Goal: Task Accomplishment & Management: Complete application form

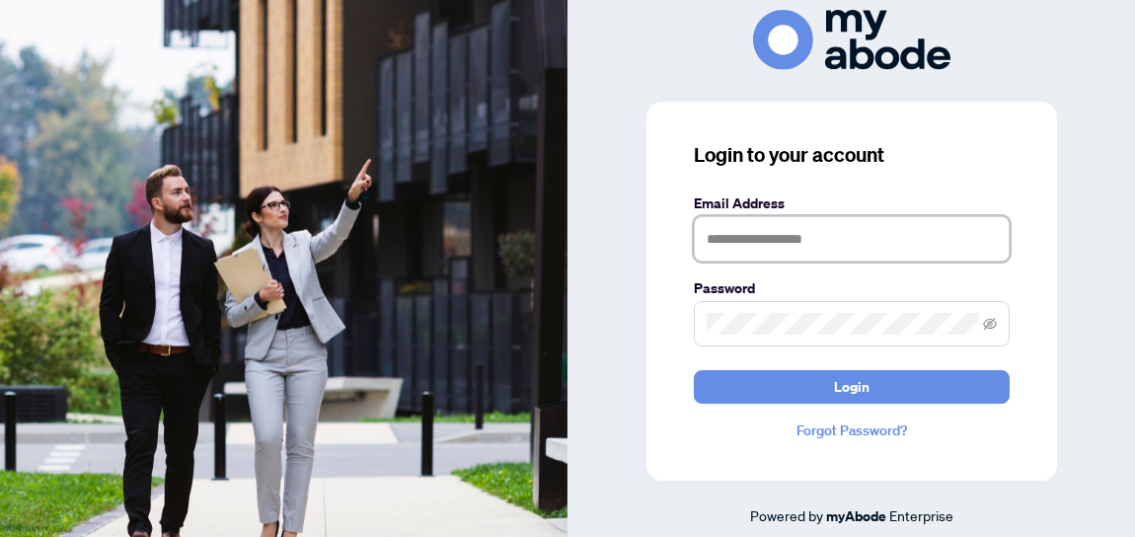
click at [807, 231] on input "text" at bounding box center [852, 238] width 316 height 45
type input "**********"
click at [694, 370] on button "Login" at bounding box center [852, 387] width 316 height 34
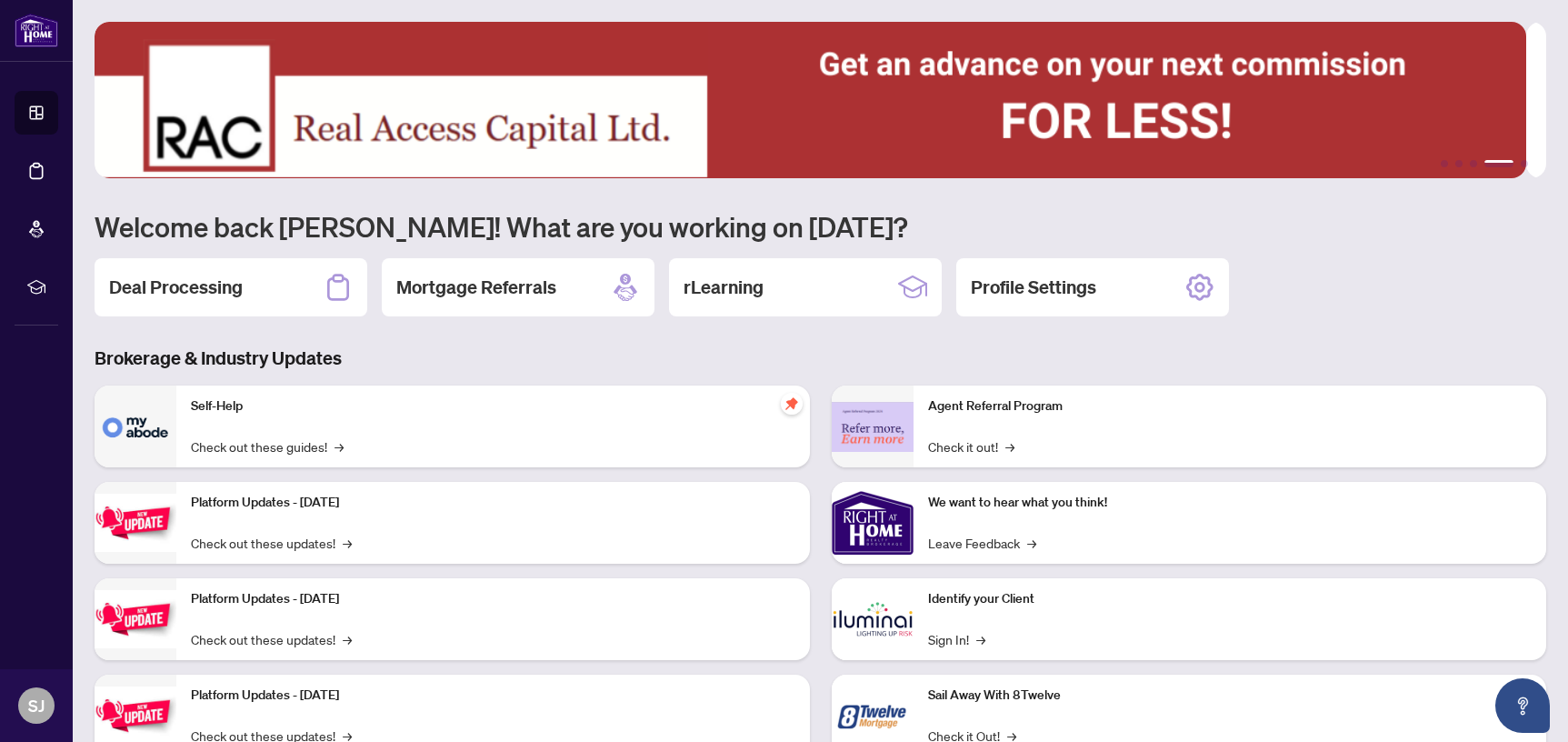
click at [279, 293] on div "Deal Processing" at bounding box center [231, 287] width 273 height 58
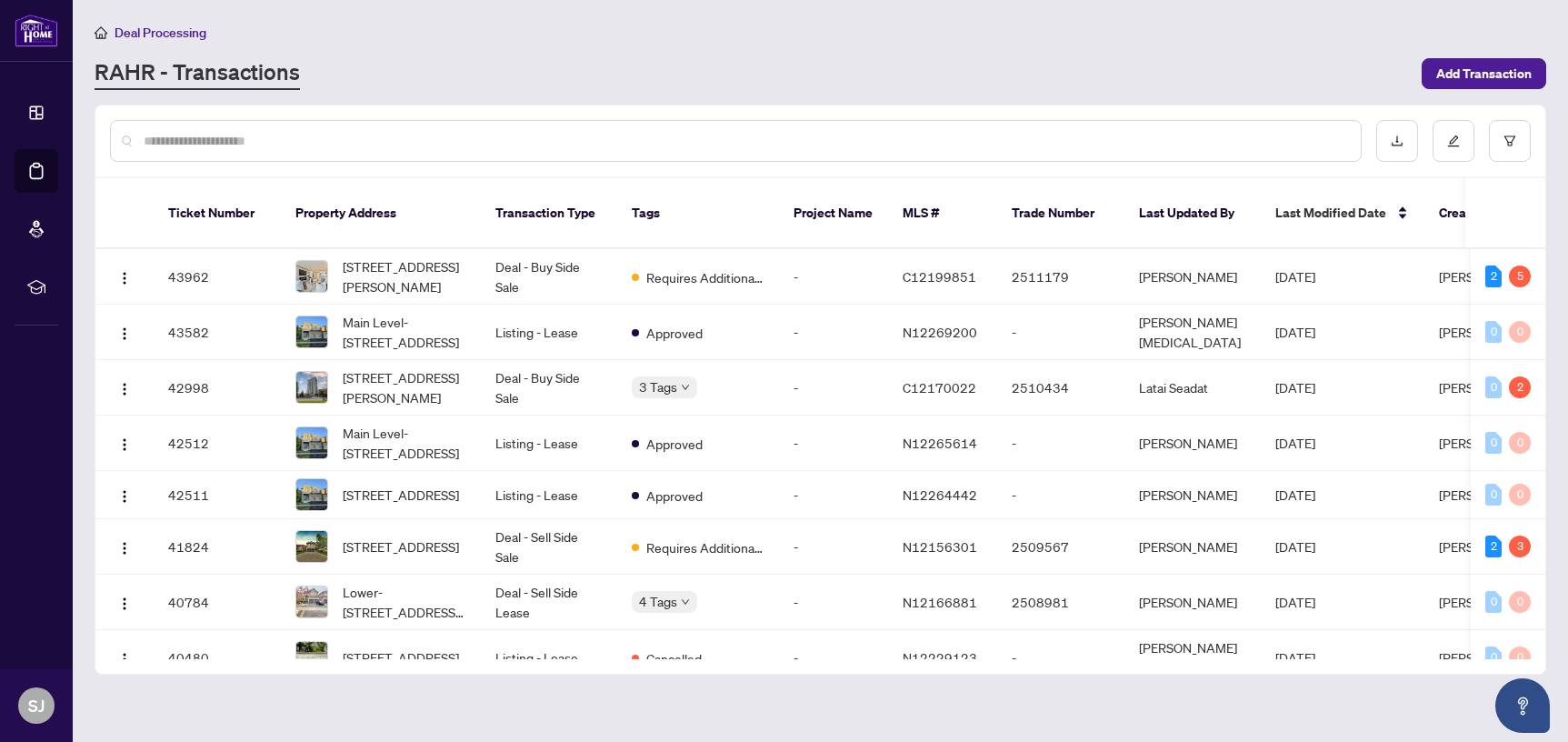
click at [1078, 142] on input "text" at bounding box center [745, 141] width 1203 height 20
type input "*********"
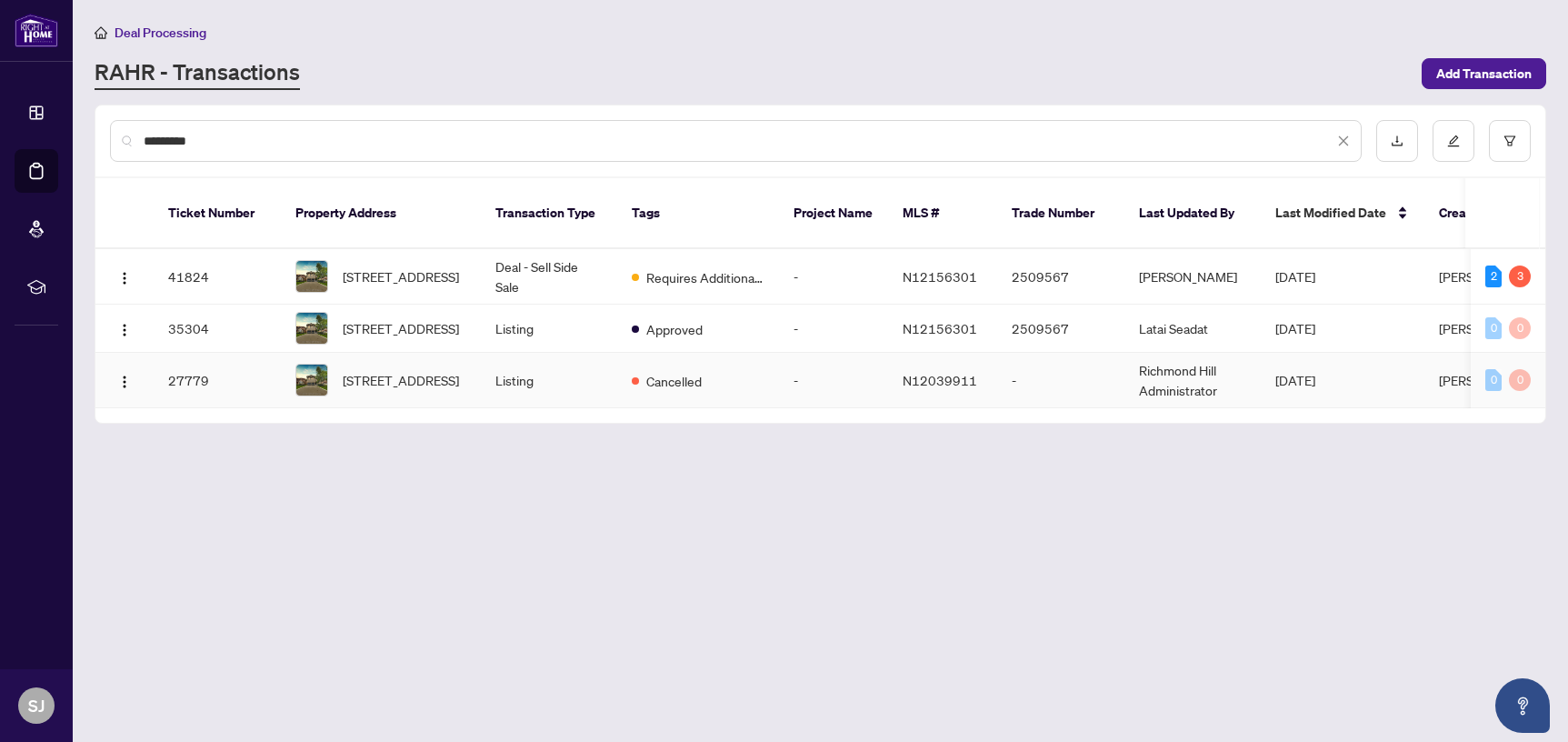
click at [711, 358] on td "Cancelled" at bounding box center [698, 381] width 162 height 55
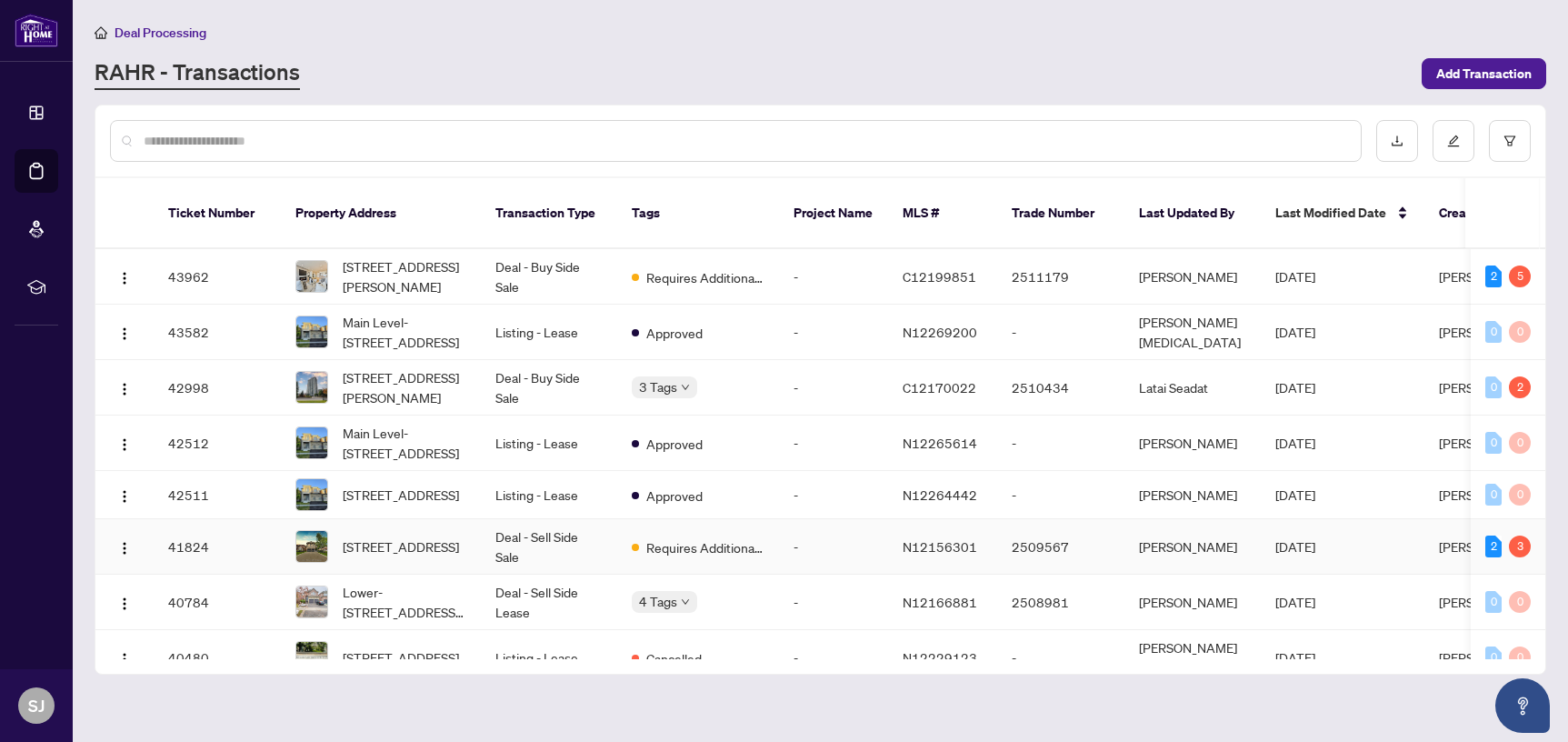
click at [848, 520] on td "-" at bounding box center [834, 548] width 109 height 55
click at [743, 267] on span "Requires Additional Docs" at bounding box center [706, 277] width 118 height 20
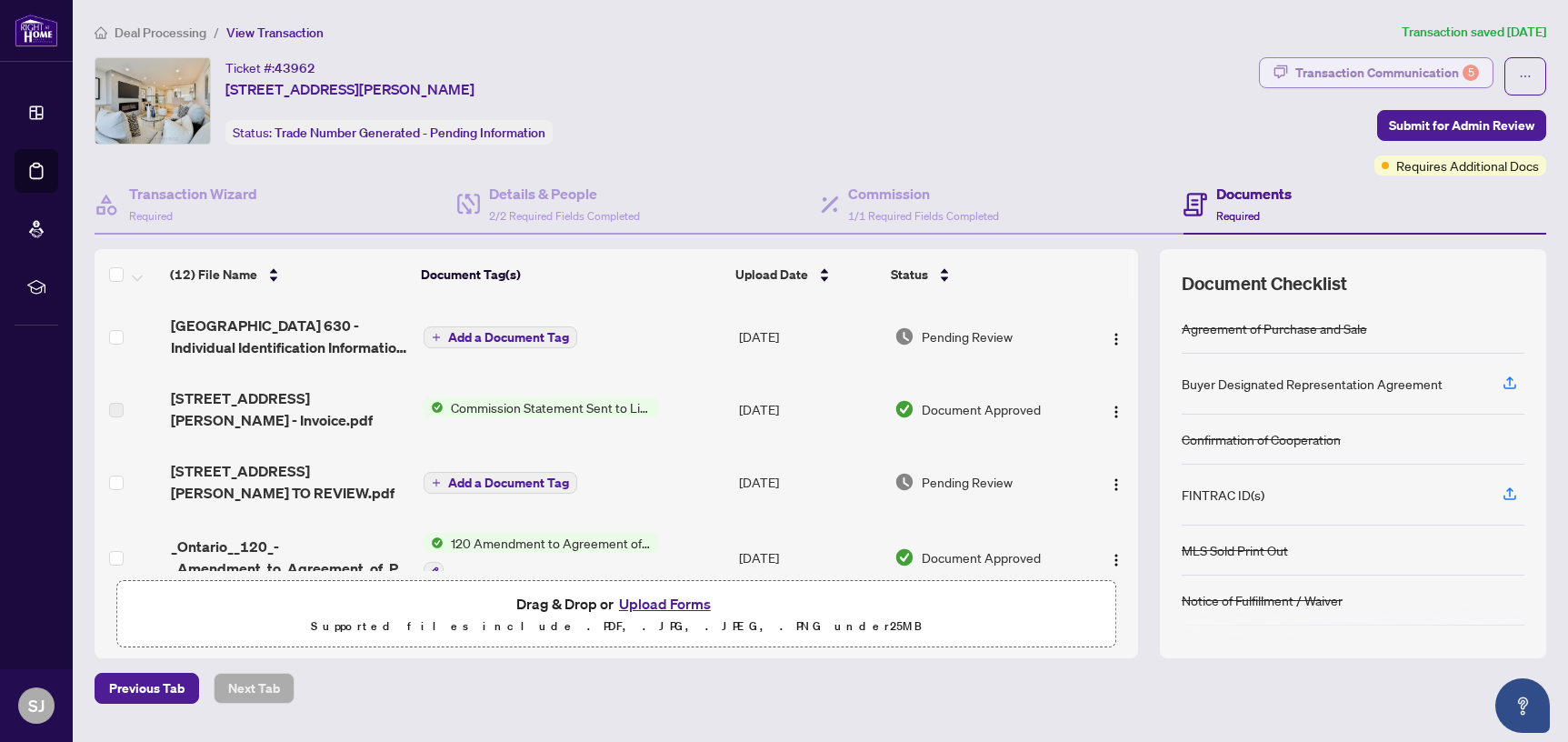
click at [1401, 62] on div "Transaction Communication 5" at bounding box center [1387, 73] width 183 height 29
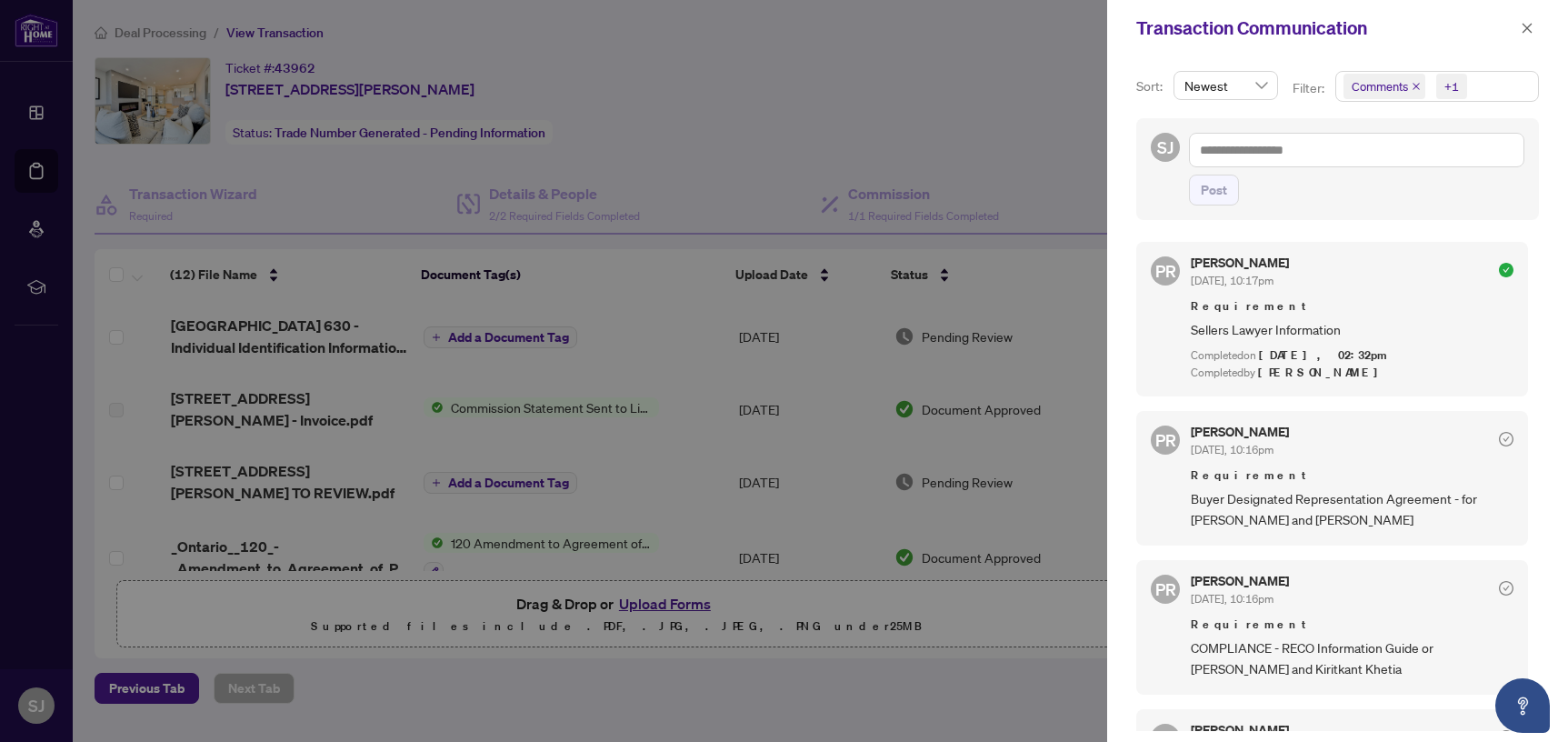
click at [1414, 83] on icon "close" at bounding box center [1417, 87] width 9 height 9
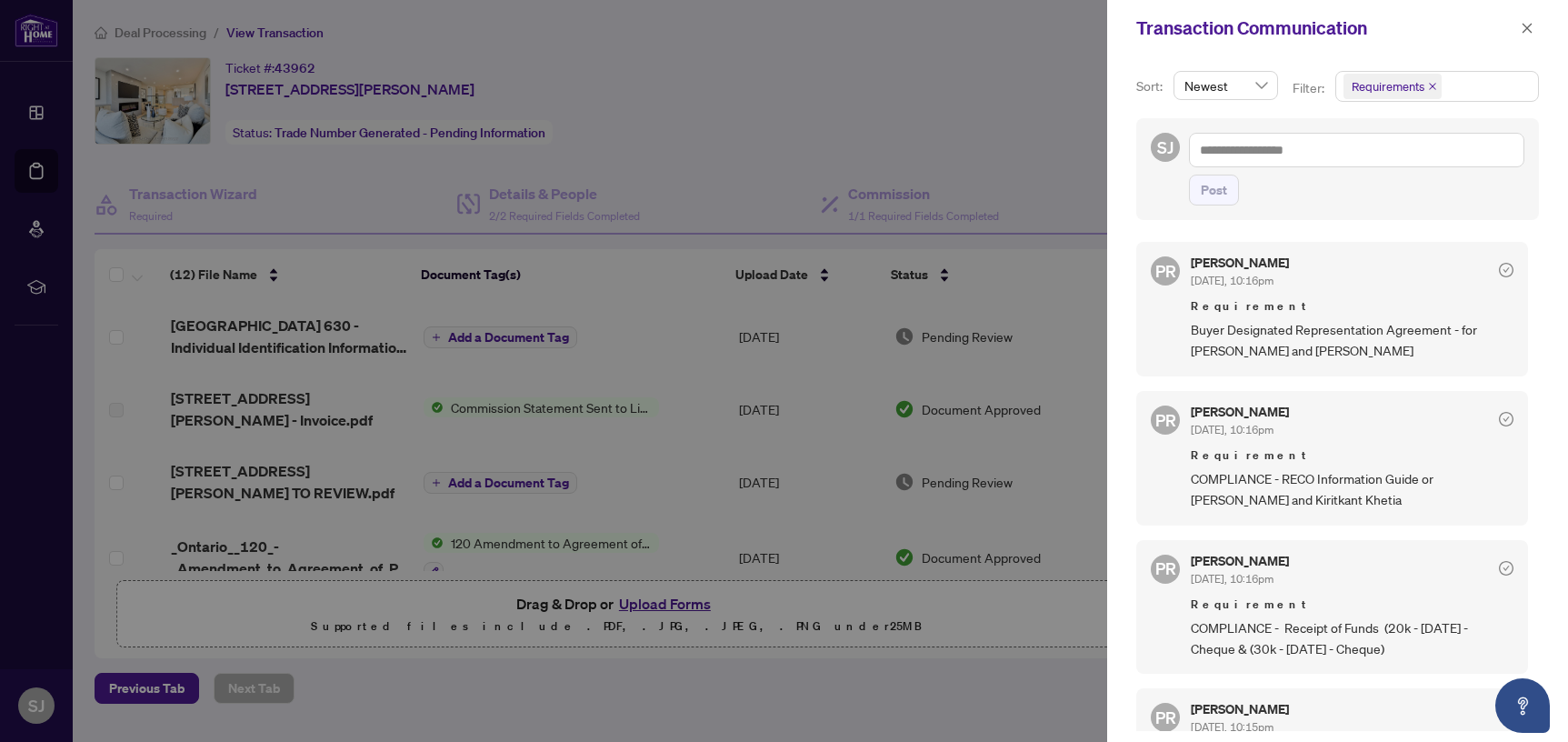
click at [860, 430] on div at bounding box center [784, 371] width 1568 height 742
click at [1522, 28] on icon "close" at bounding box center [1527, 29] width 13 height 13
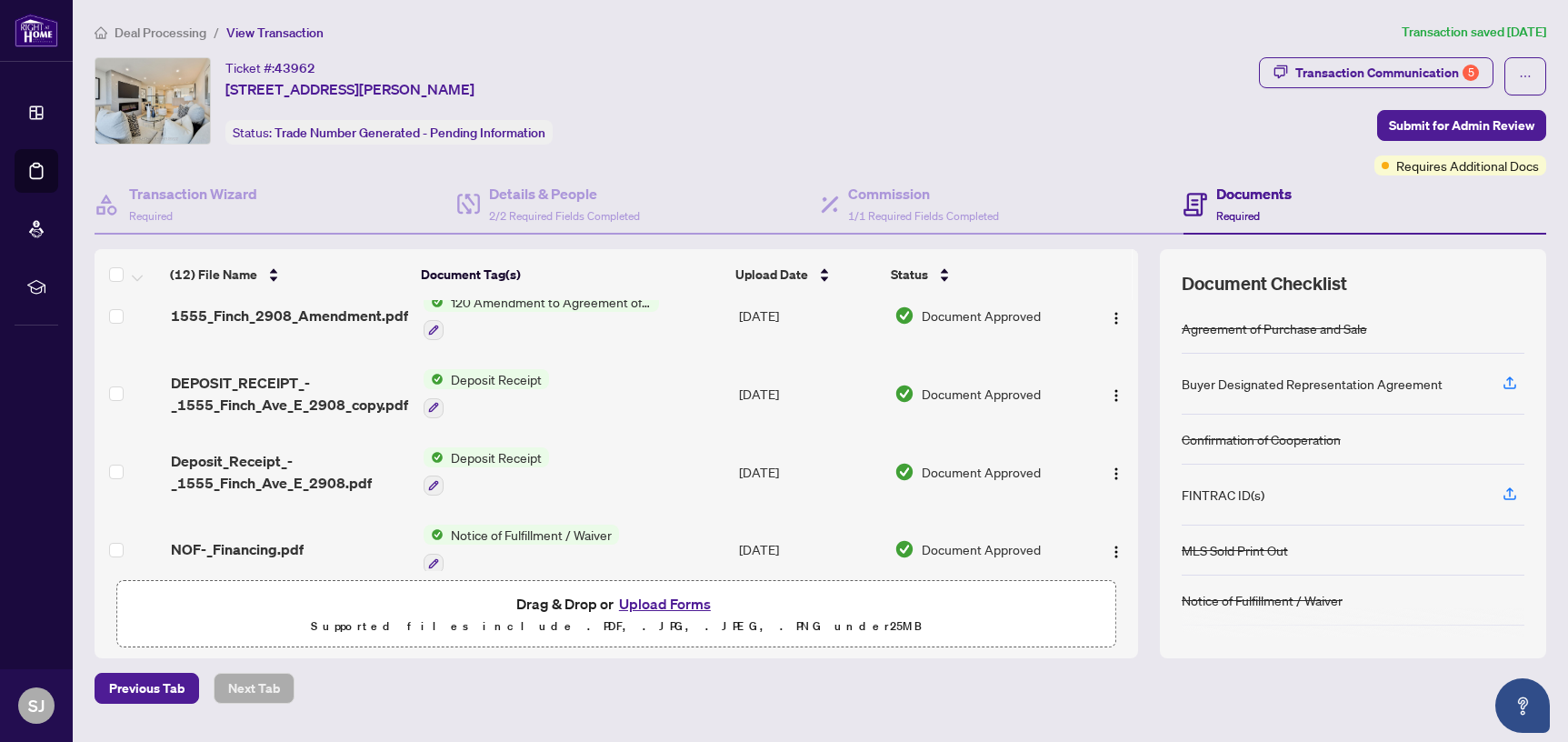
scroll to position [632, 0]
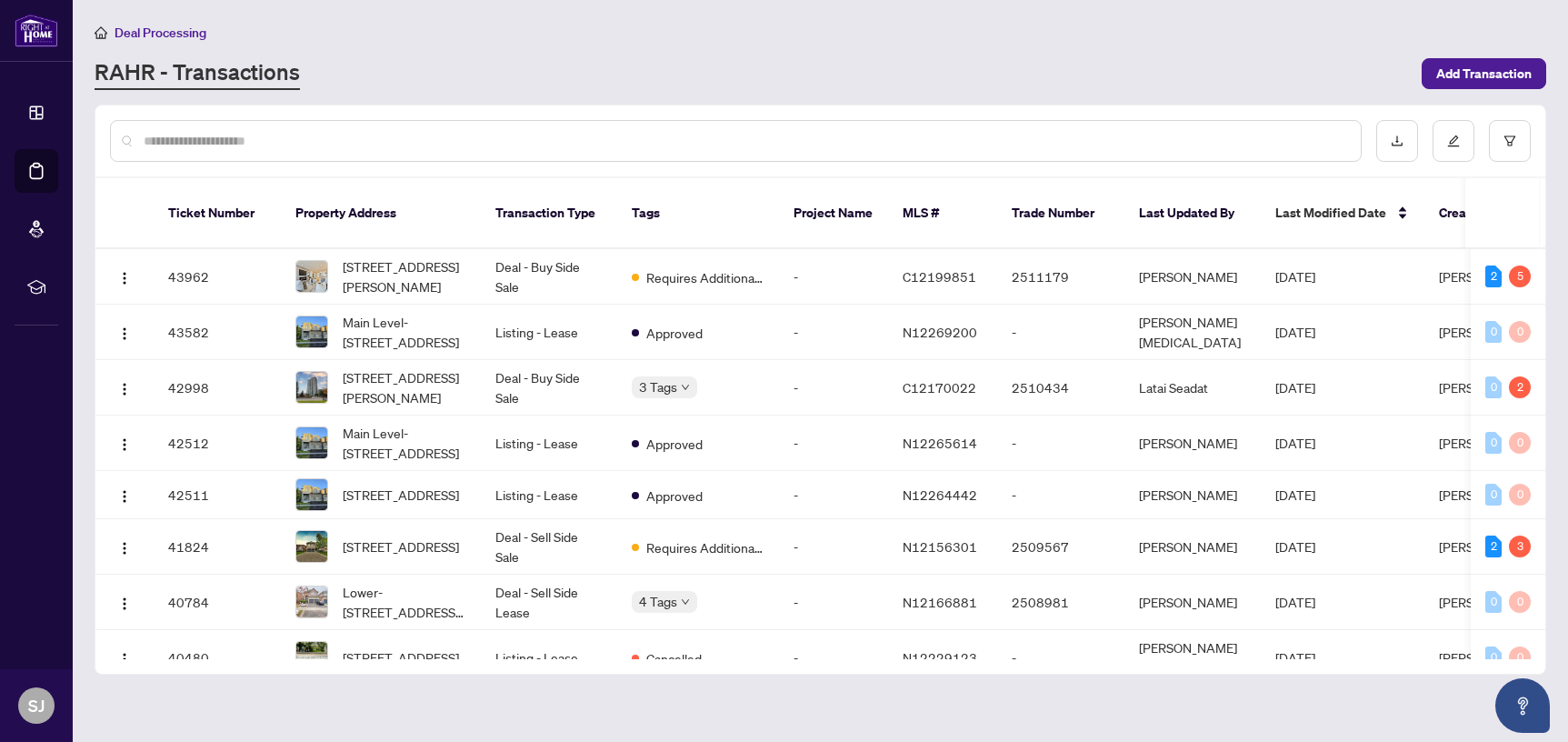
click at [542, 125] on div at bounding box center [735, 140] width 1252 height 41
click at [543, 135] on input "text" at bounding box center [745, 141] width 1203 height 20
click at [816, 251] on td "-" at bounding box center [834, 277] width 109 height 55
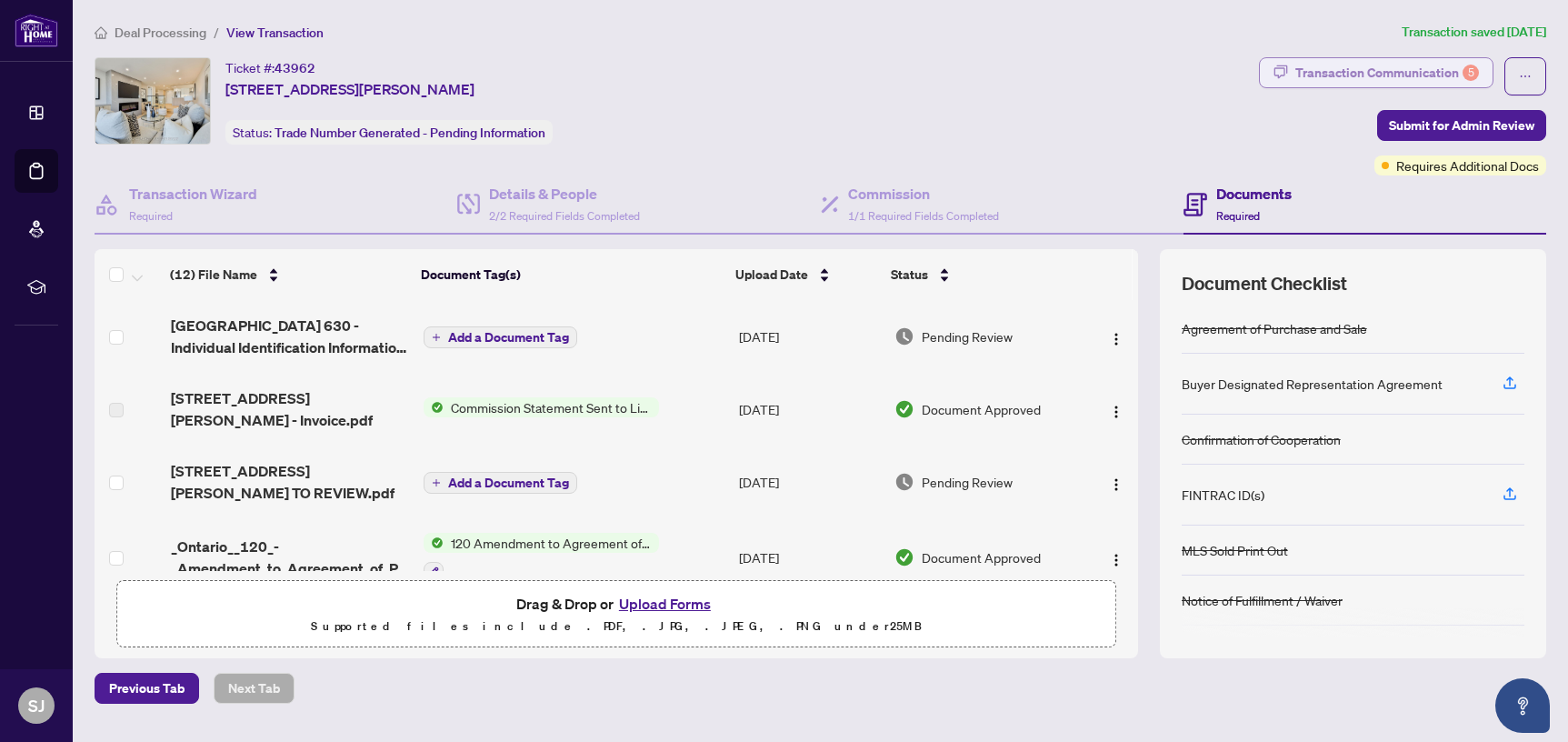
click at [1343, 84] on div "Transaction Communication 5" at bounding box center [1387, 73] width 183 height 29
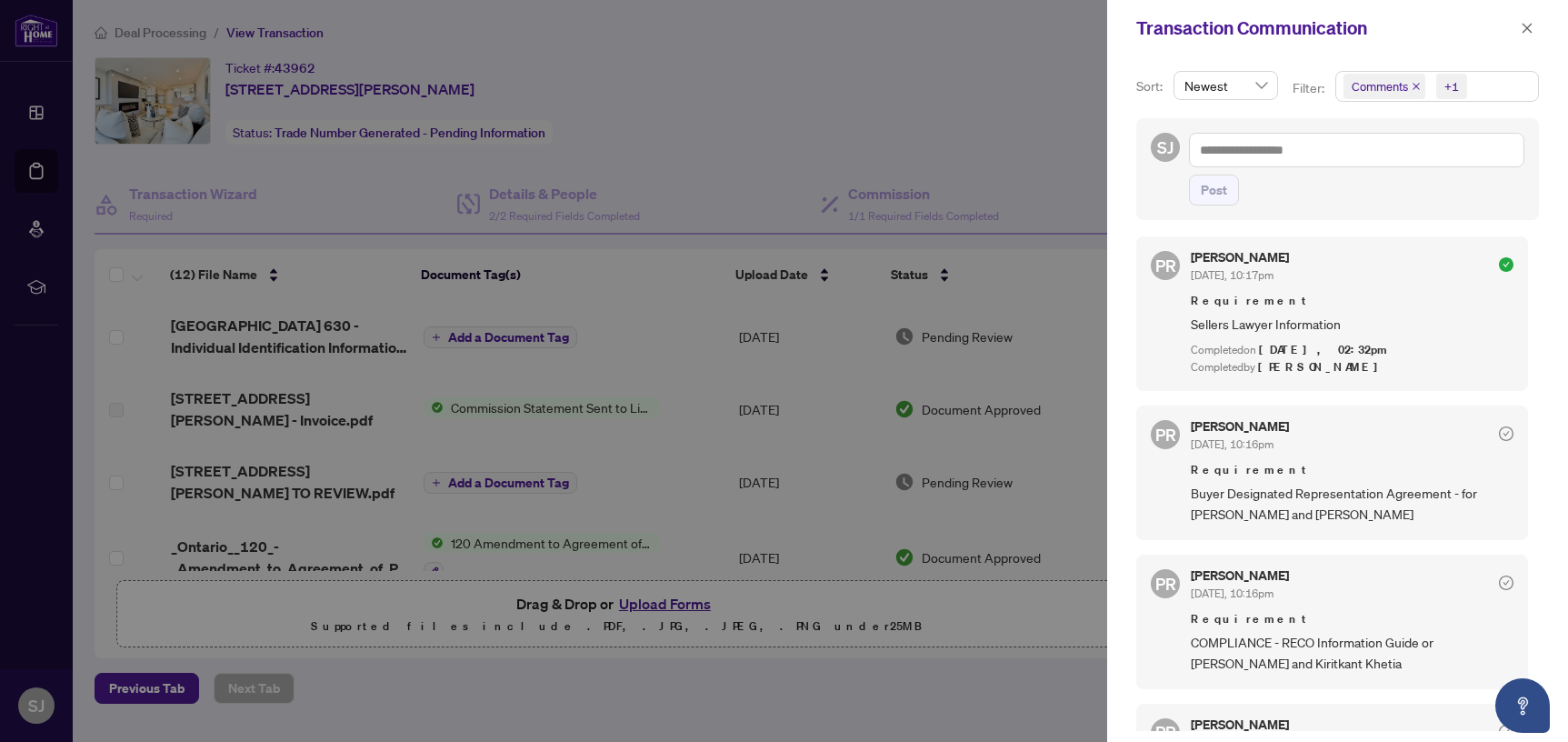
scroll to position [11, 0]
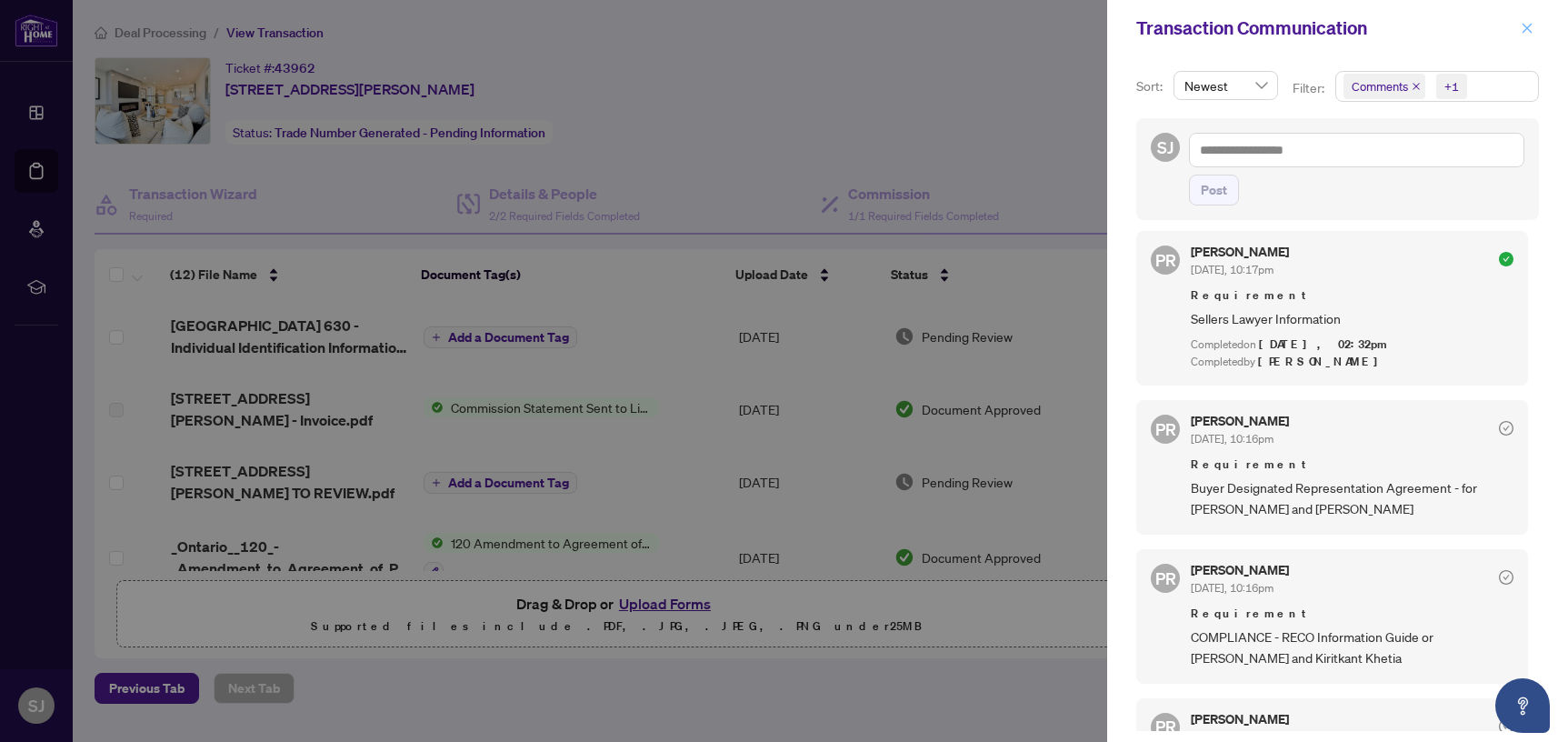
click at [1527, 22] on icon "close" at bounding box center [1527, 29] width 13 height 13
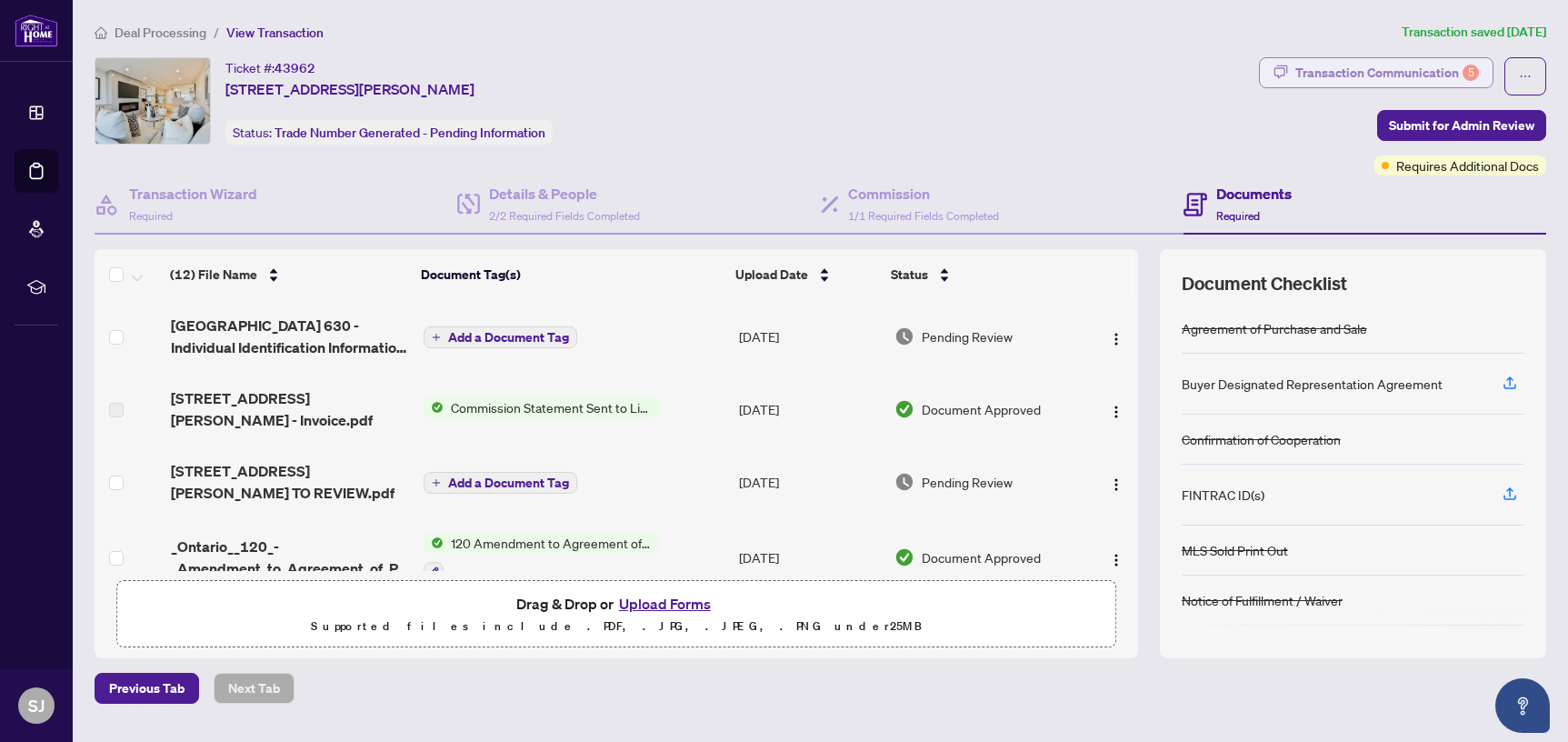
click at [1295, 63] on div "Transaction Communication 5" at bounding box center [1387, 73] width 183 height 29
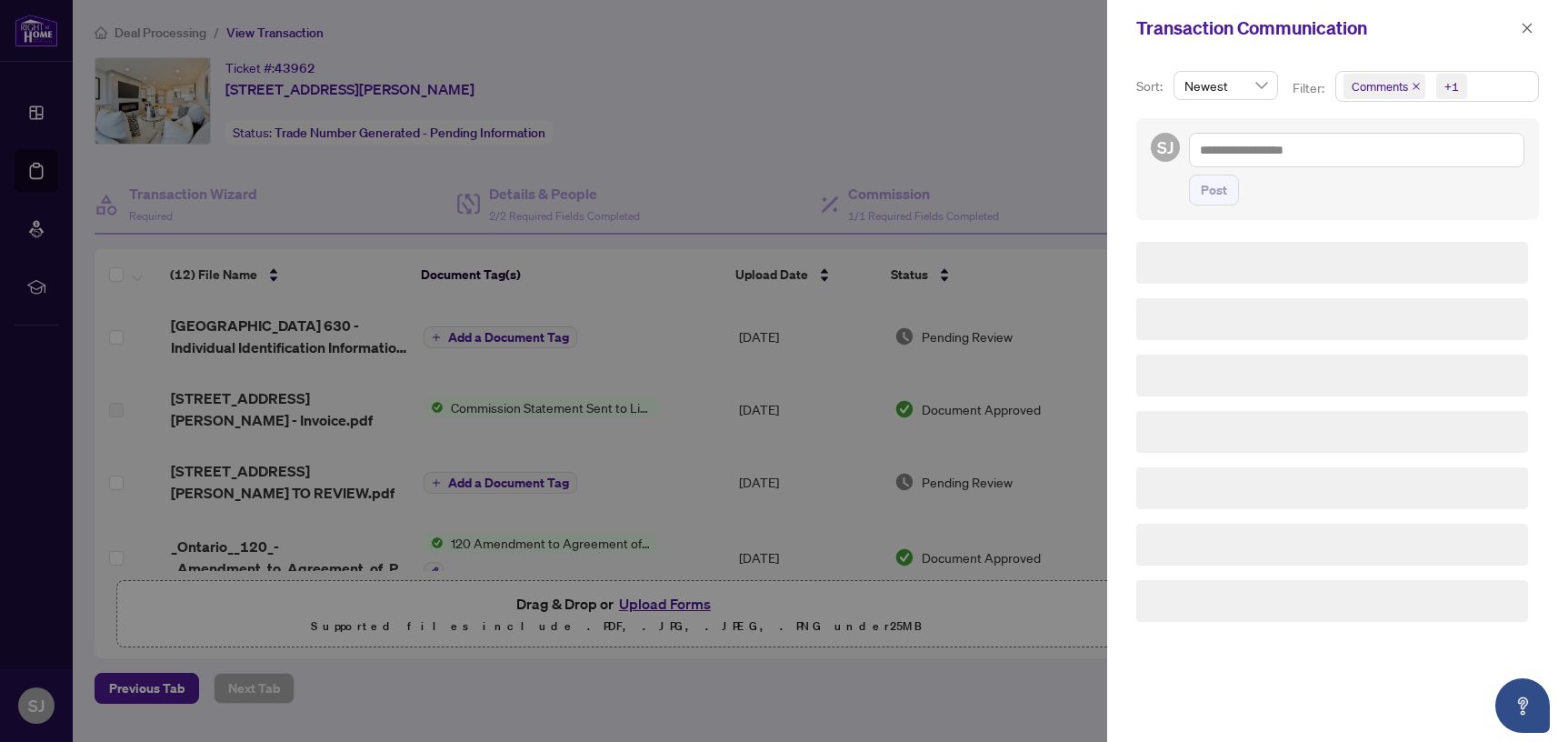
scroll to position [0, 0]
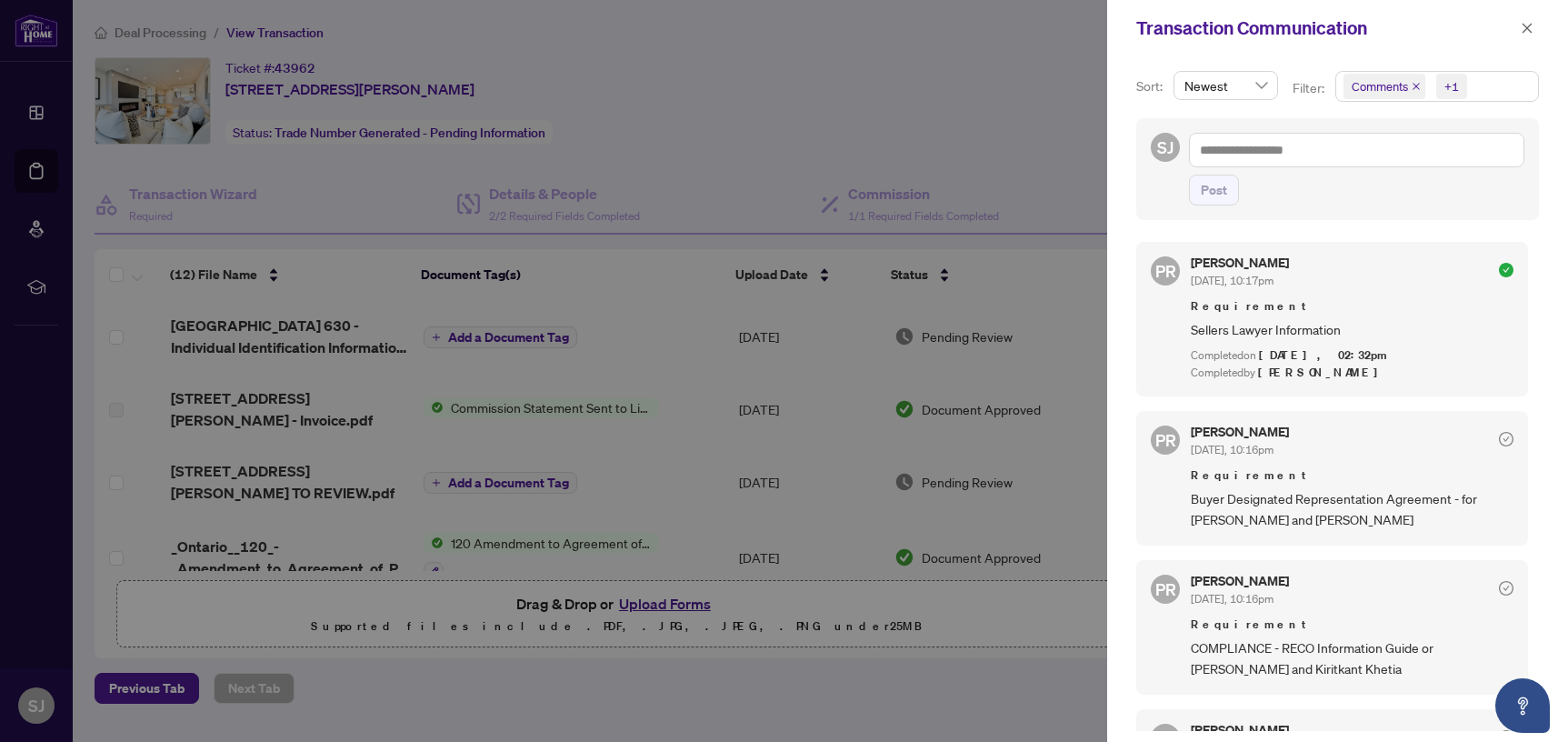
click at [673, 602] on div at bounding box center [784, 371] width 1568 height 742
click at [1521, 48] on div "Transaction Communication" at bounding box center [1338, 28] width 461 height 56
click at [1524, 22] on icon "close" at bounding box center [1527, 29] width 13 height 13
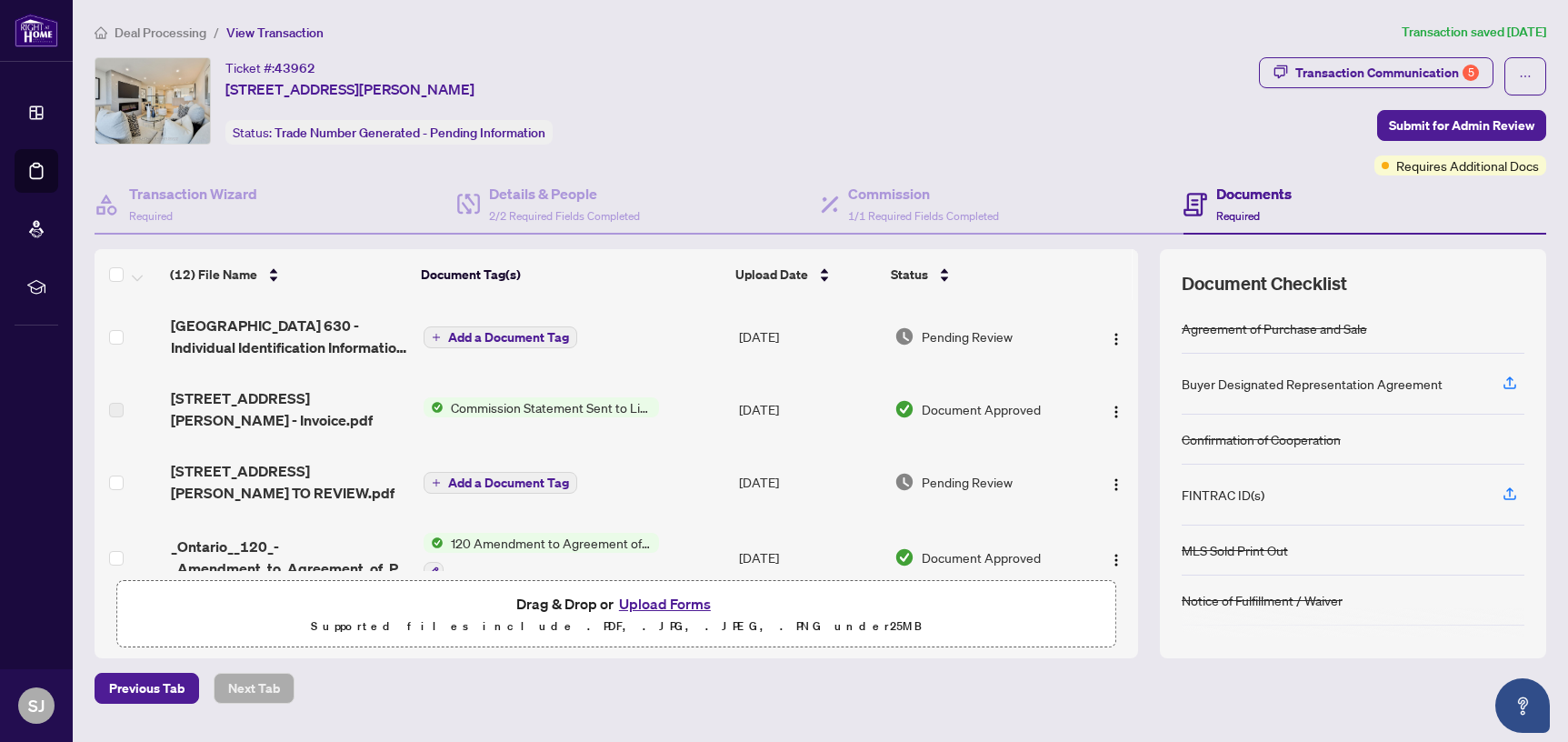
click at [641, 601] on button "Upload Forms" at bounding box center [665, 604] width 103 height 24
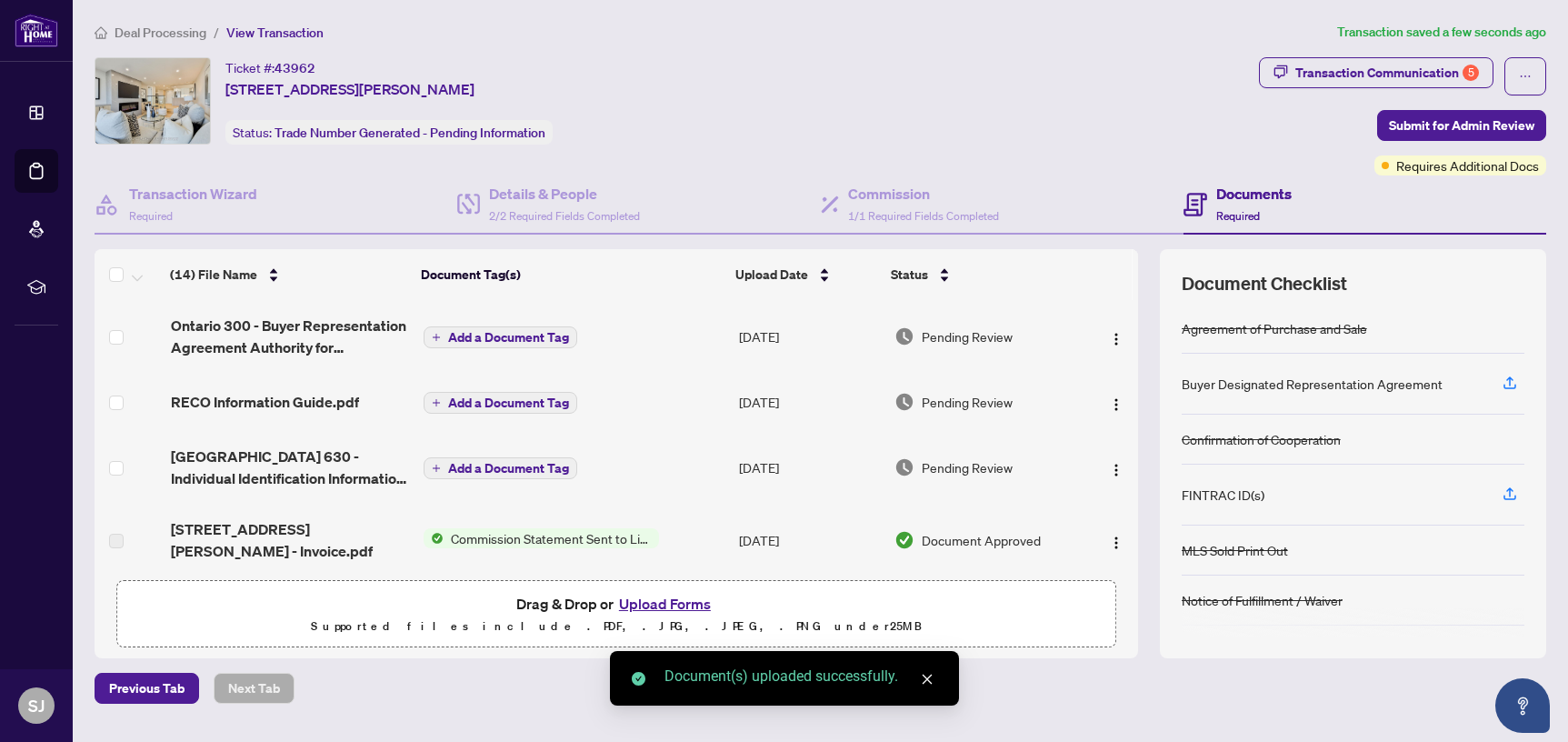
click at [930, 679] on icon "close" at bounding box center [928, 679] width 13 height 13
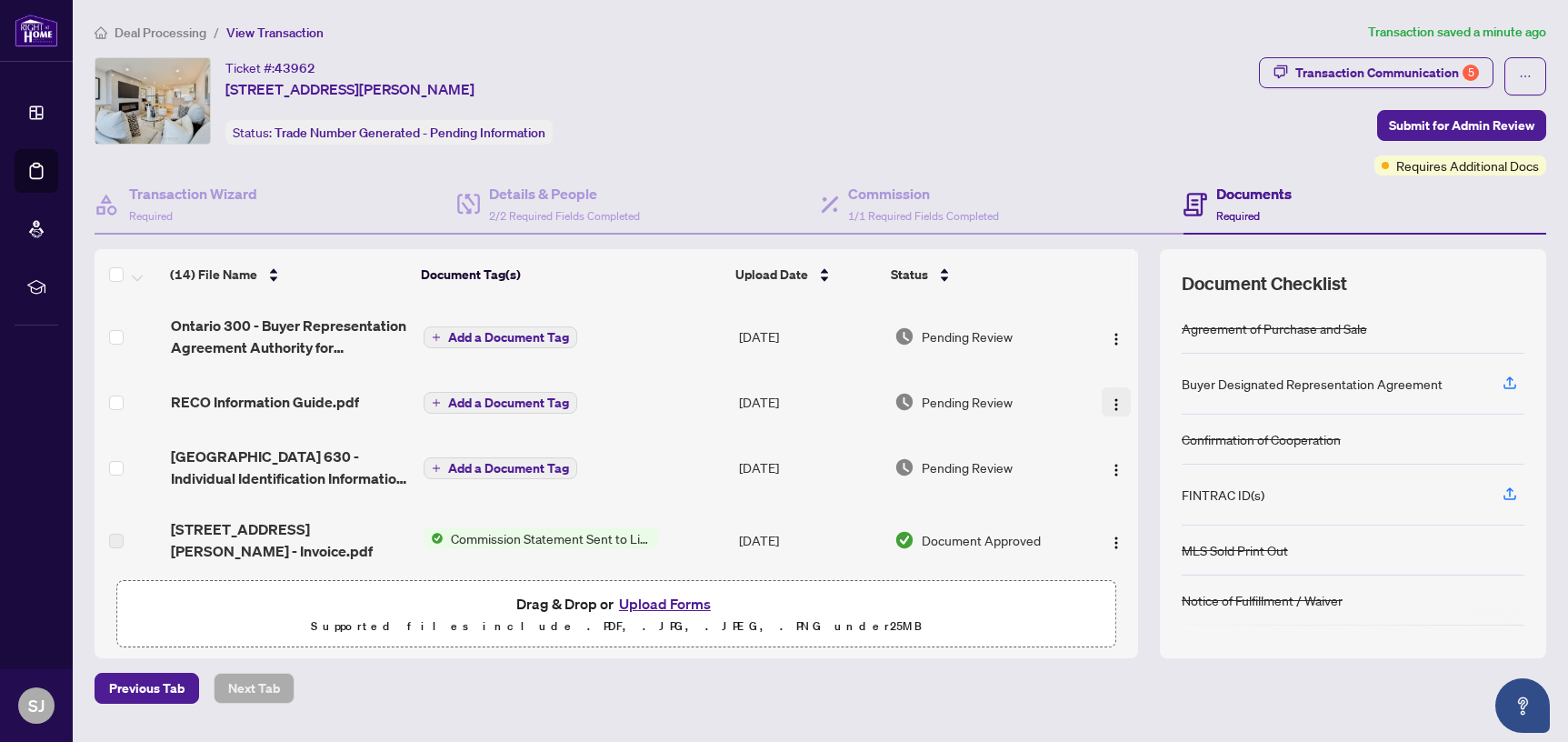
click at [1109, 404] on img "button" at bounding box center [1117, 405] width 15 height 15
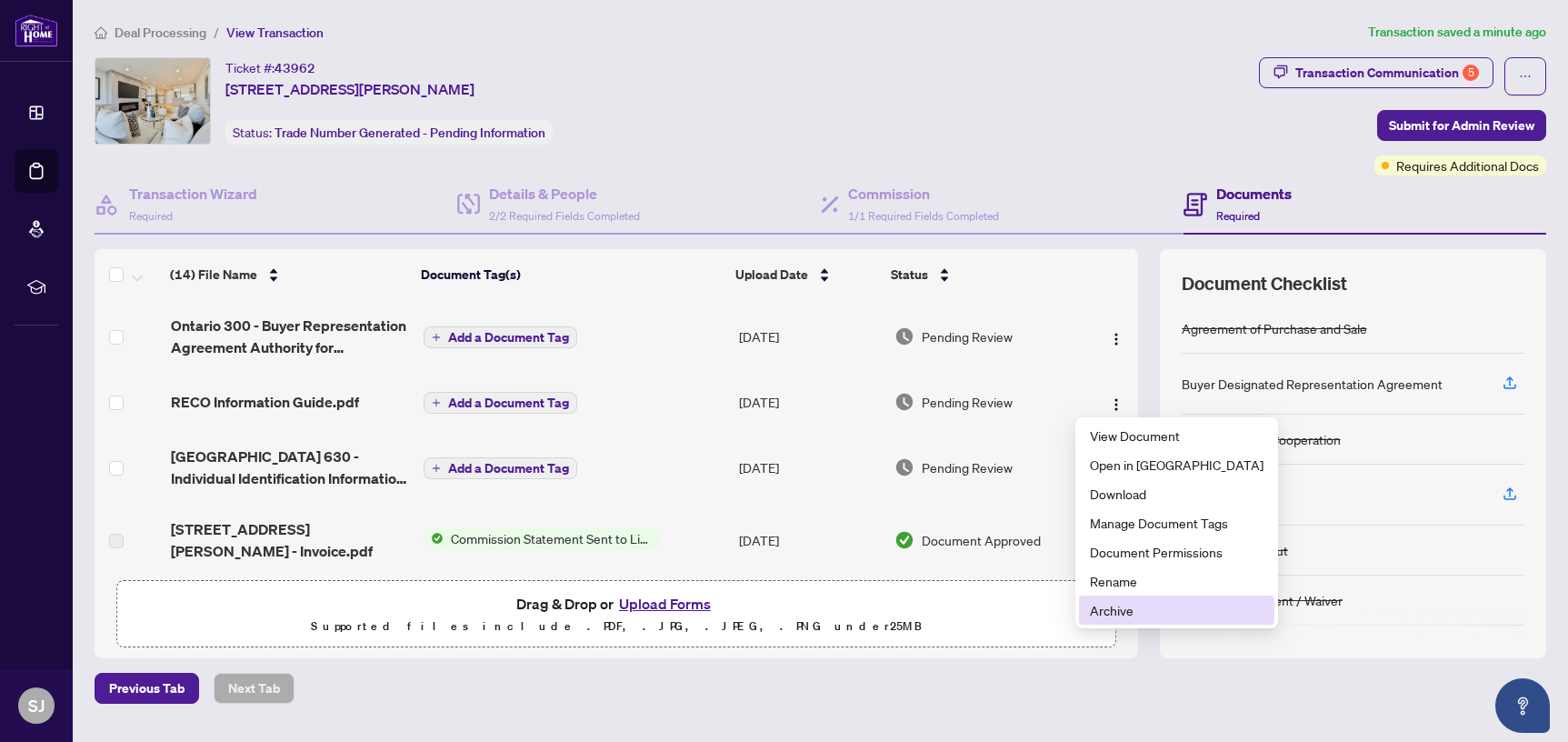
click at [1103, 610] on span "Archive" at bounding box center [1176, 610] width 173 height 20
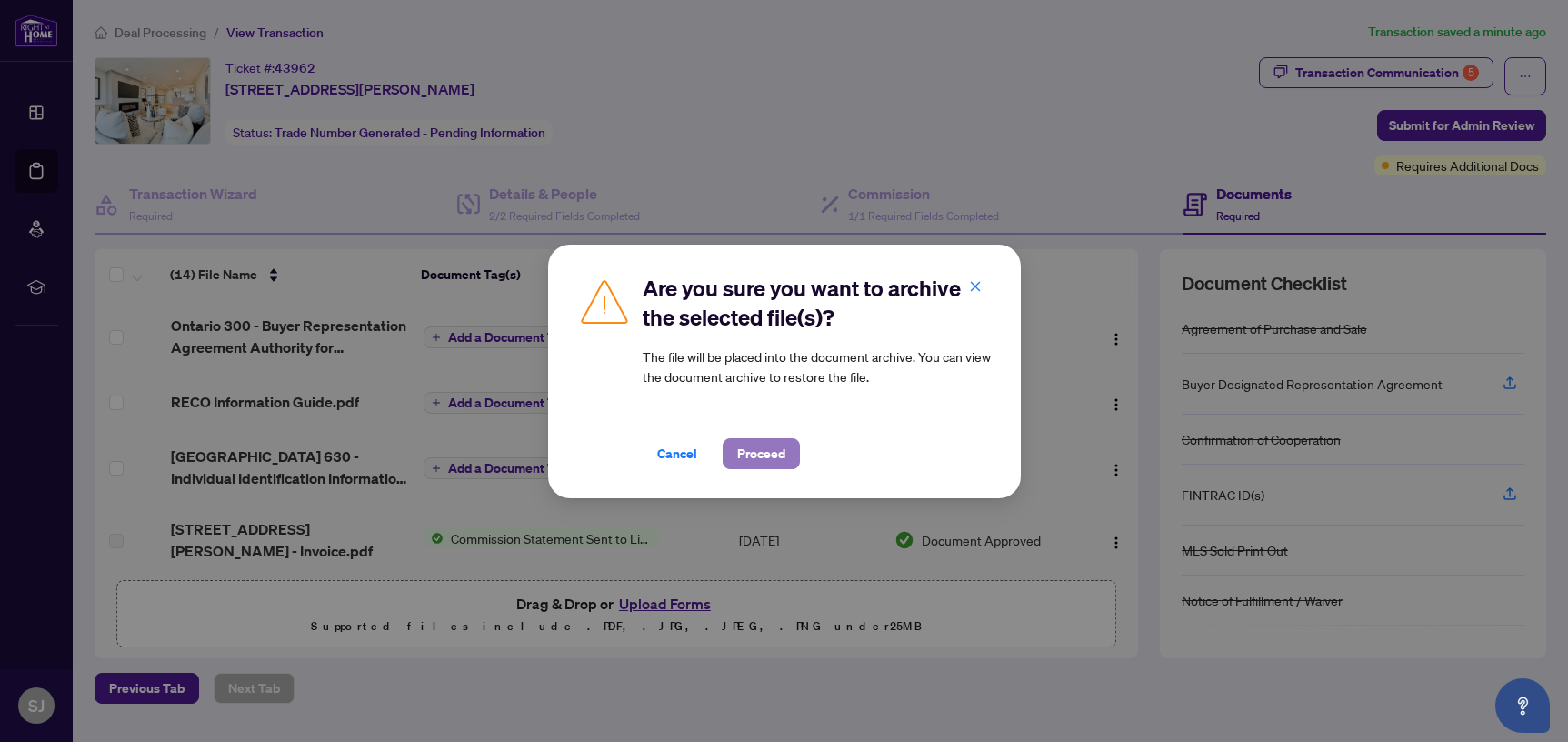
click at [743, 460] on span "Proceed" at bounding box center [761, 454] width 48 height 29
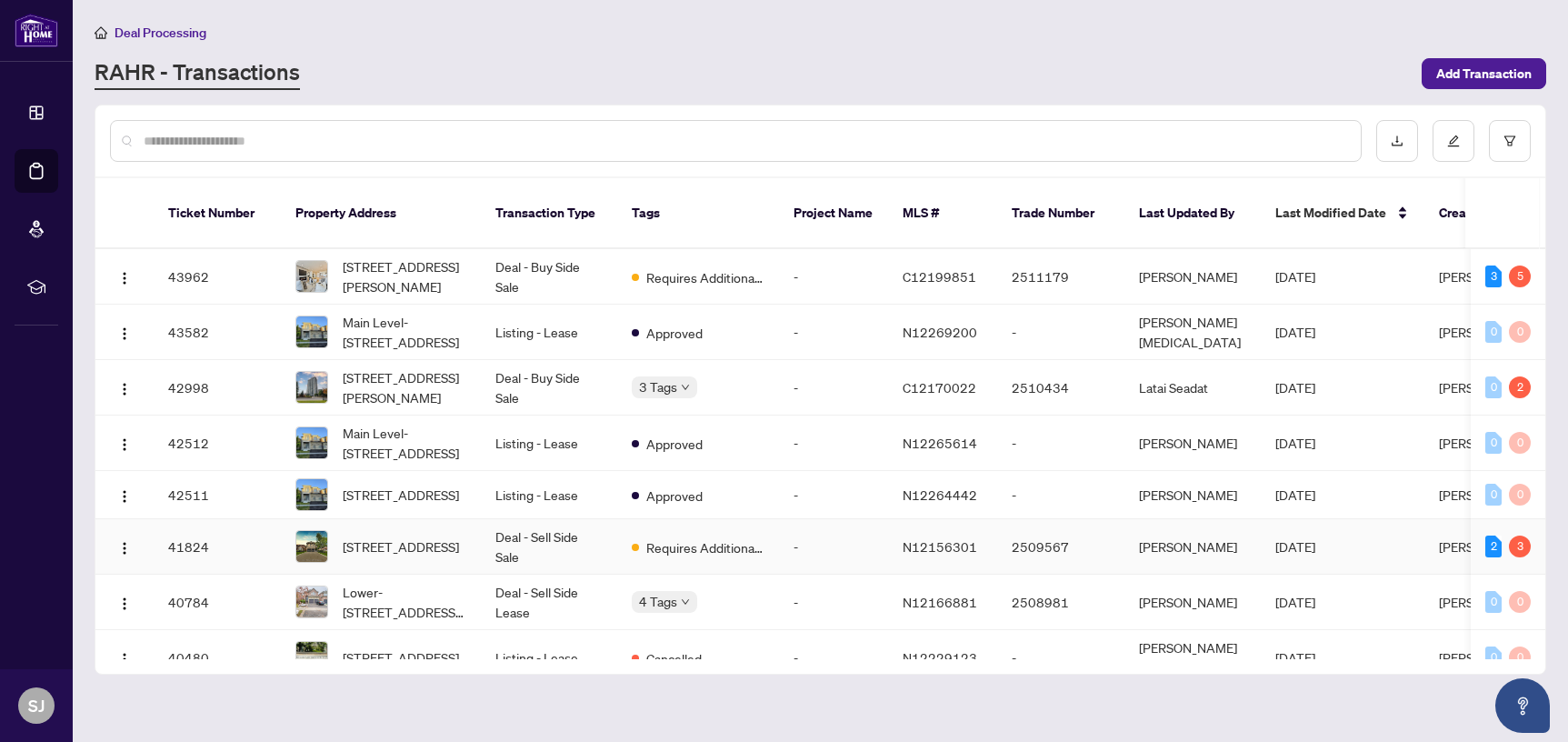
click at [861, 534] on td "-" at bounding box center [834, 548] width 109 height 55
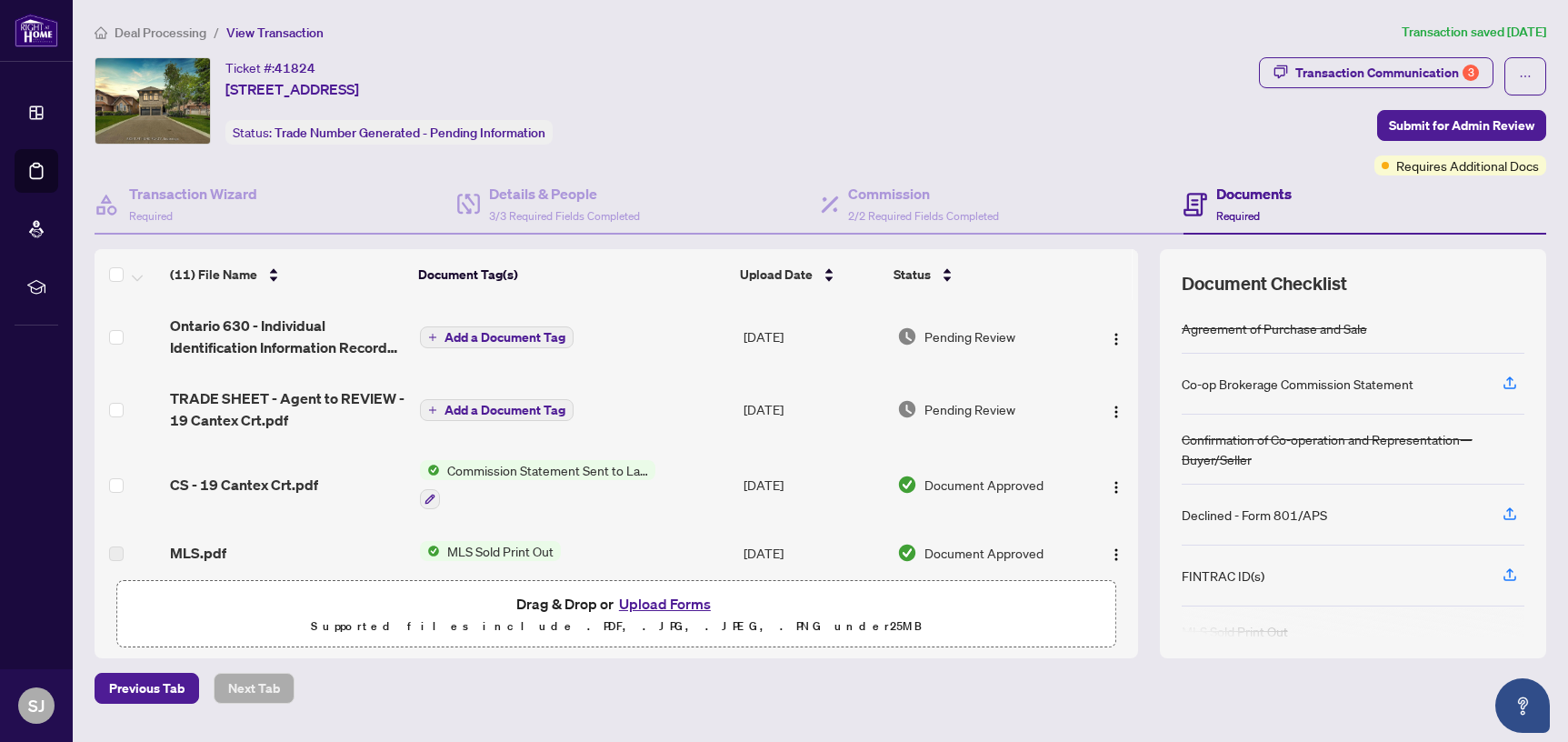
click at [642, 597] on button "Upload Forms" at bounding box center [665, 604] width 103 height 24
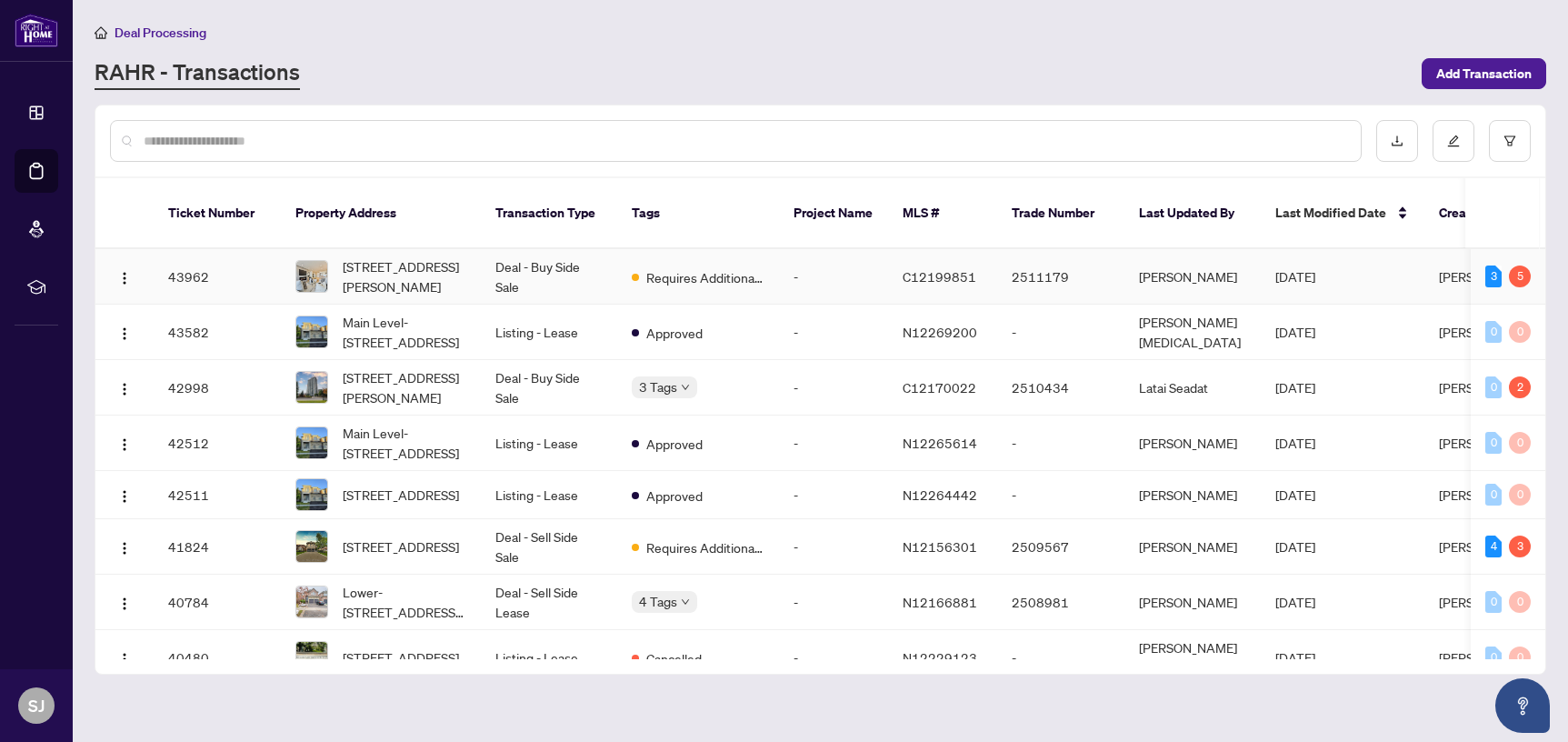
click at [882, 261] on td "-" at bounding box center [834, 277] width 109 height 55
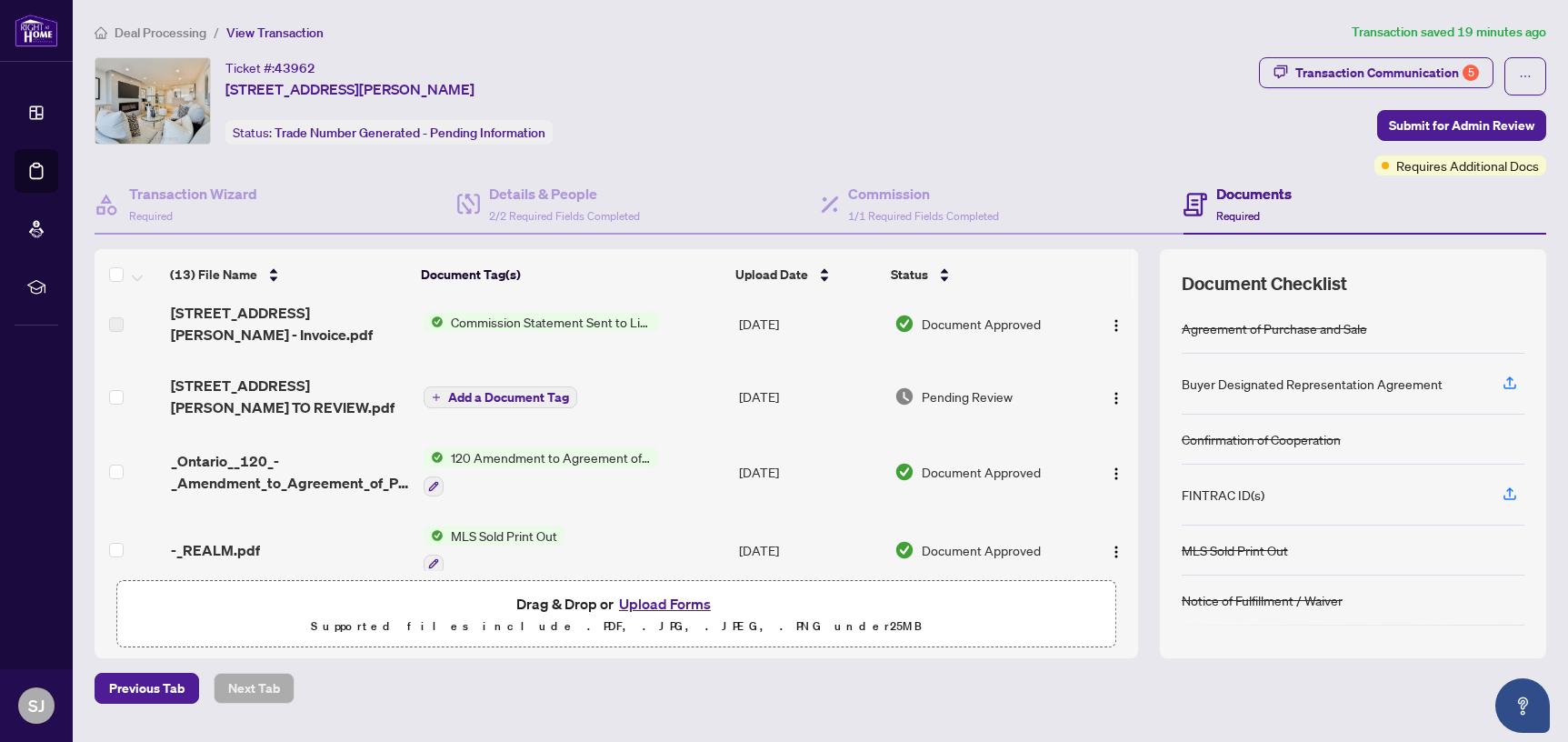
scroll to position [204, 0]
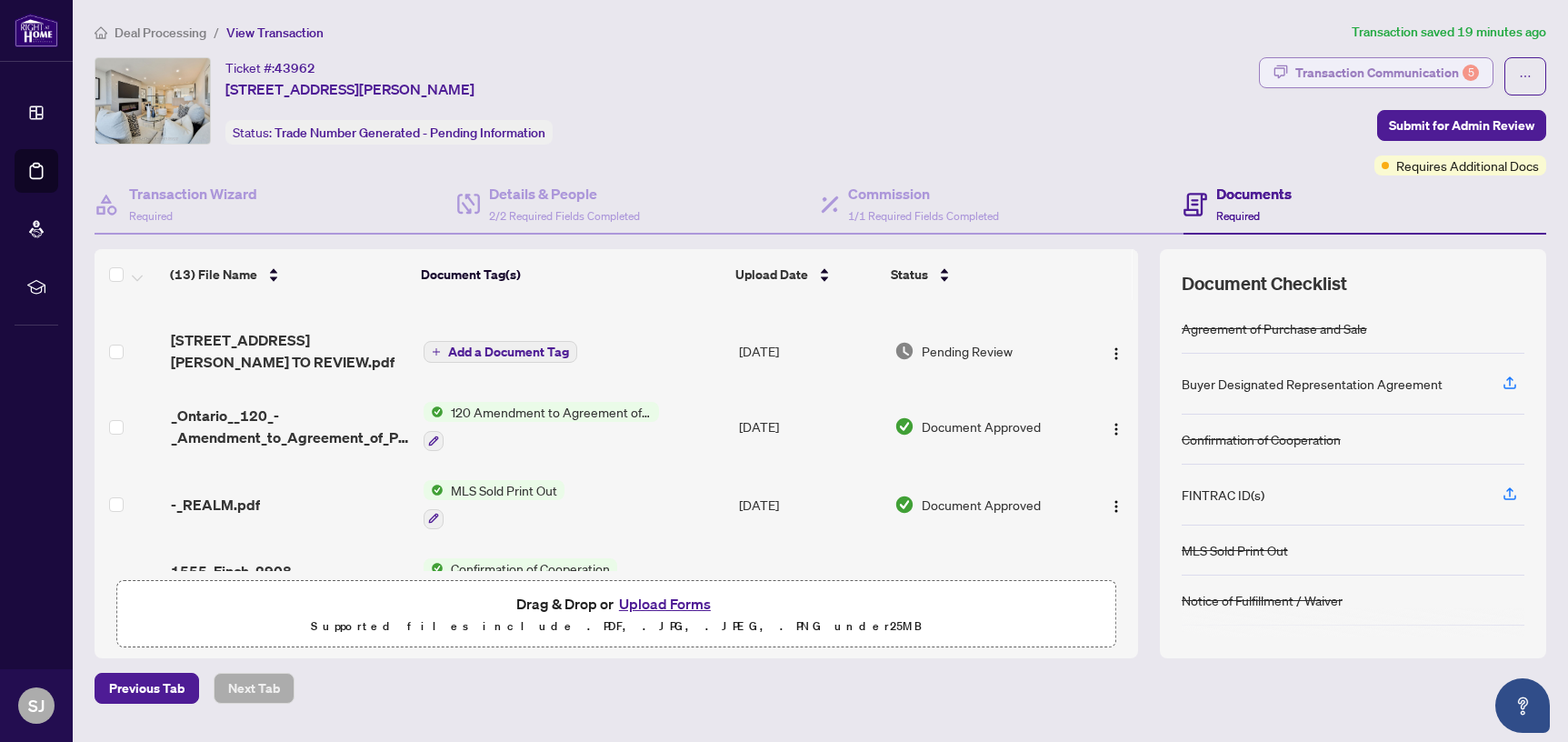
click at [1367, 58] on div "Transaction Communication 5" at bounding box center [1387, 73] width 183 height 29
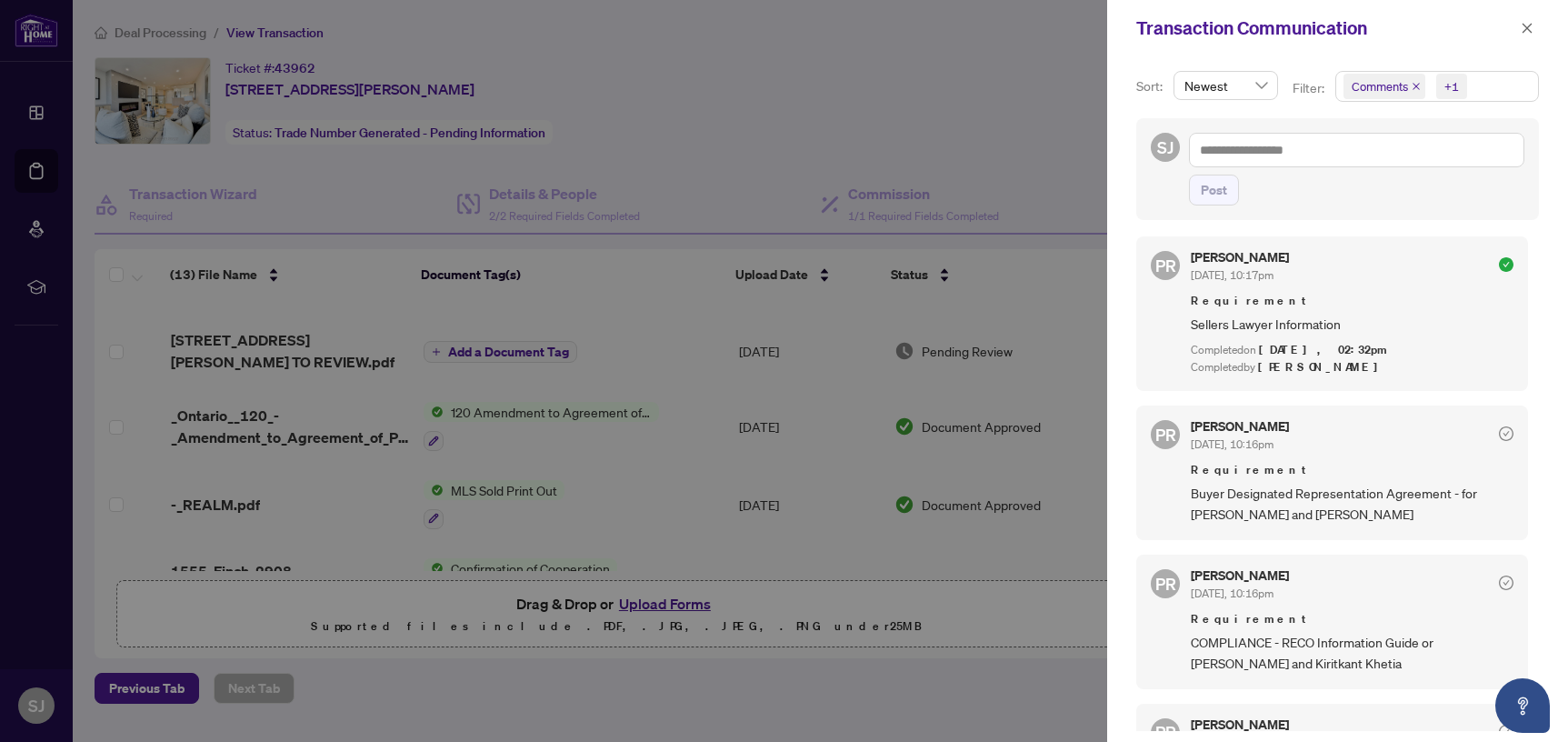
scroll to position [11, 0]
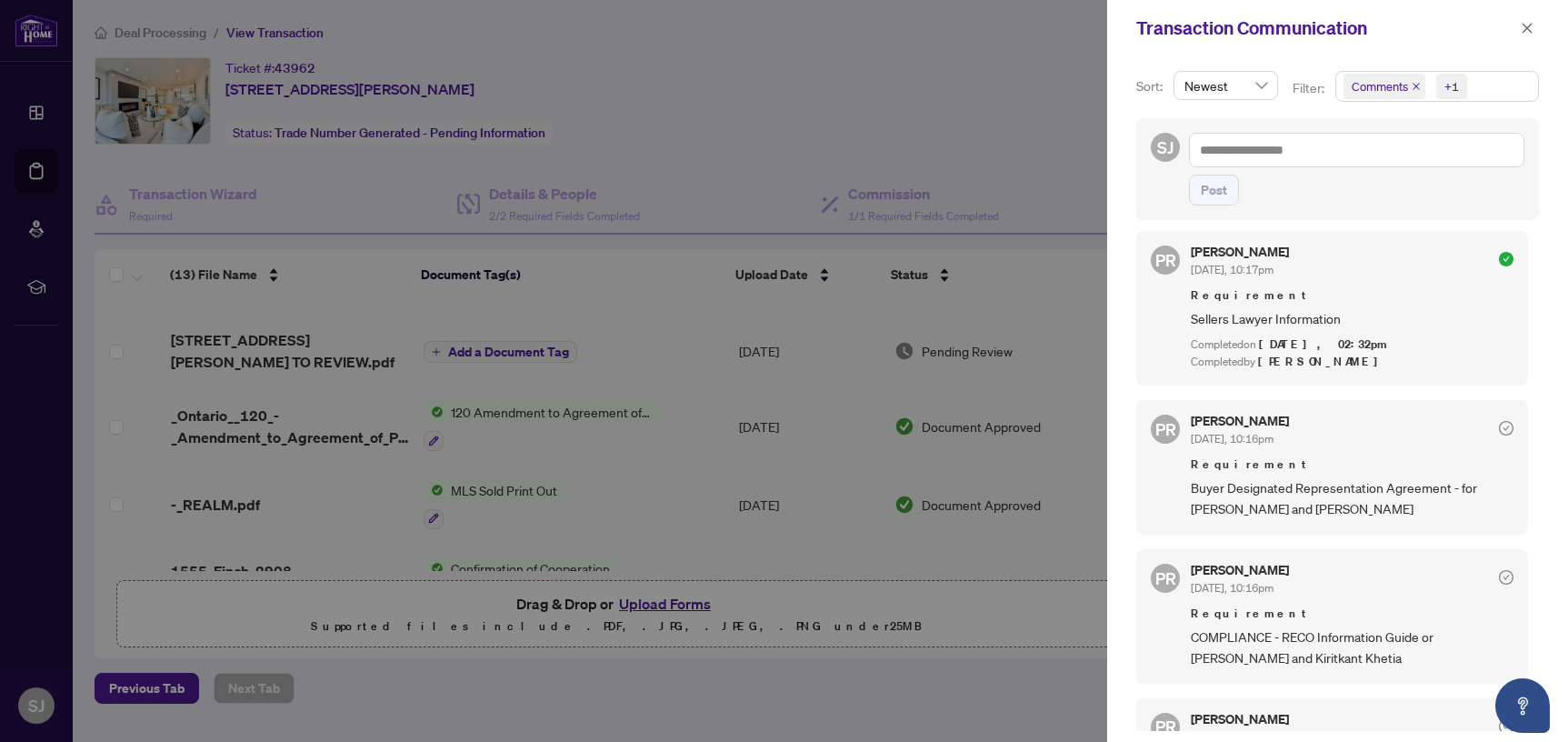
click at [863, 171] on div at bounding box center [784, 371] width 1568 height 742
click at [1518, 27] on button "button" at bounding box center [1527, 29] width 24 height 22
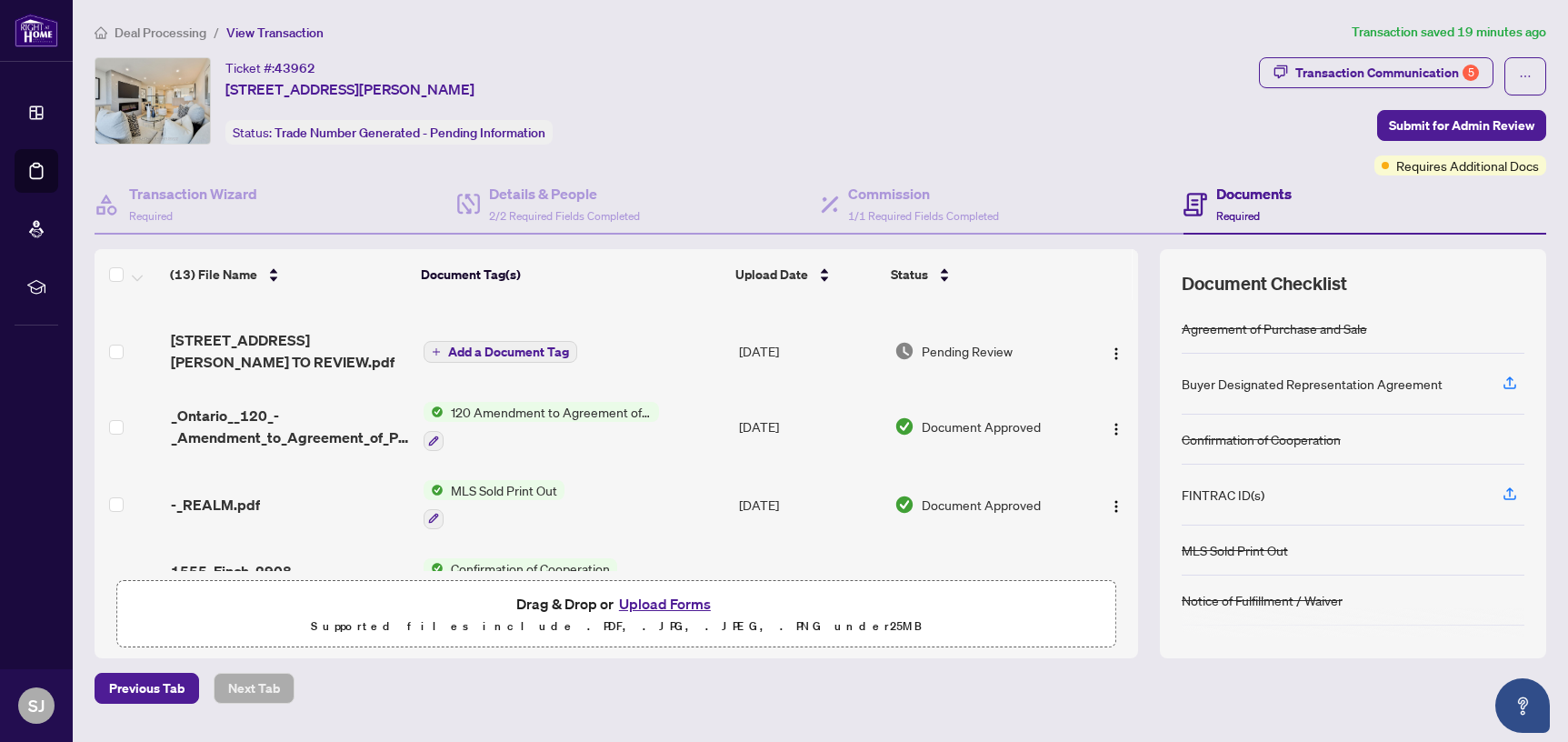
click at [688, 595] on button "Upload Forms" at bounding box center [665, 604] width 103 height 24
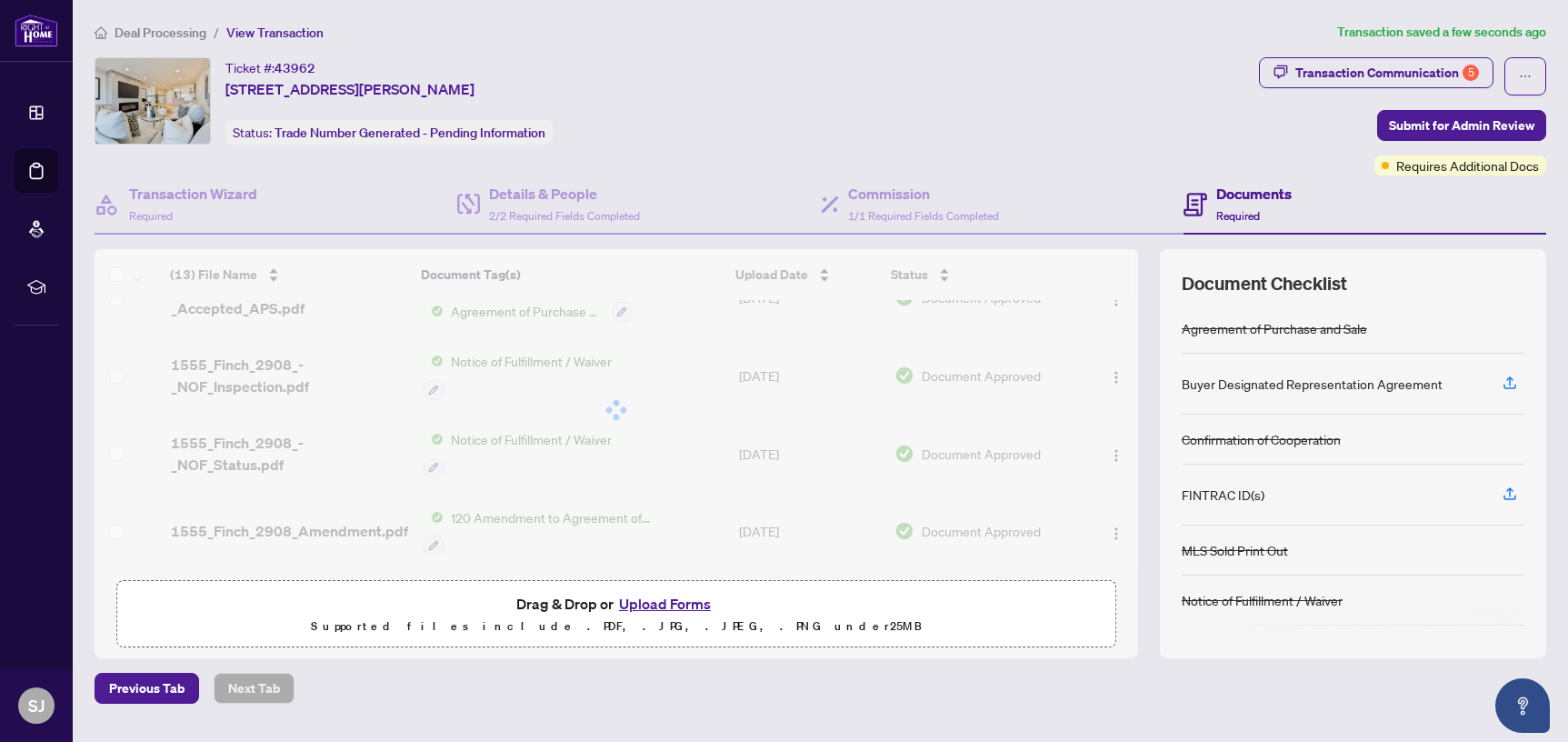
scroll to position [0, 0]
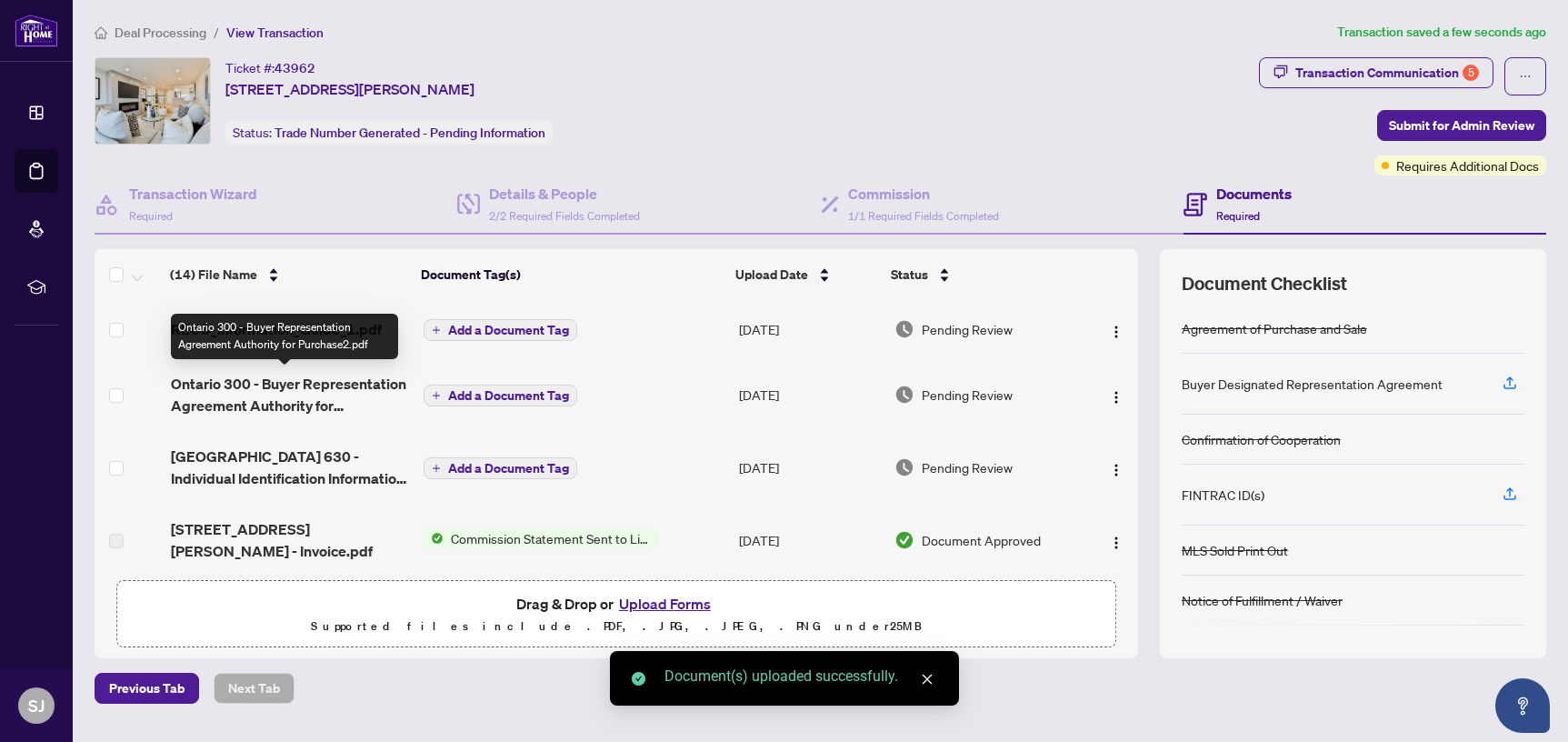
click at [244, 390] on span "Ontario 300 - Buyer Representation Agreement Authority for Purchase2.pdf" at bounding box center [290, 395] width 239 height 43
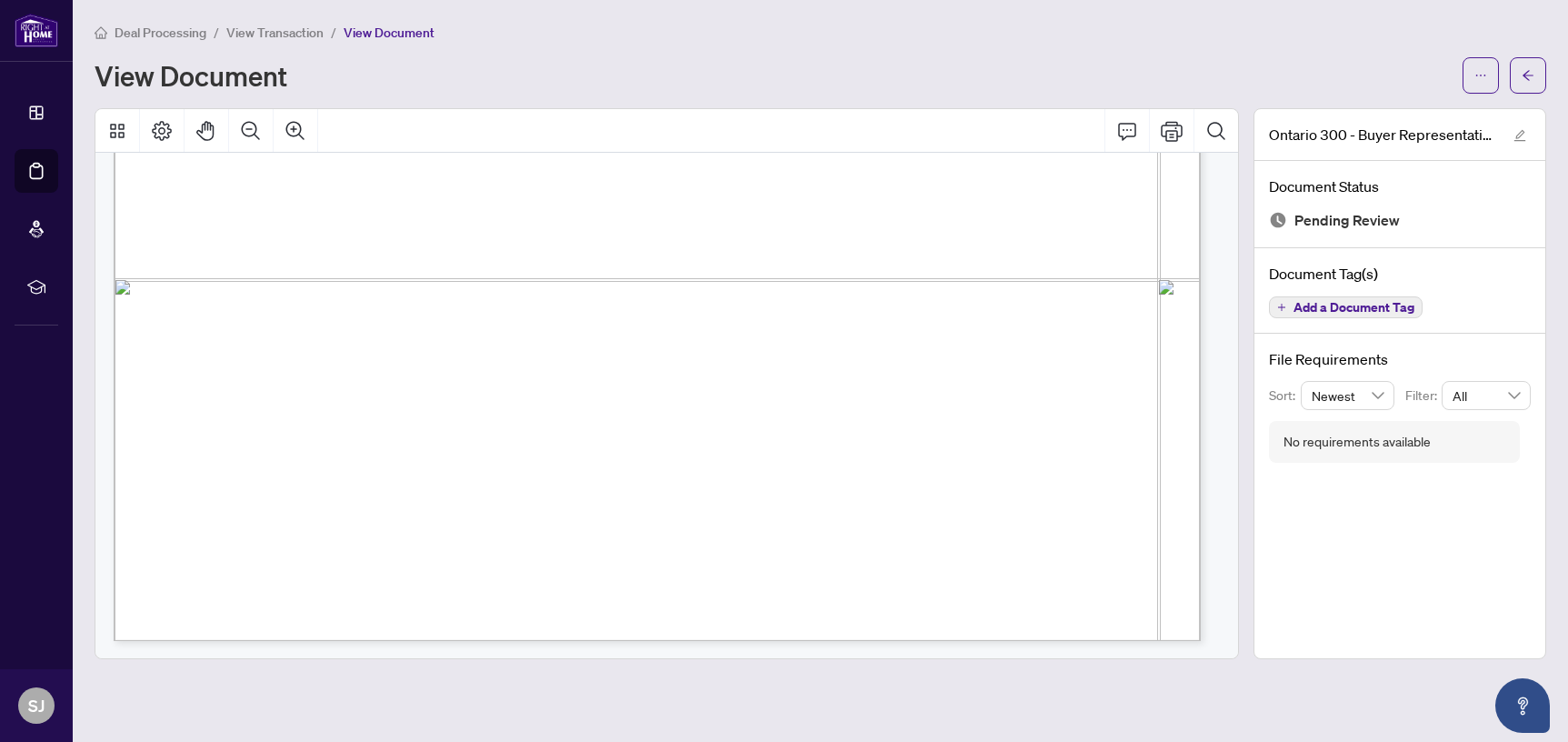
scroll to position [5289, 0]
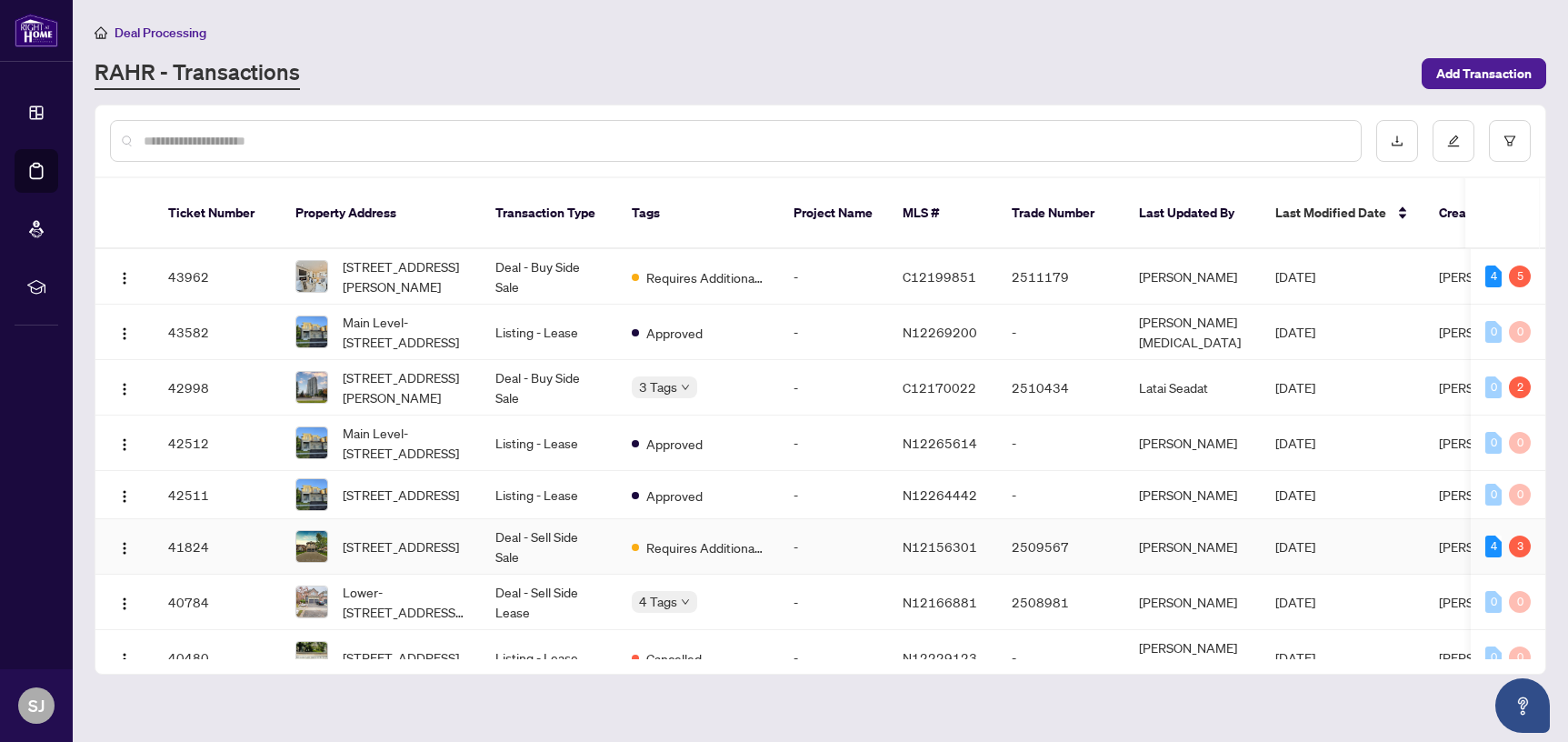
click at [862, 540] on td "-" at bounding box center [834, 548] width 109 height 55
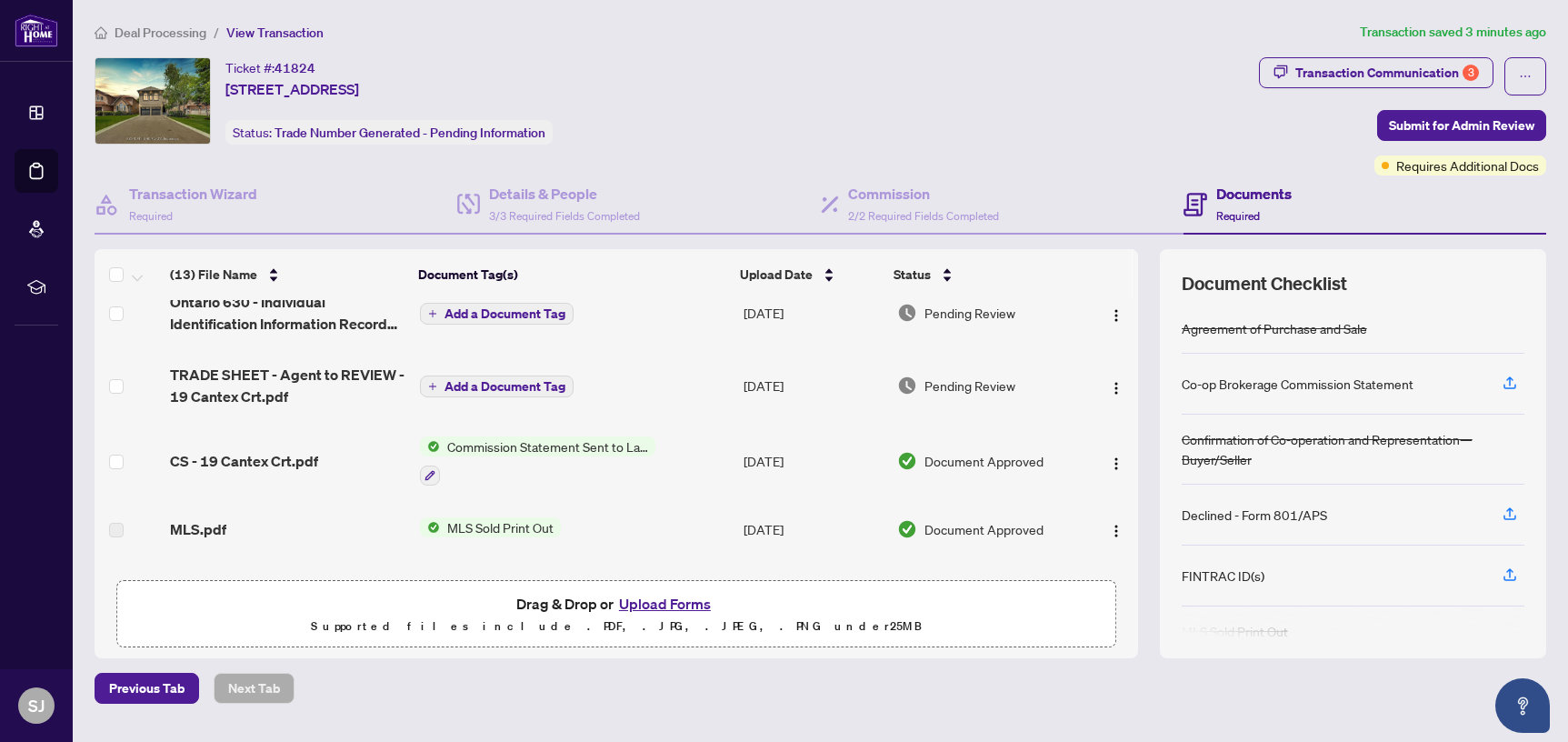
scroll to position [171, 0]
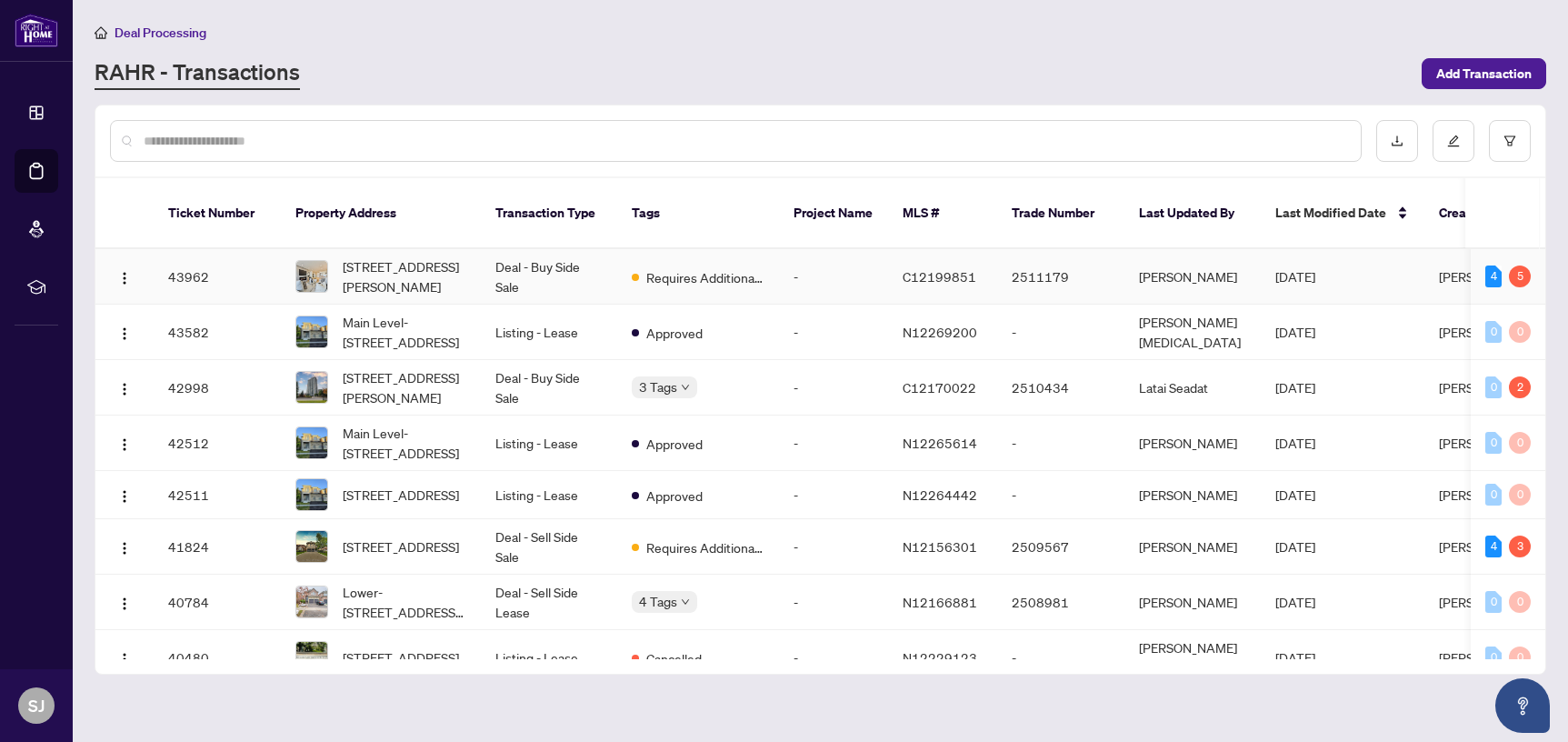
click at [795, 259] on td "-" at bounding box center [834, 277] width 109 height 55
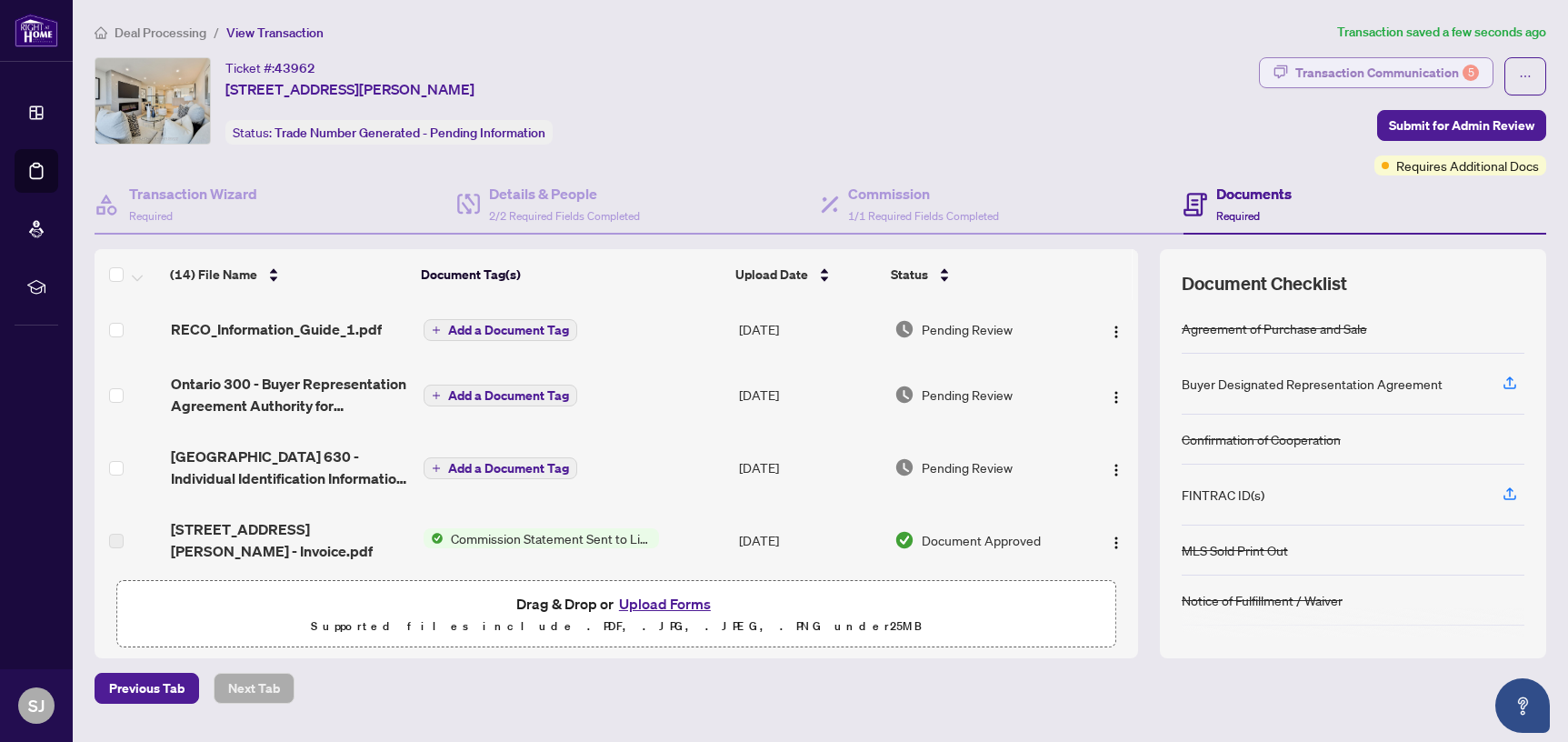
click at [1328, 80] on div "Transaction Communication 5" at bounding box center [1387, 73] width 183 height 29
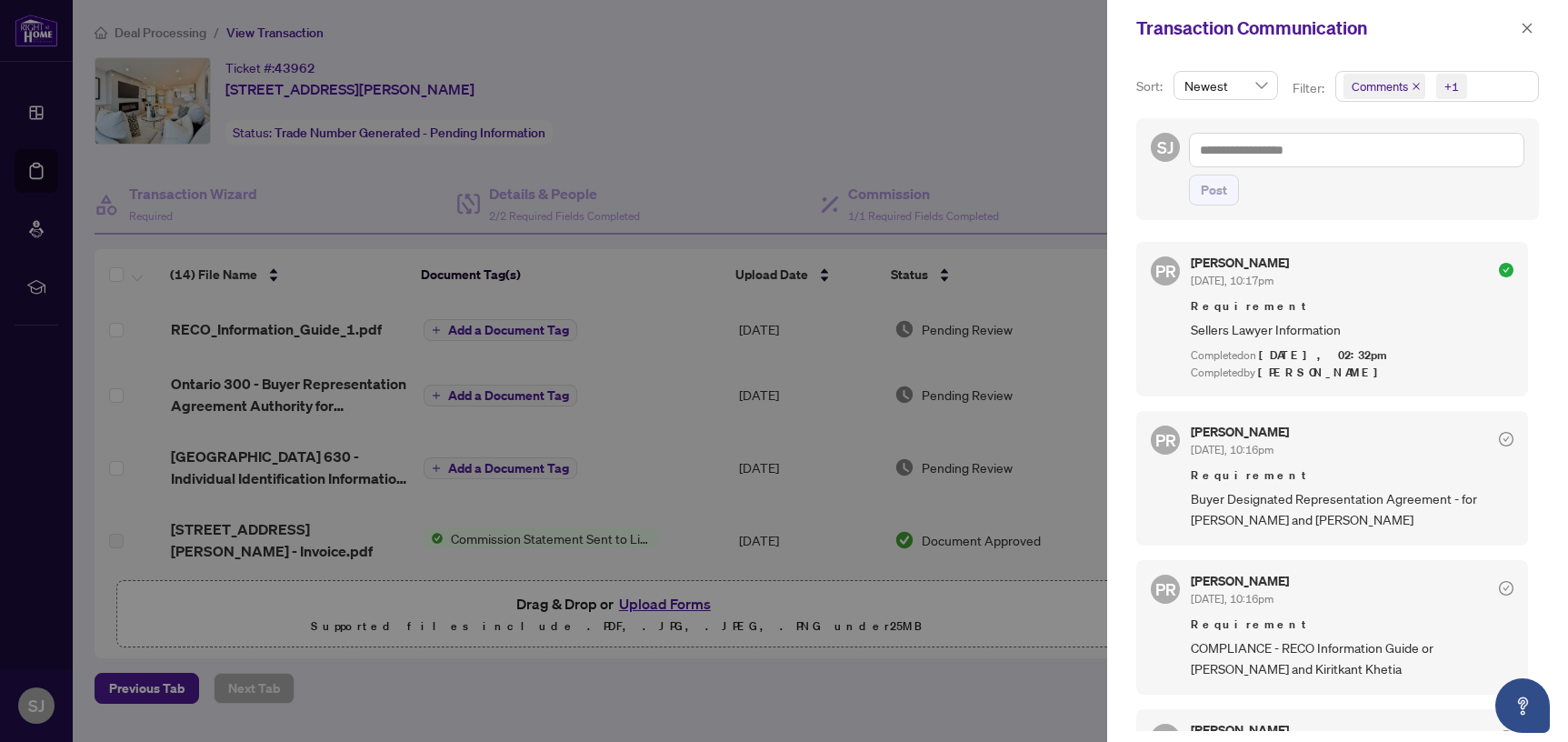
click at [1417, 78] on span "Comments" at bounding box center [1385, 87] width 82 height 26
click at [1415, 83] on icon "close" at bounding box center [1417, 87] width 9 height 9
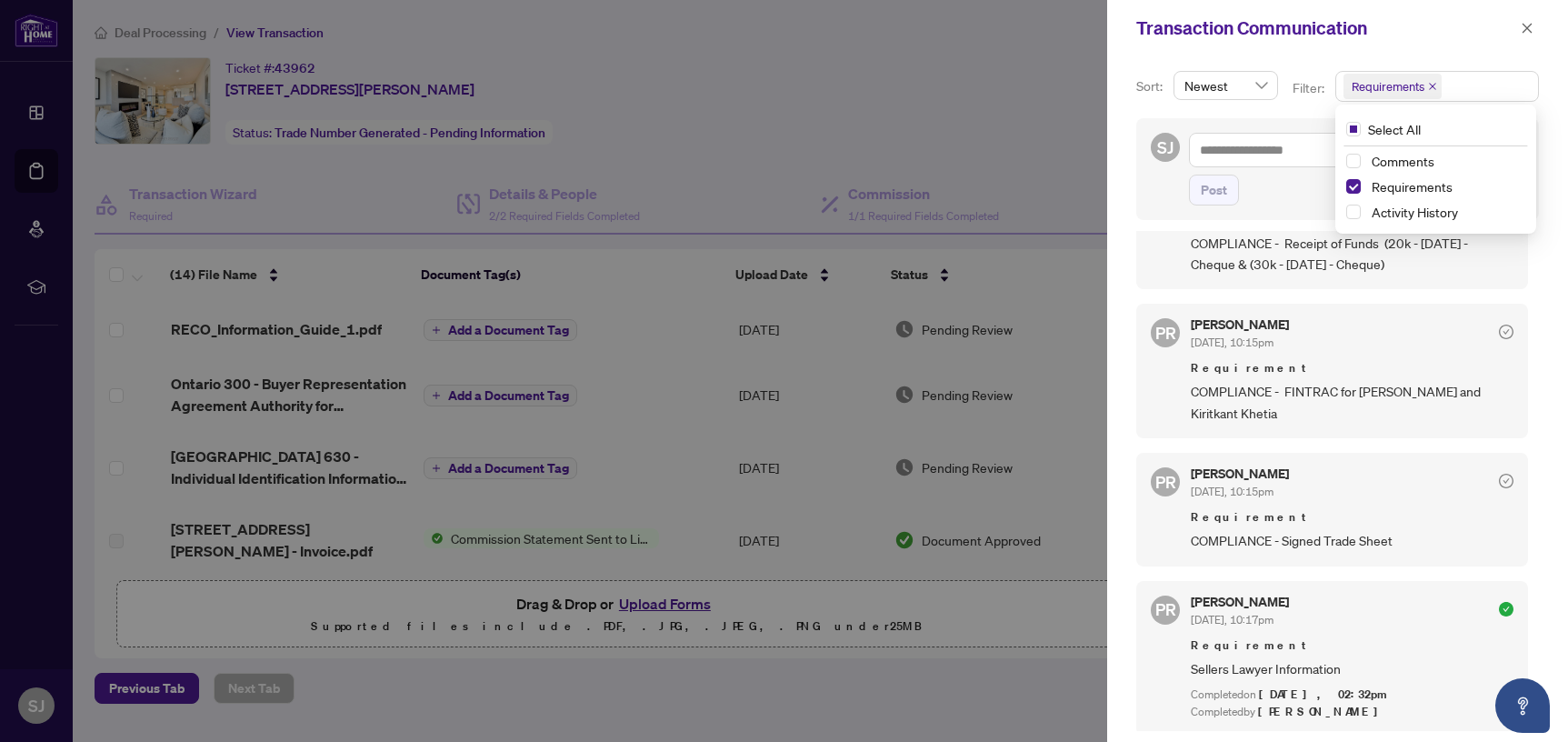
scroll to position [2, 0]
click at [941, 210] on div at bounding box center [784, 371] width 1568 height 742
click at [1521, 35] on span "button" at bounding box center [1527, 29] width 13 height 29
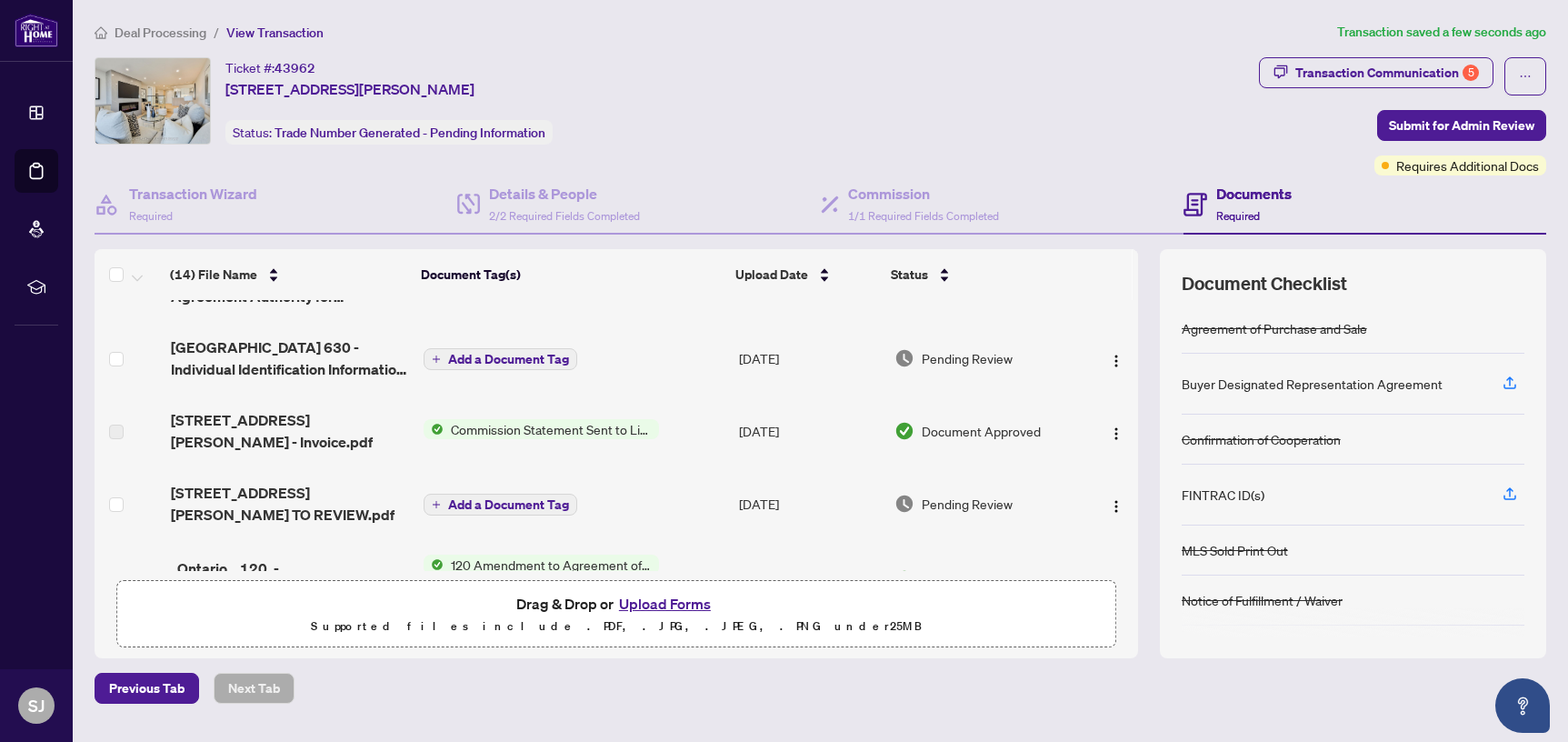
scroll to position [118, 0]
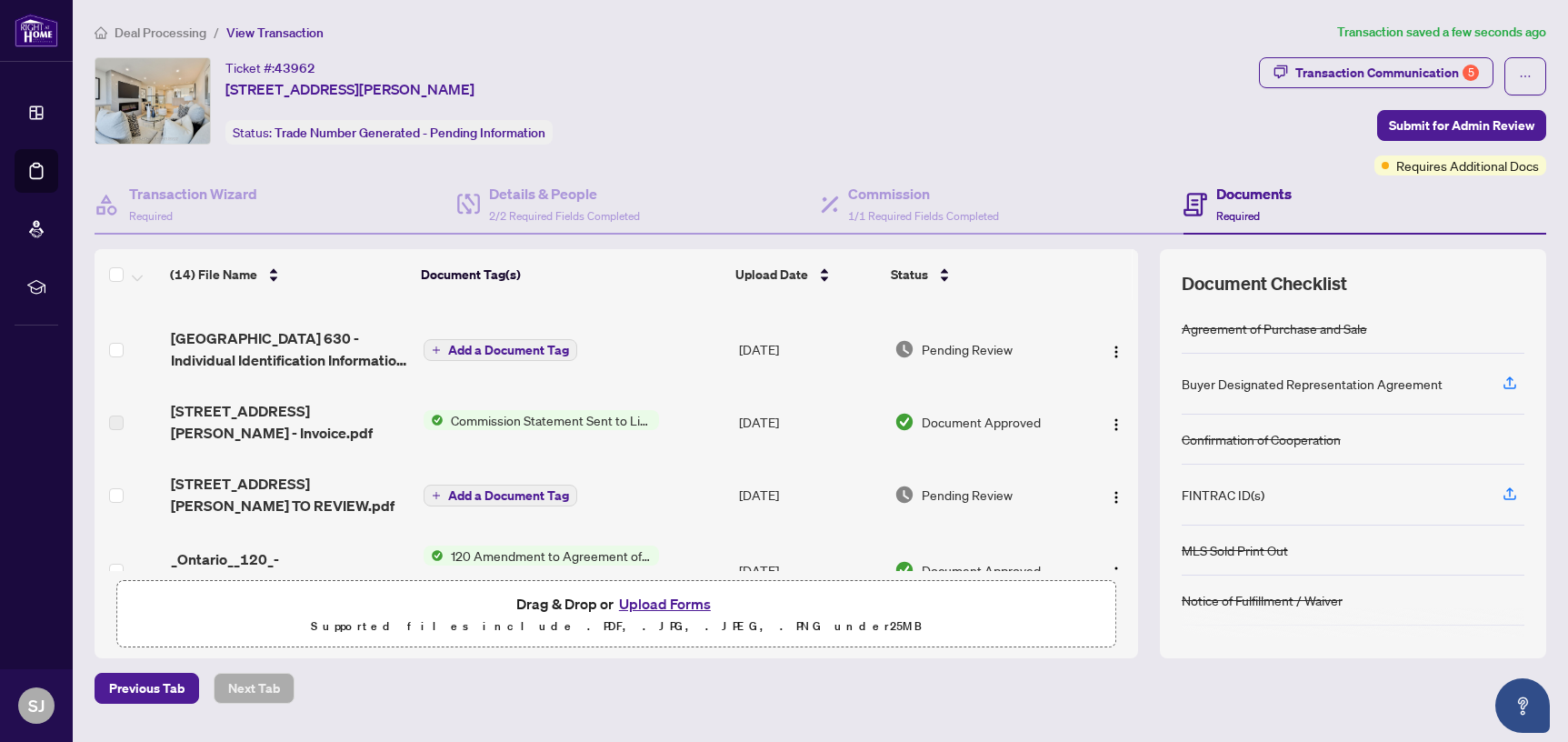
click at [278, 476] on span "2908-1555 Finch Ave - TS - AGENT TO REVIEW.pdf" at bounding box center [290, 494] width 239 height 43
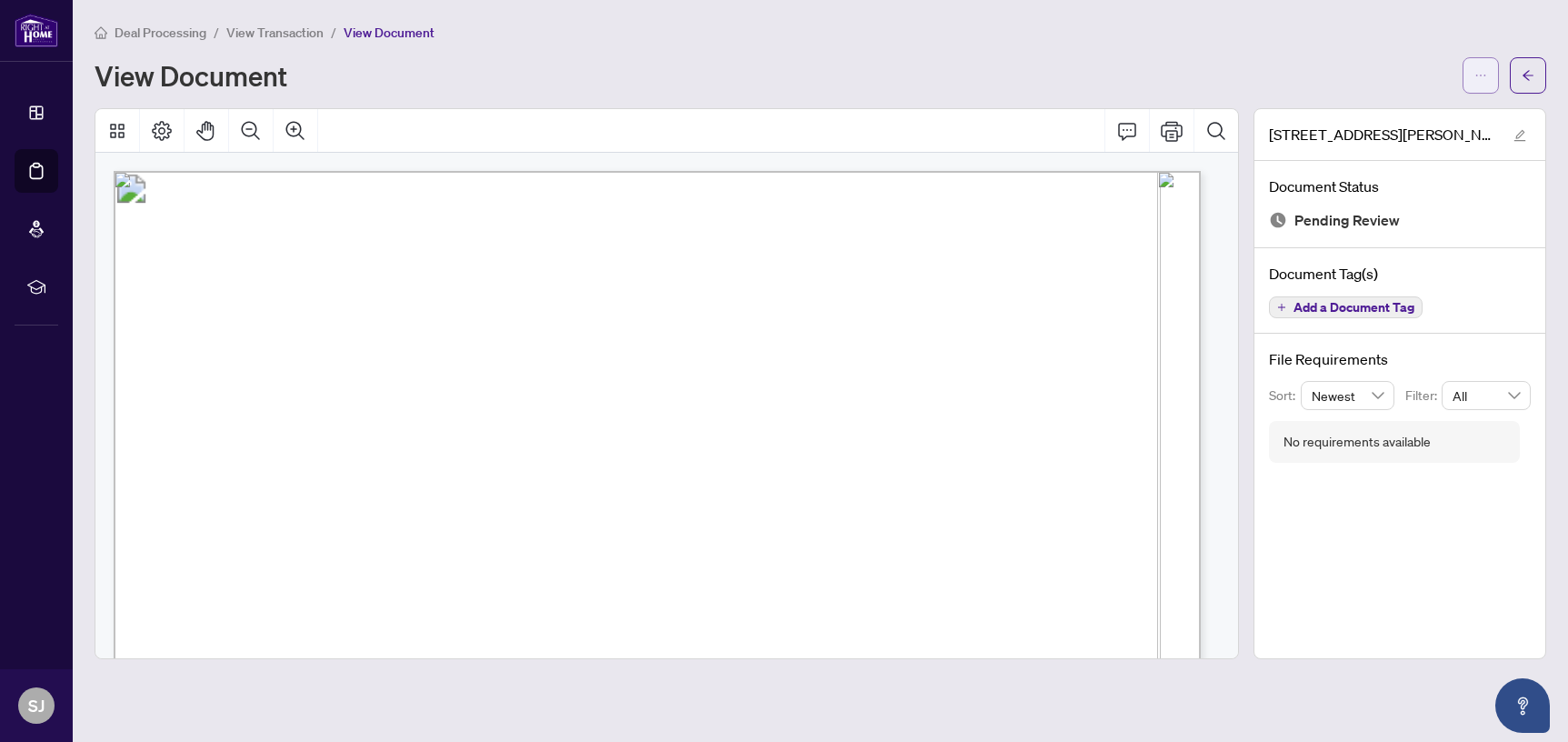
click at [1477, 78] on icon "ellipsis" at bounding box center [1481, 76] width 13 height 13
click at [1386, 114] on span "Download" at bounding box center [1416, 114] width 138 height 20
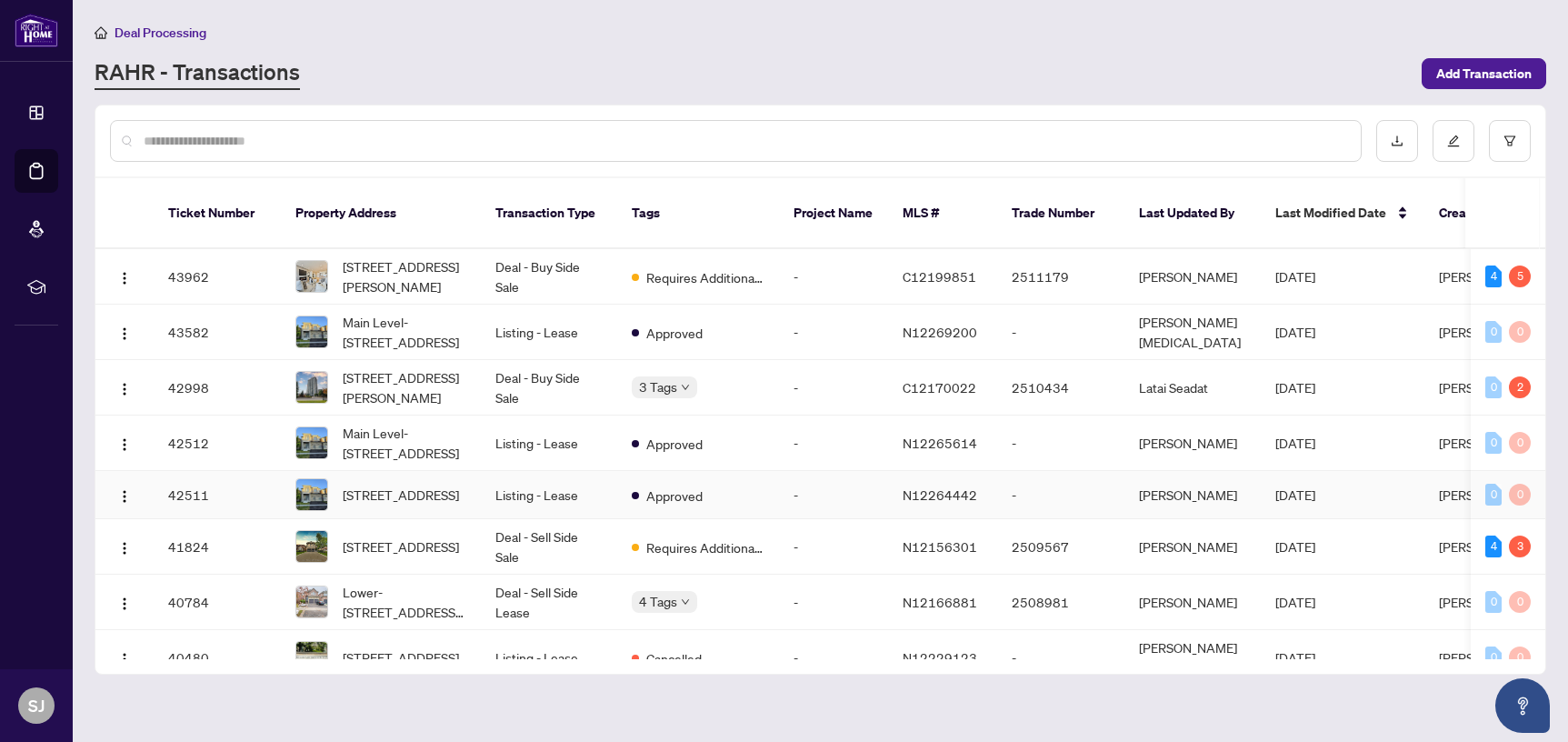
scroll to position [45, 0]
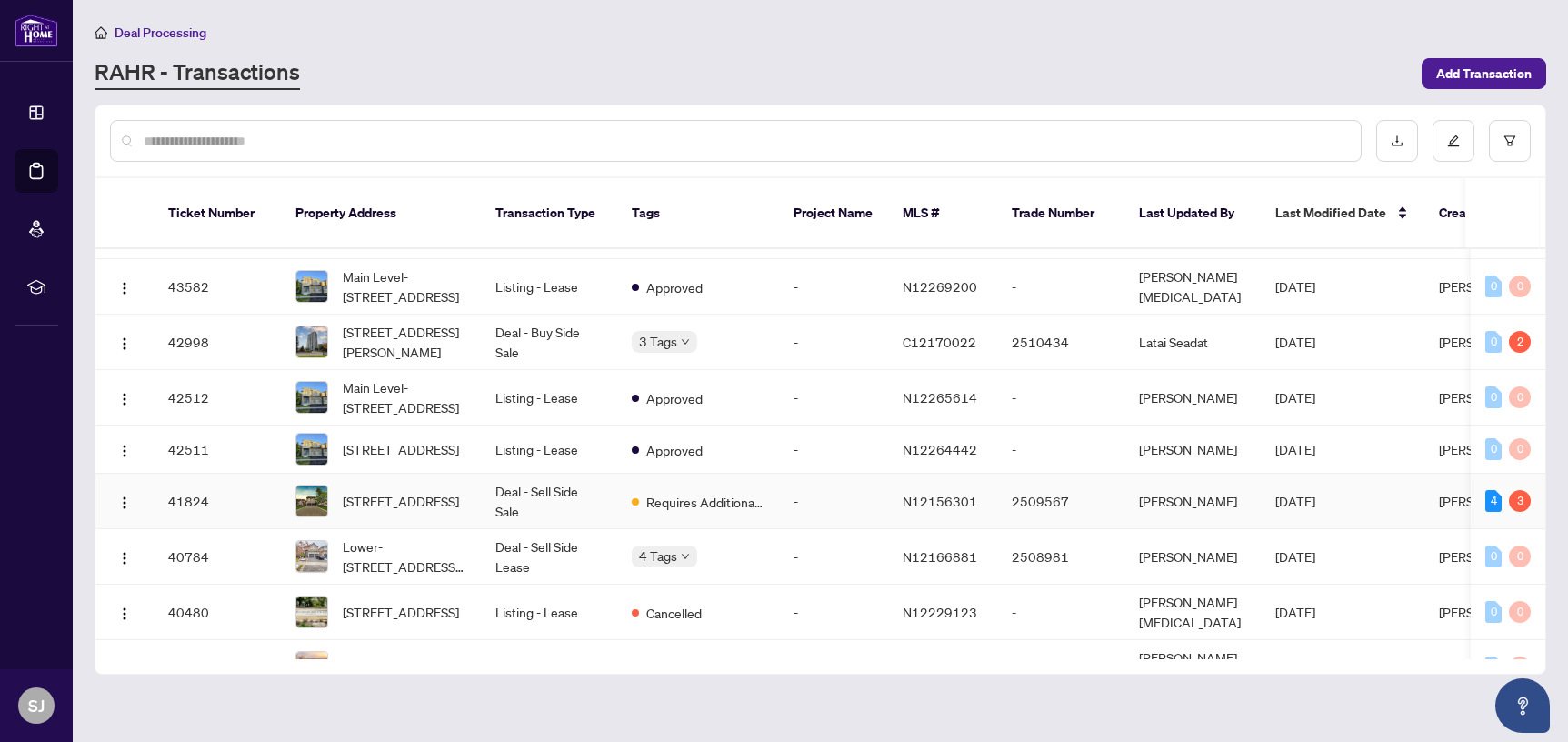
click at [796, 483] on td "-" at bounding box center [834, 501] width 109 height 55
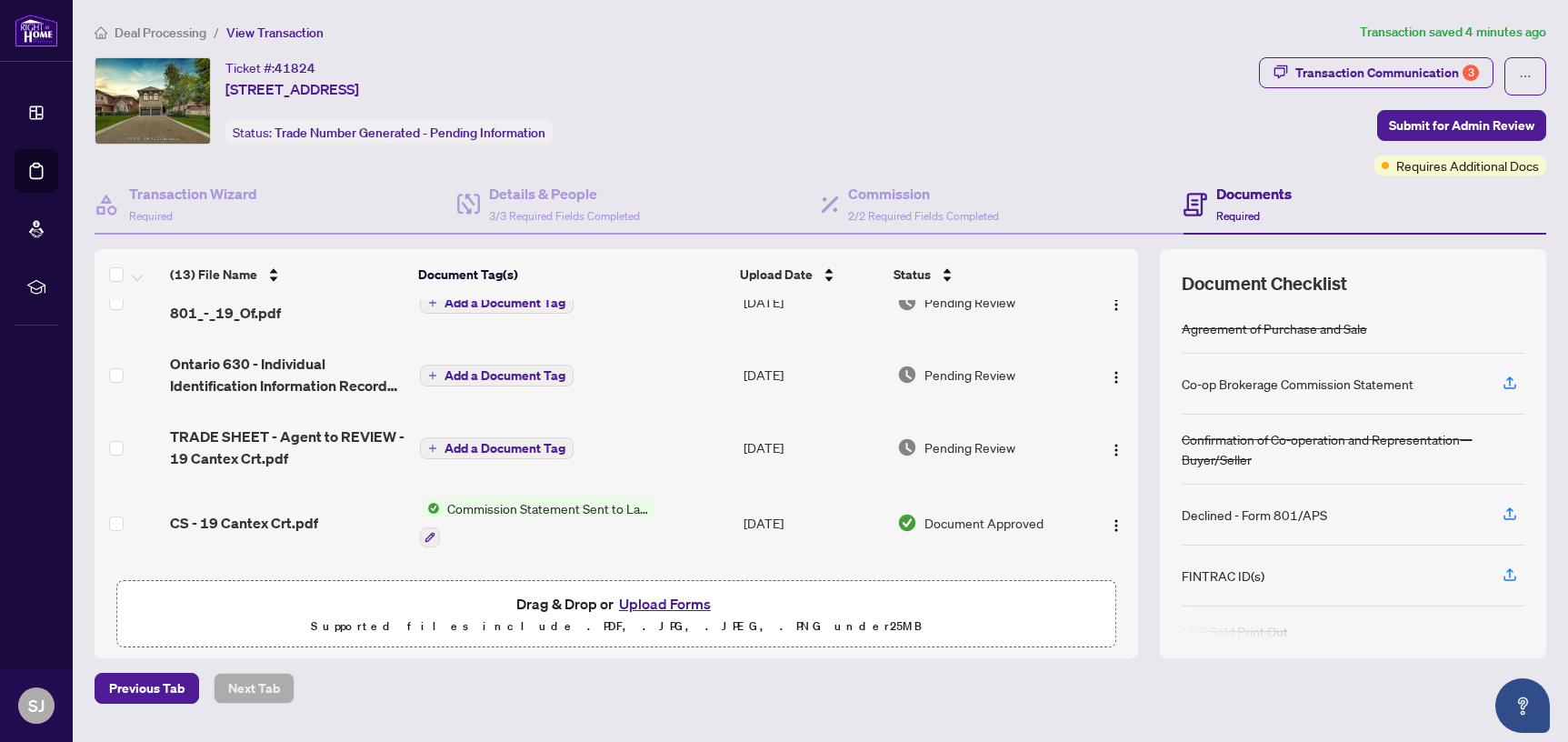
scroll to position [113, 0]
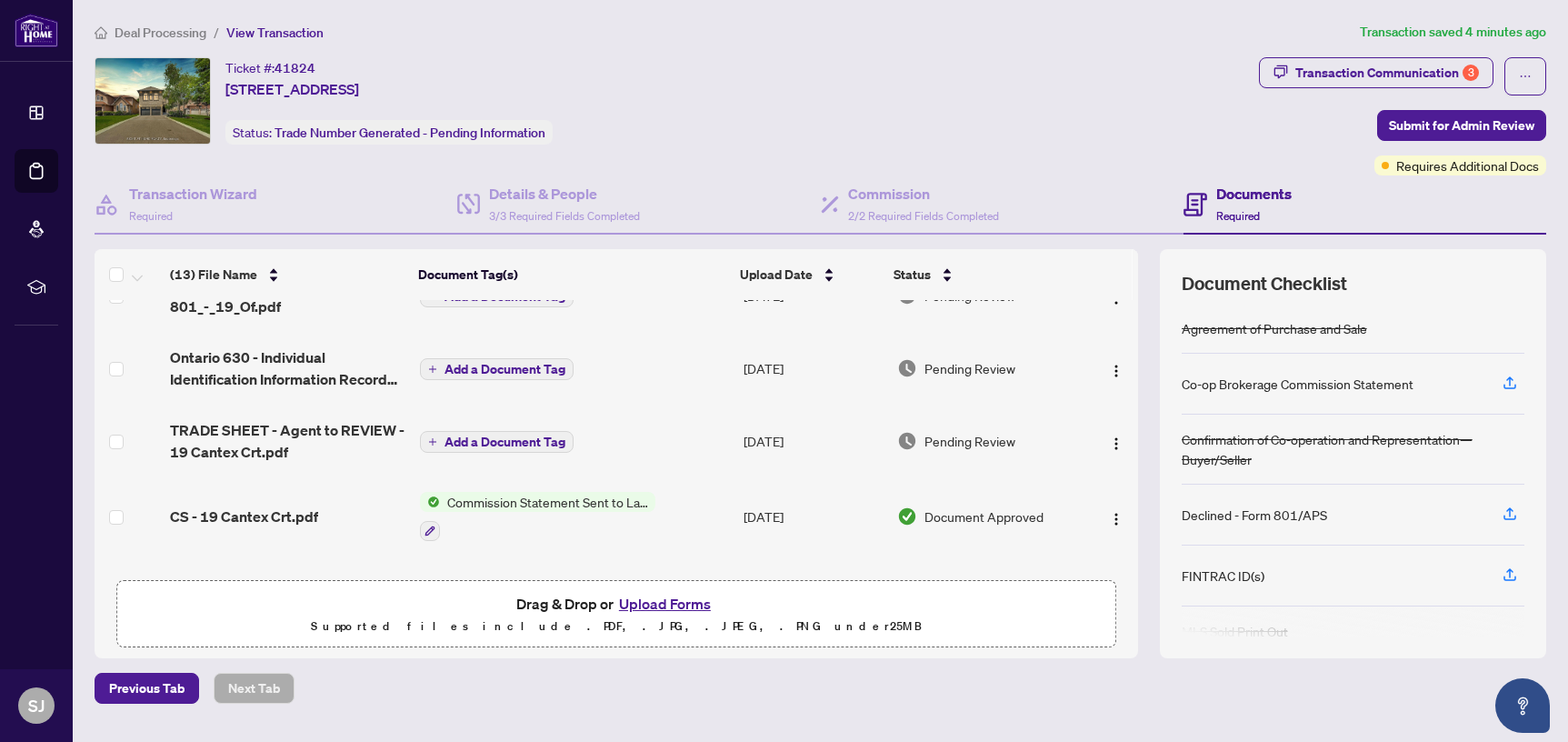
click at [309, 419] on span "TRADE SHEET - Agent to REVIEW - 19 Cantex Crt.pdf" at bounding box center [288, 441] width 236 height 43
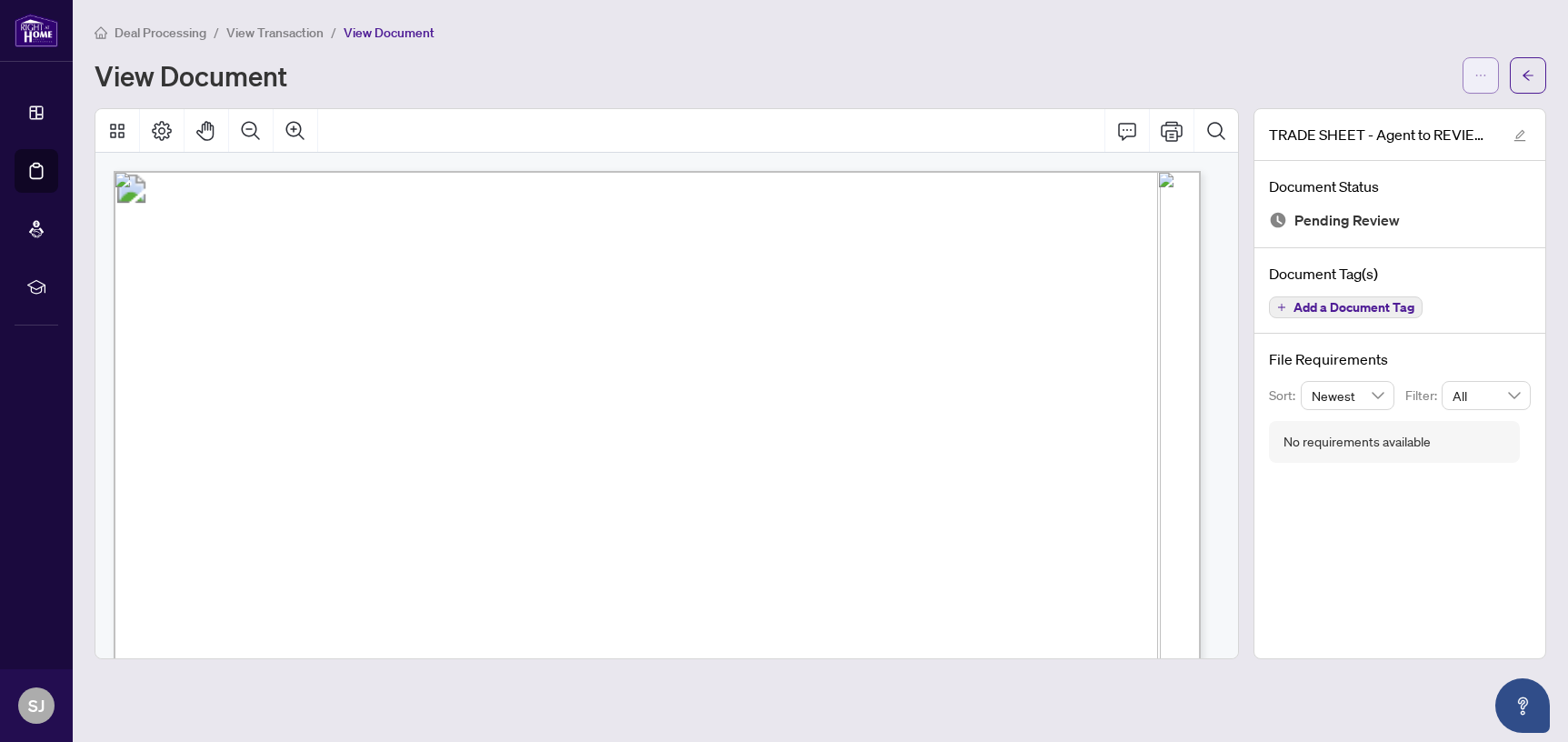
click at [1479, 88] on span "button" at bounding box center [1481, 76] width 13 height 29
click at [1375, 122] on span "Download" at bounding box center [1416, 114] width 138 height 20
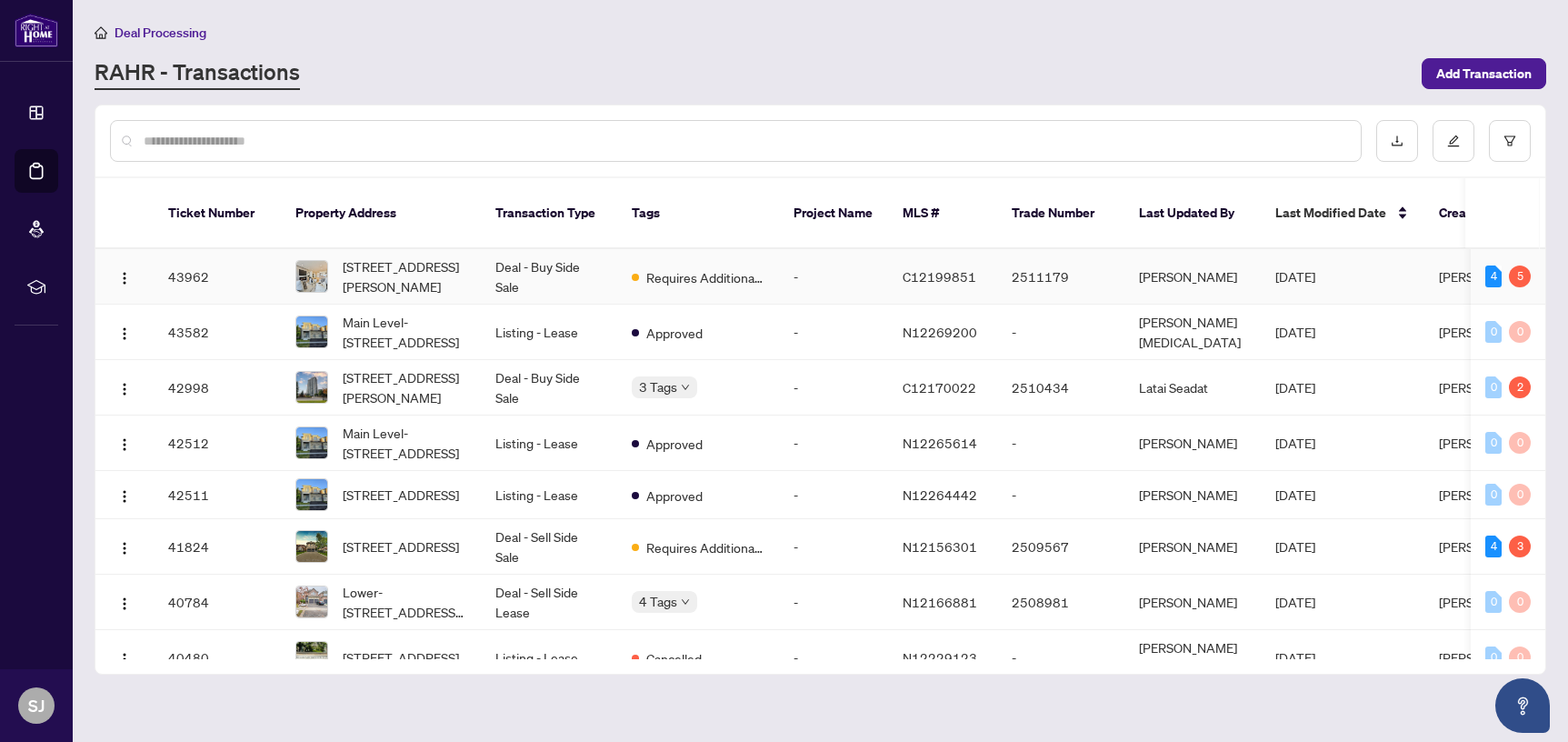
click at [812, 264] on td "-" at bounding box center [834, 277] width 109 height 55
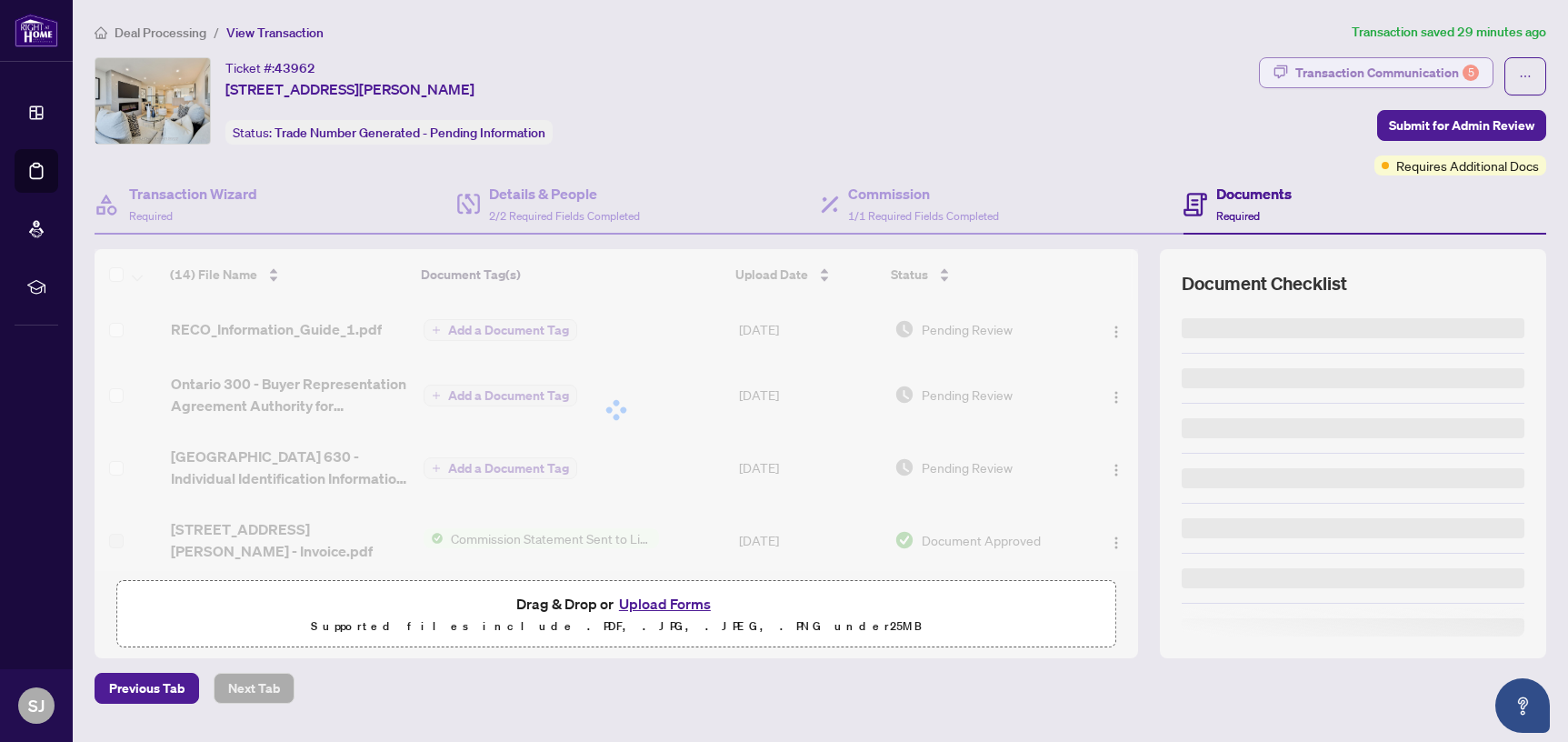
click at [1309, 69] on div "Transaction Communication 5" at bounding box center [1387, 73] width 183 height 29
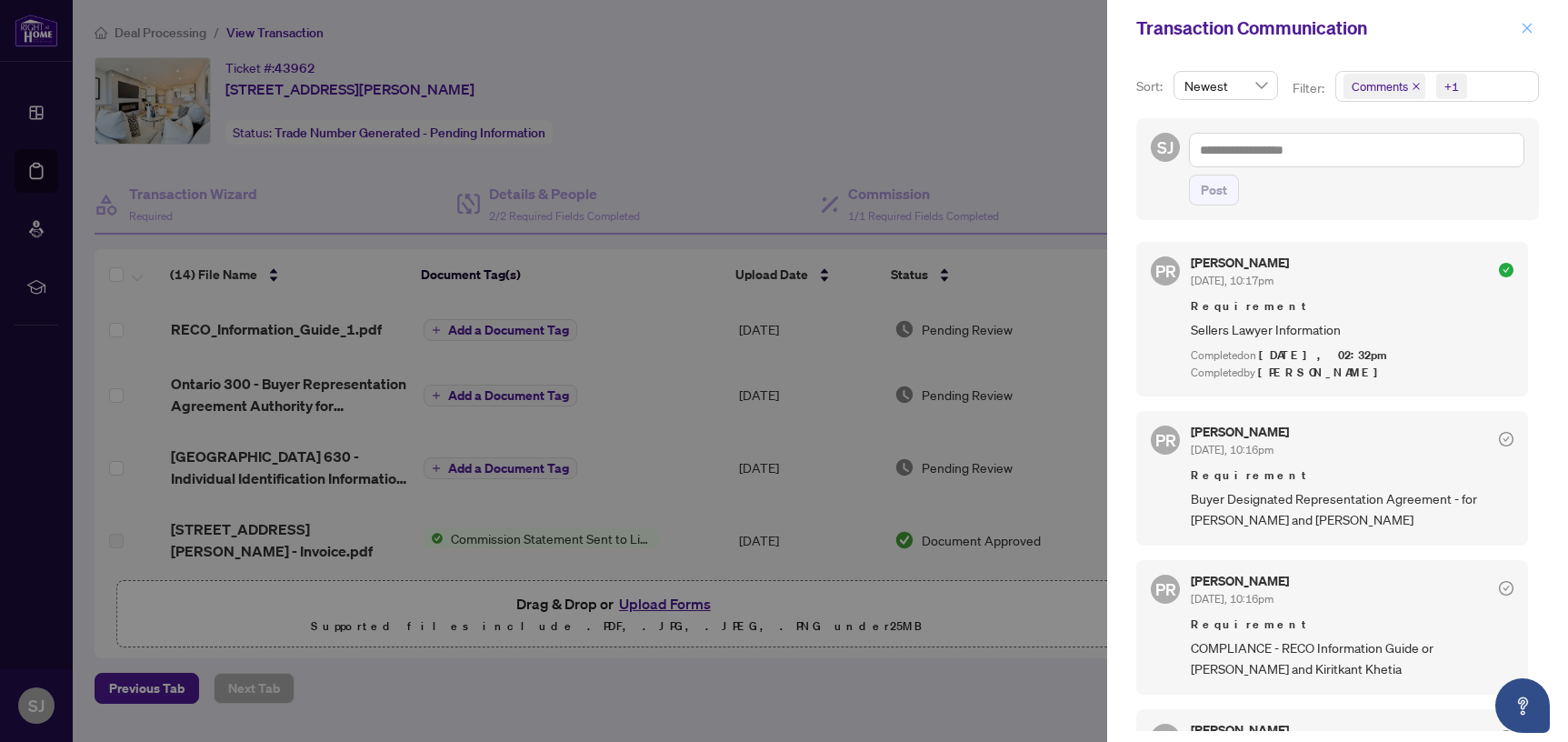
click at [1527, 30] on icon "close" at bounding box center [1527, 29] width 13 height 13
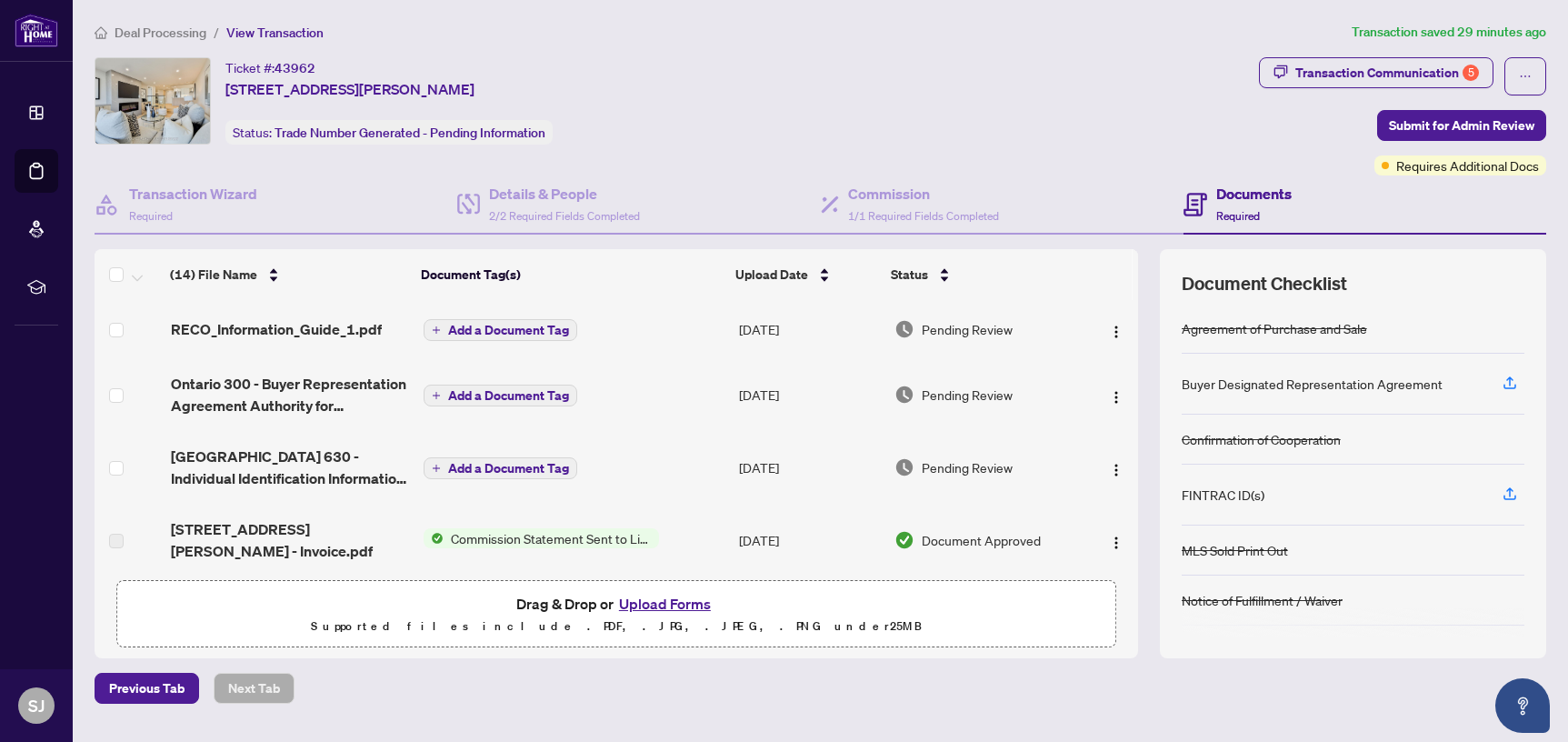
click at [667, 598] on button "Upload Forms" at bounding box center [665, 604] width 103 height 24
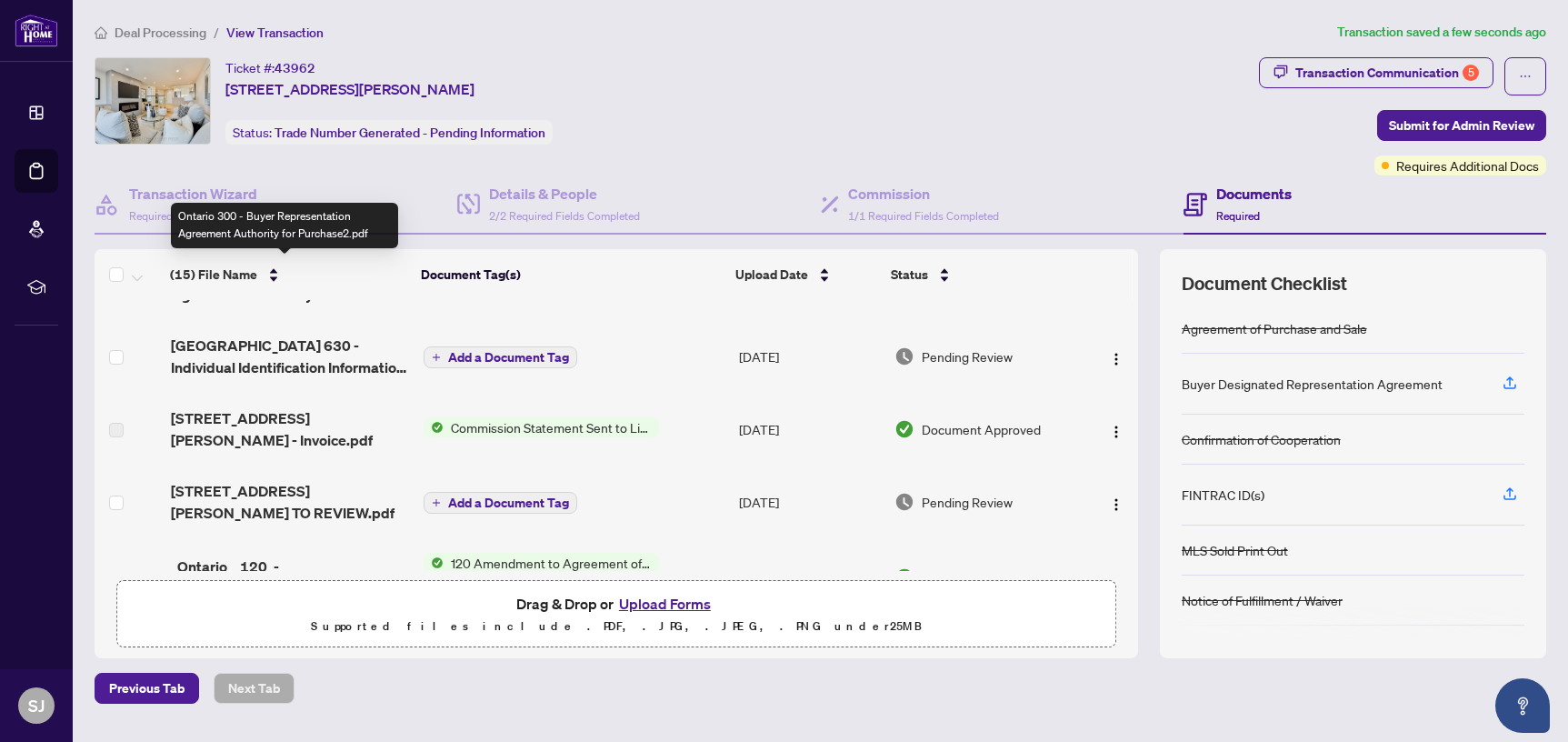
scroll to position [253, 0]
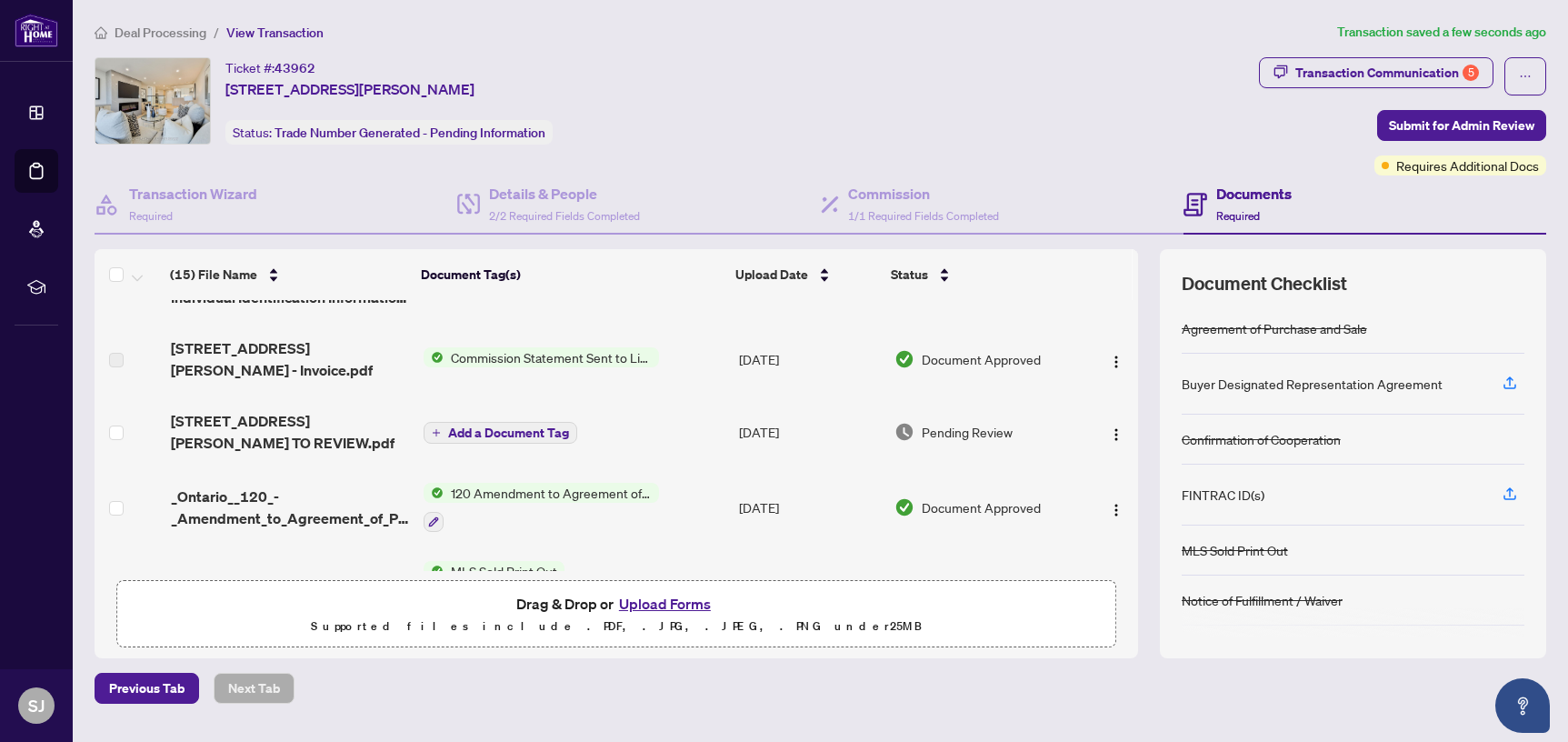
click at [261, 420] on span "2908-1555 Finch Ave - TS - AGENT TO REVIEW.pdf" at bounding box center [290, 431] width 239 height 43
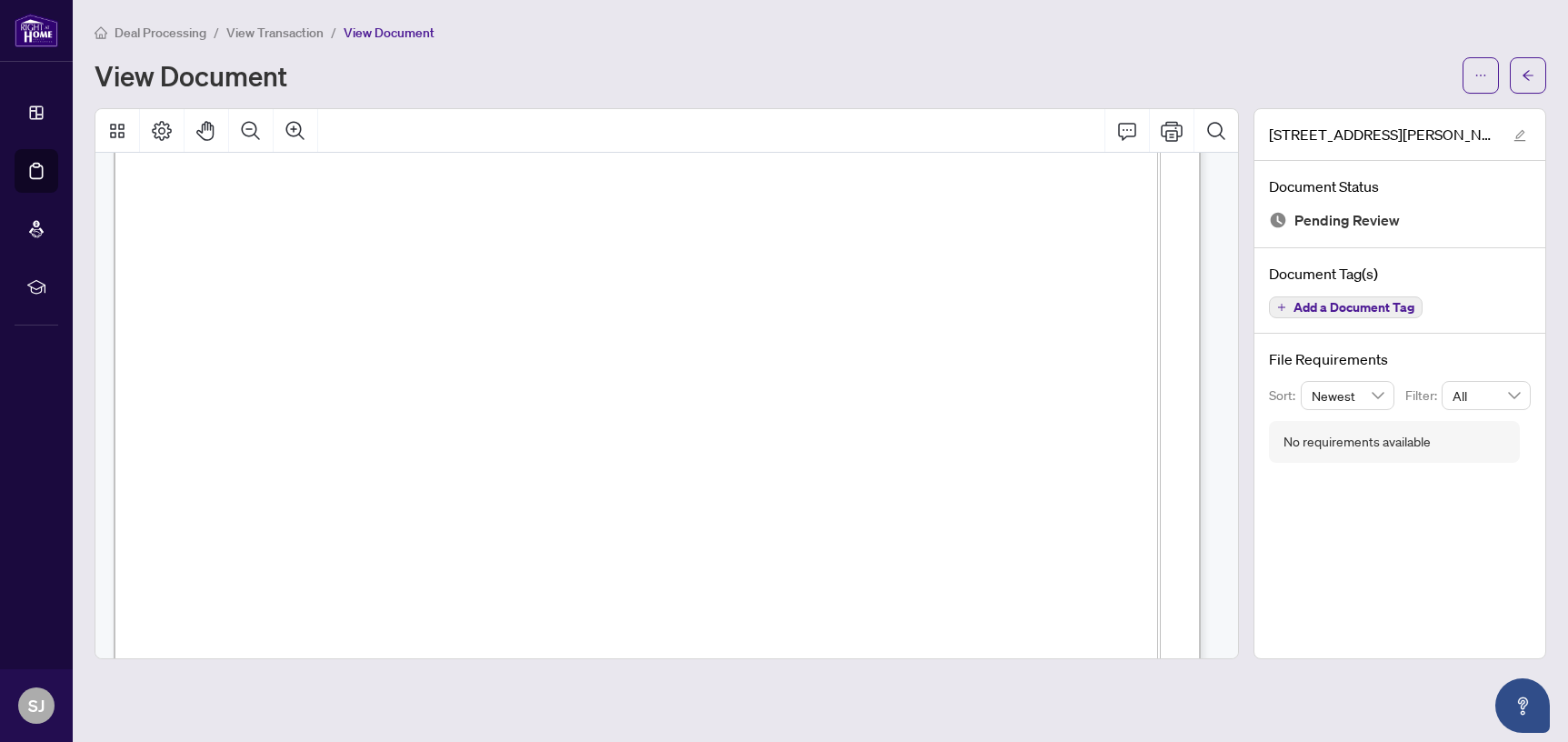
scroll to position [958, 0]
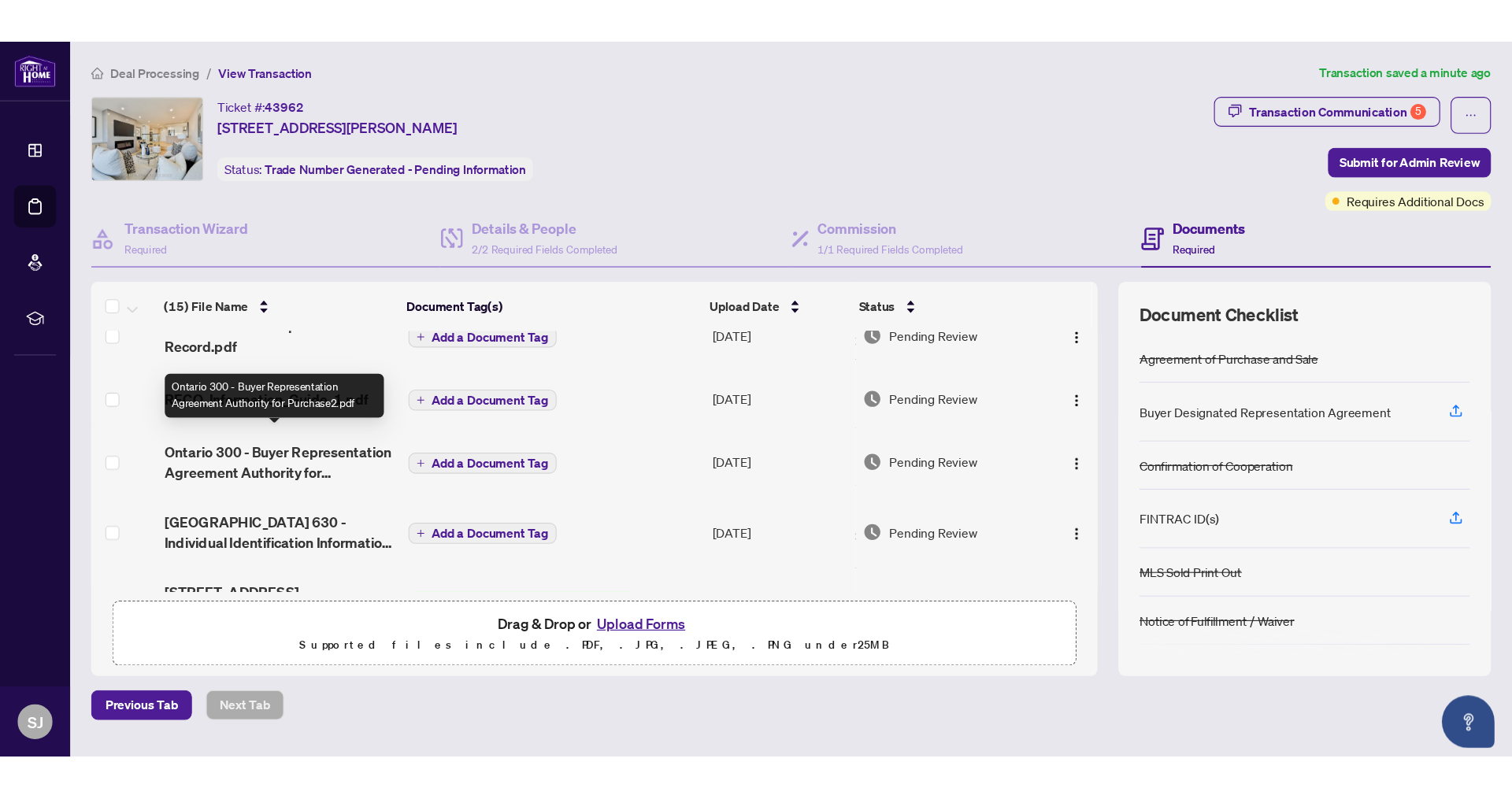
scroll to position [44, 0]
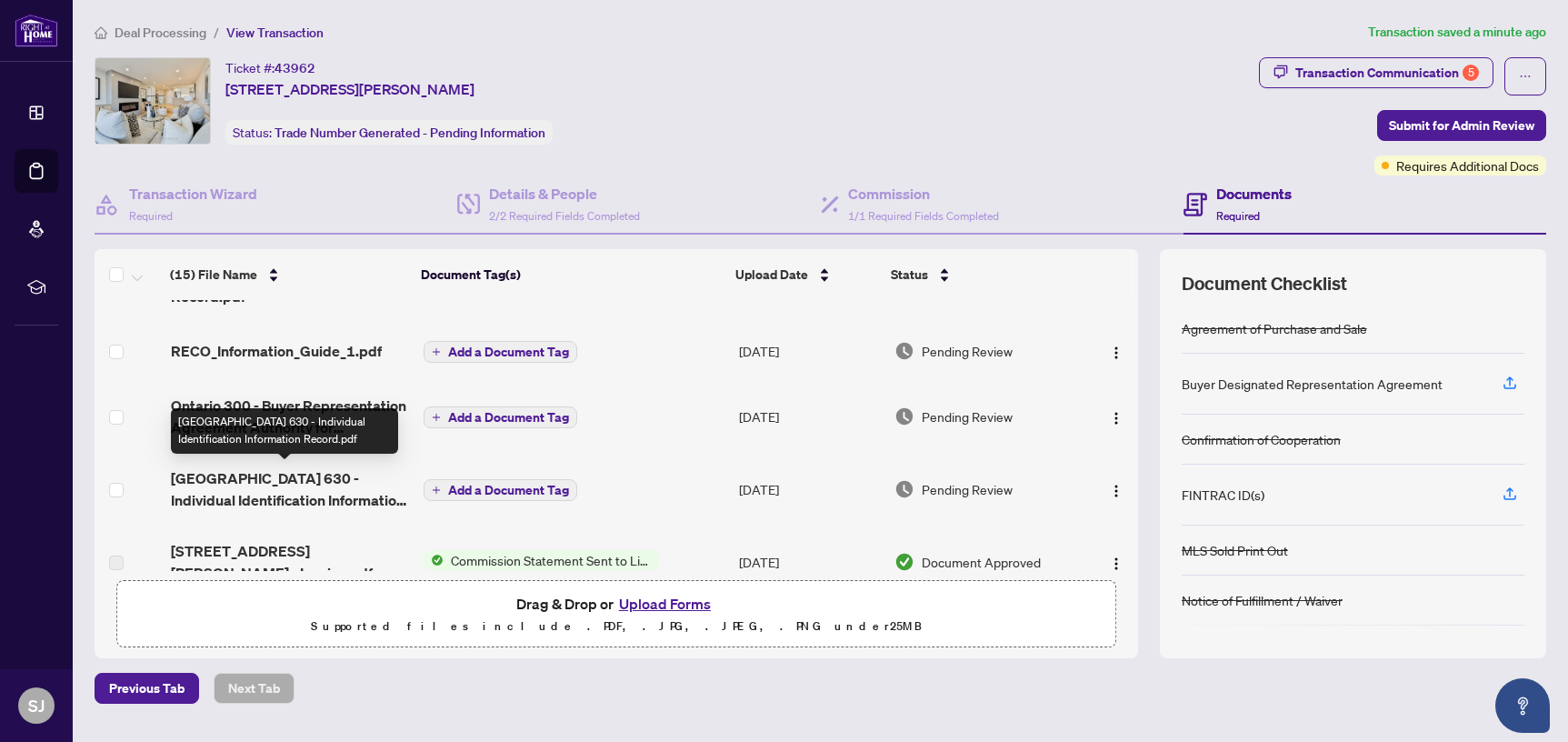
click at [286, 491] on span "Ontario 630 - Individual Identification Information Record.pdf" at bounding box center [290, 489] width 239 height 43
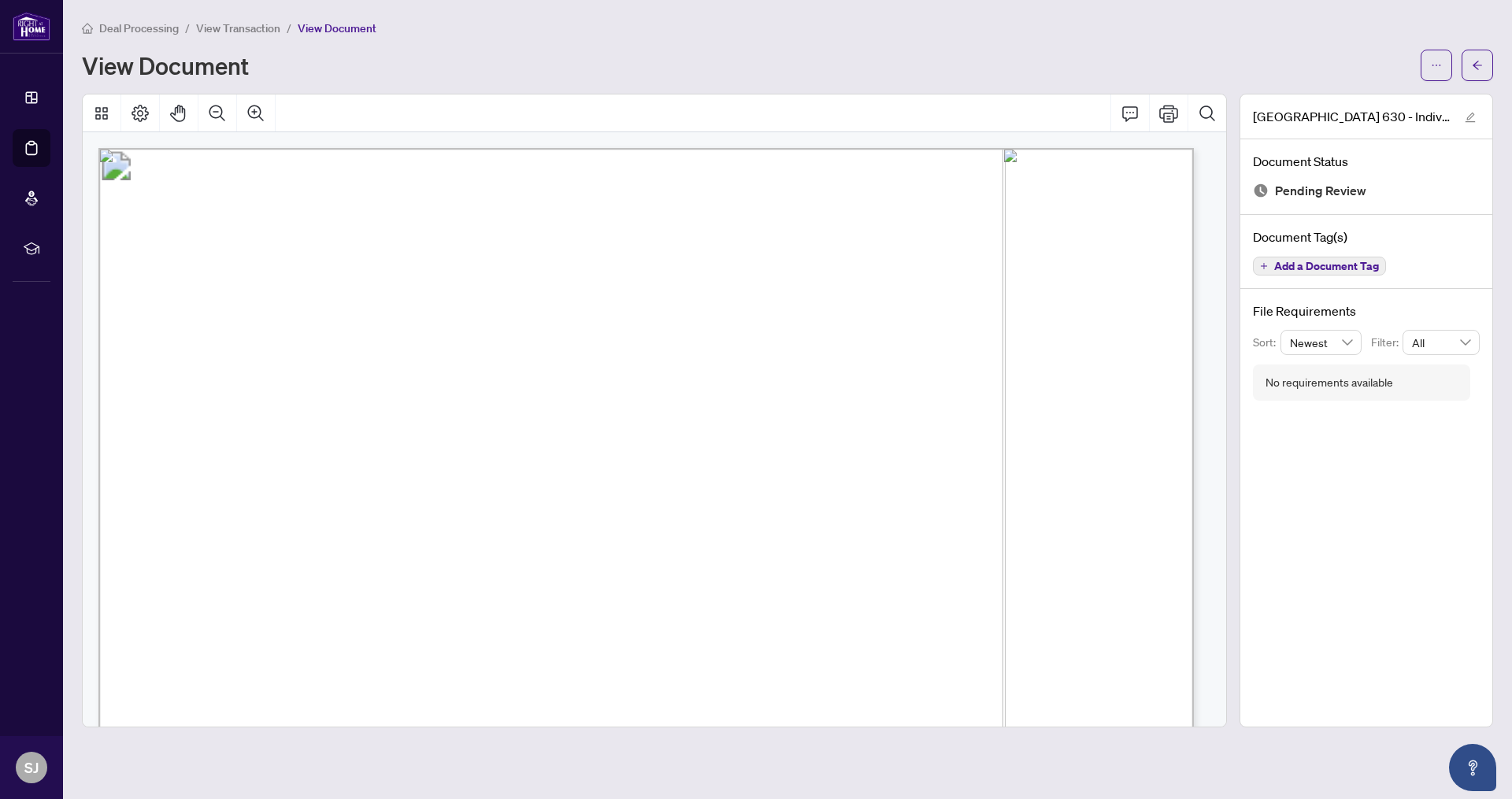
click at [330, 18] on main "Deal Processing / View Transaction / View Document View Document Ontario 630 - …" at bounding box center [788, 400] width 1449 height 799
click at [331, 26] on span "View Document" at bounding box center [337, 29] width 79 height 14
click at [251, 30] on span "View Transaction" at bounding box center [239, 29] width 85 height 14
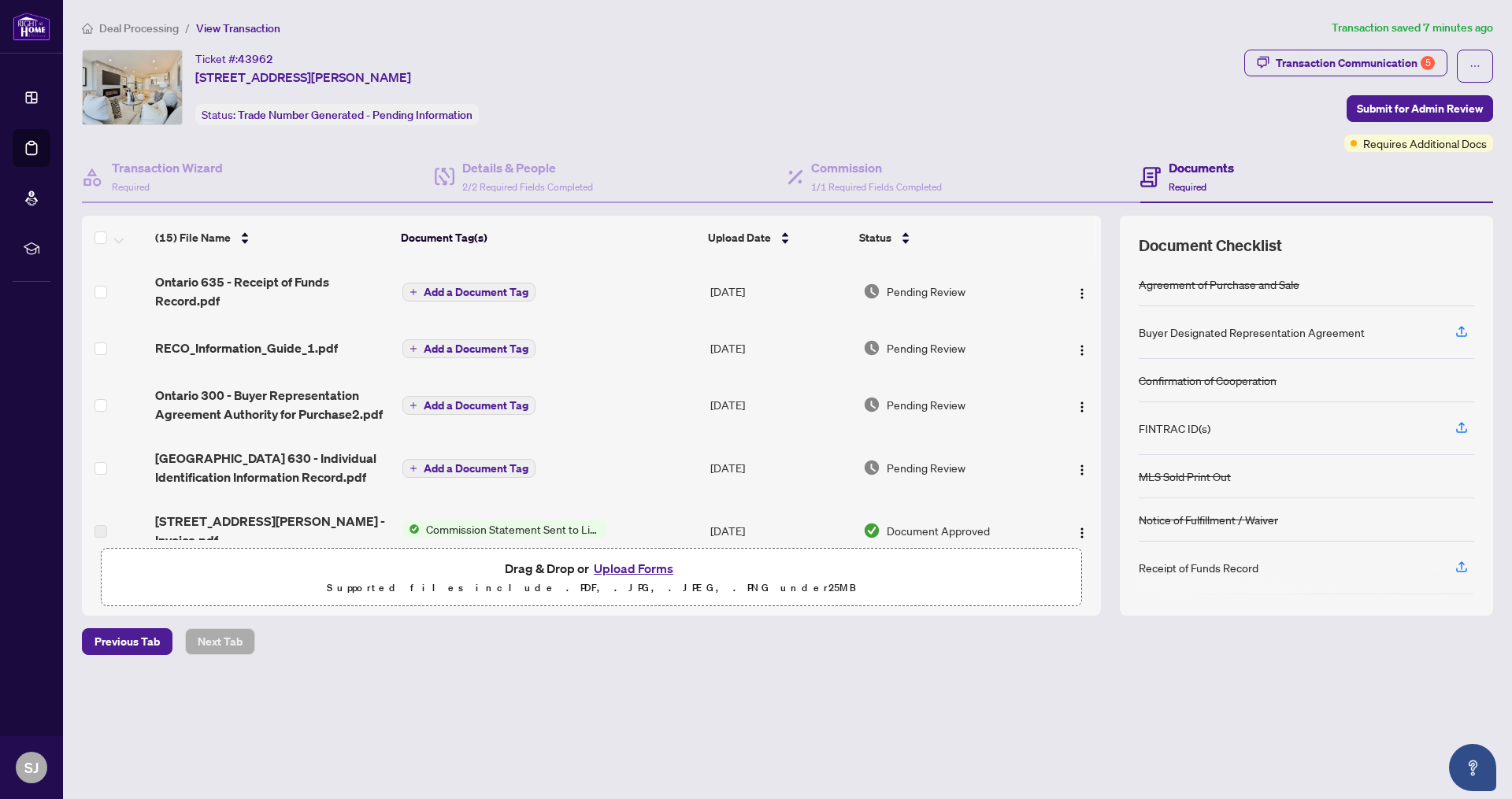
click at [626, 569] on button "Upload Forms" at bounding box center [634, 569] width 89 height 21
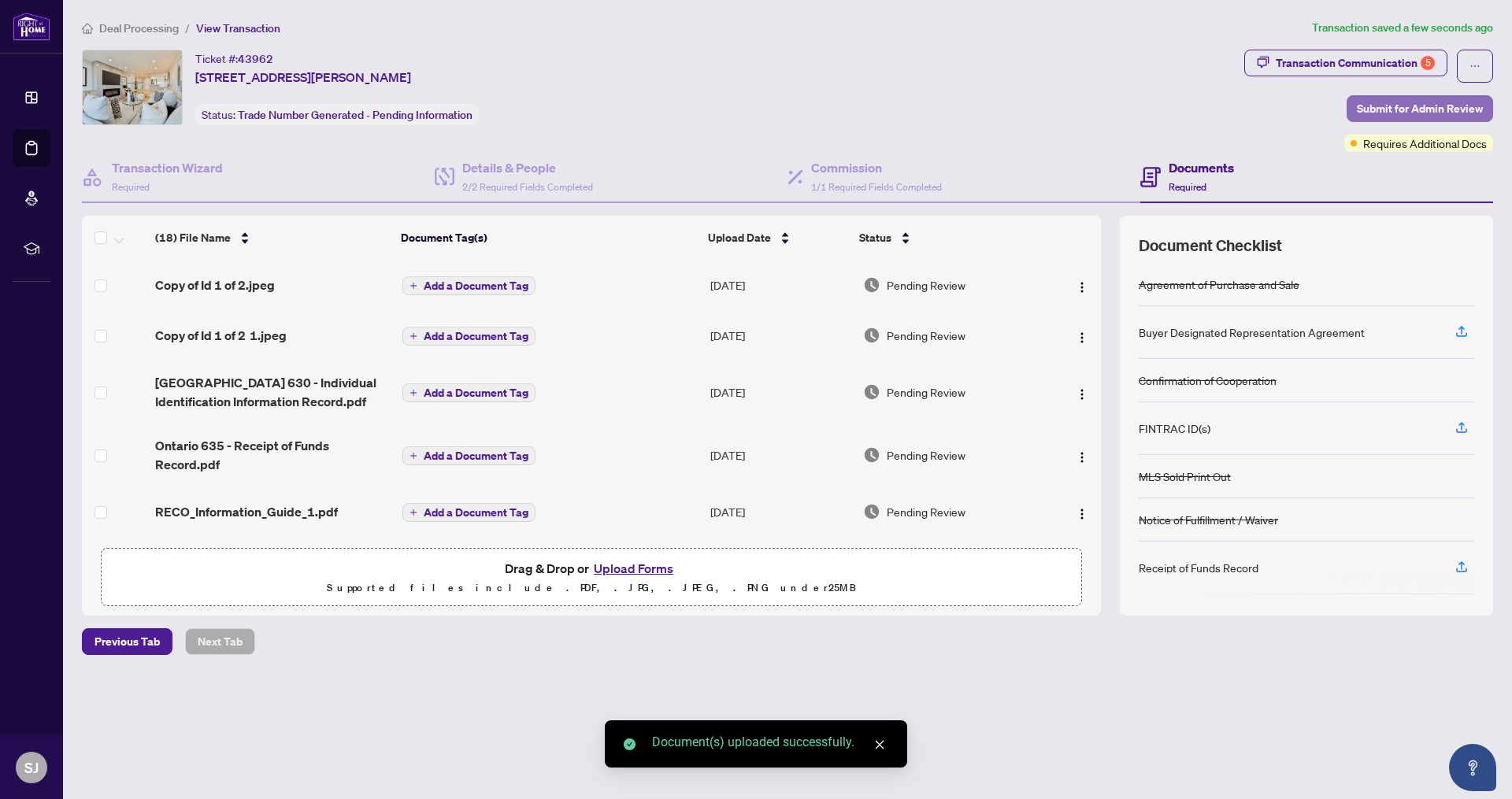
click at [1357, 104] on span "Submit for Admin Review" at bounding box center [1419, 108] width 126 height 26
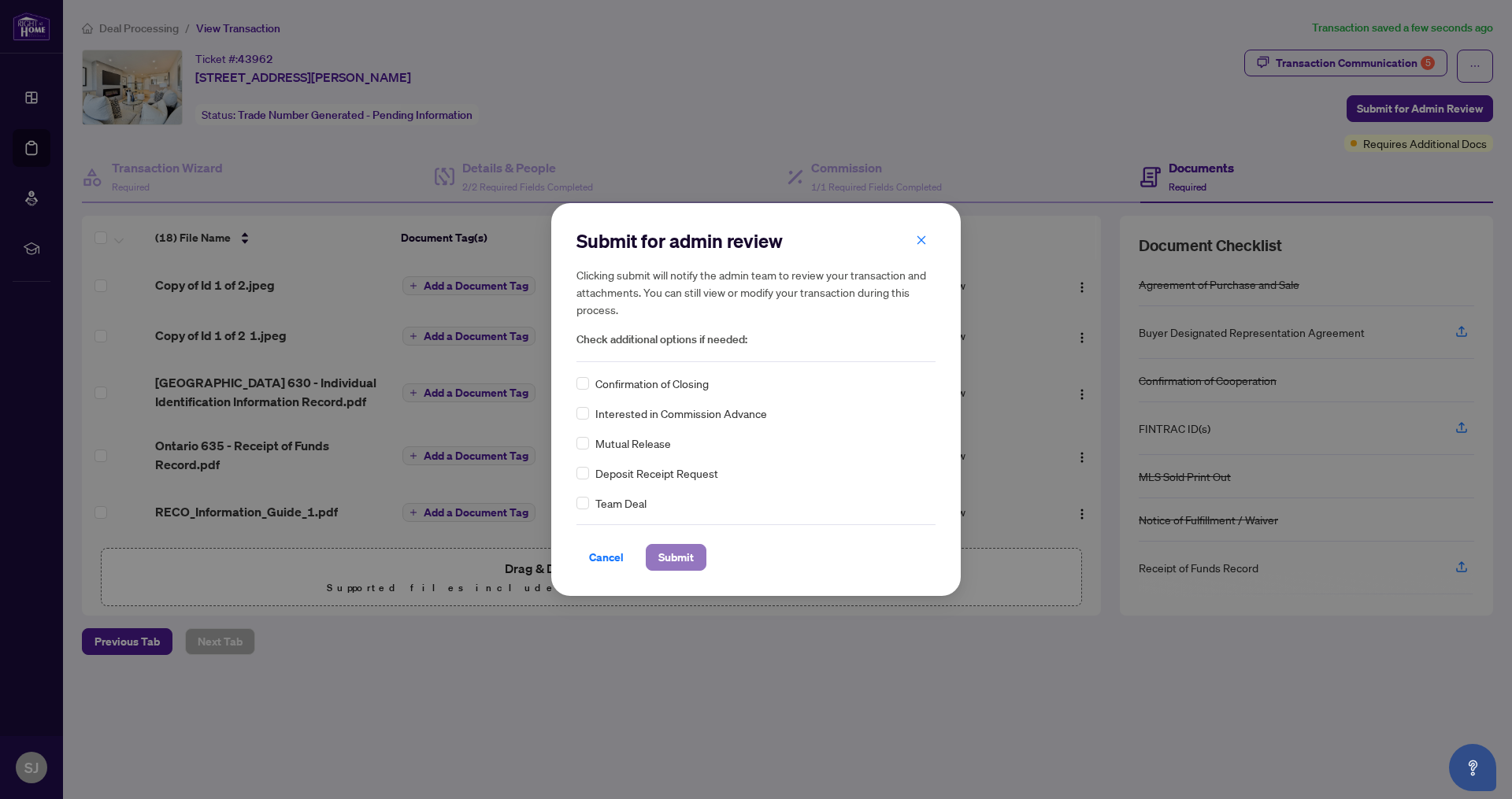
click at [658, 554] on span "Submit" at bounding box center [676, 557] width 35 height 26
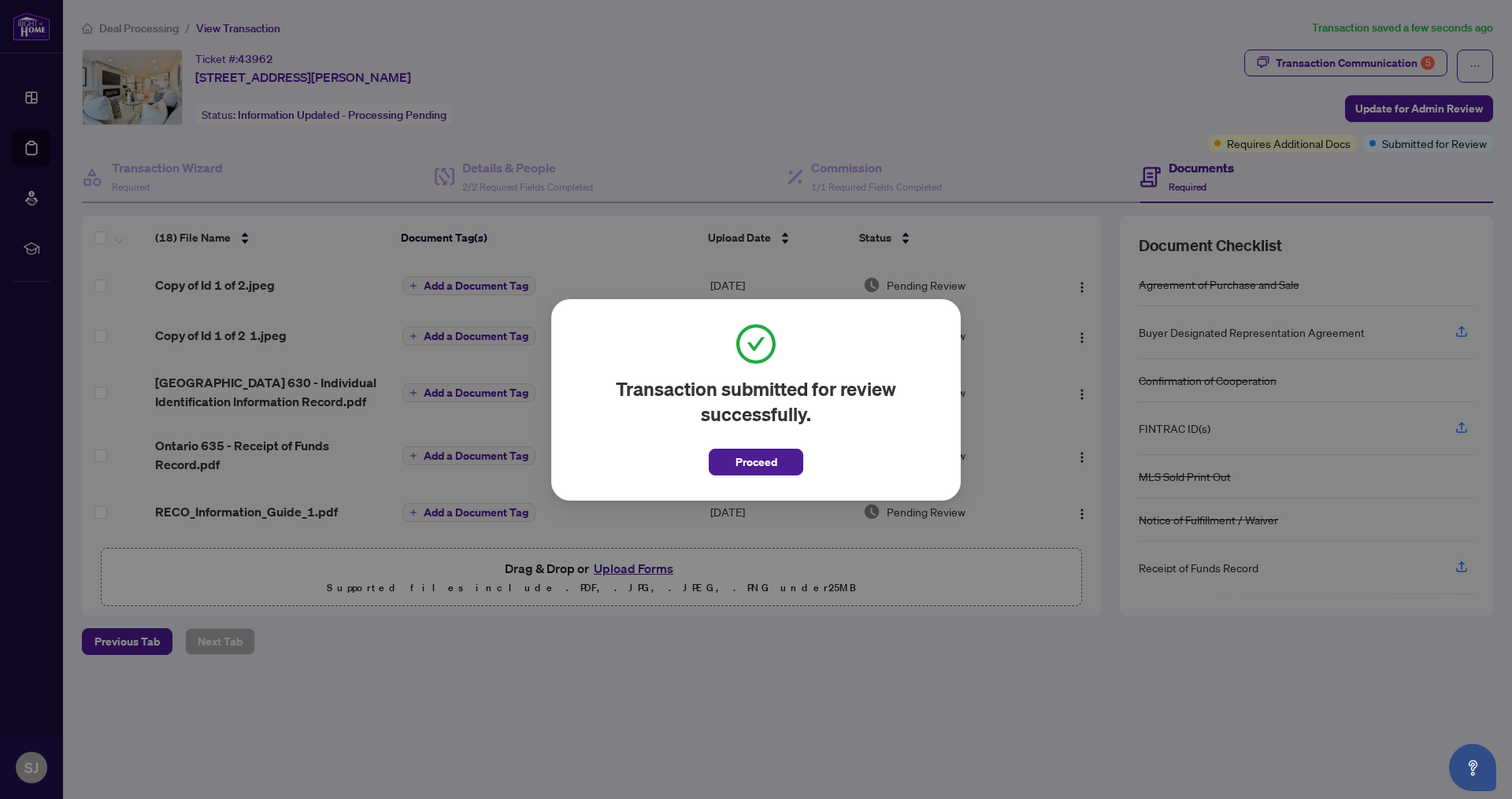
click at [781, 465] on button "Proceed" at bounding box center [756, 462] width 94 height 27
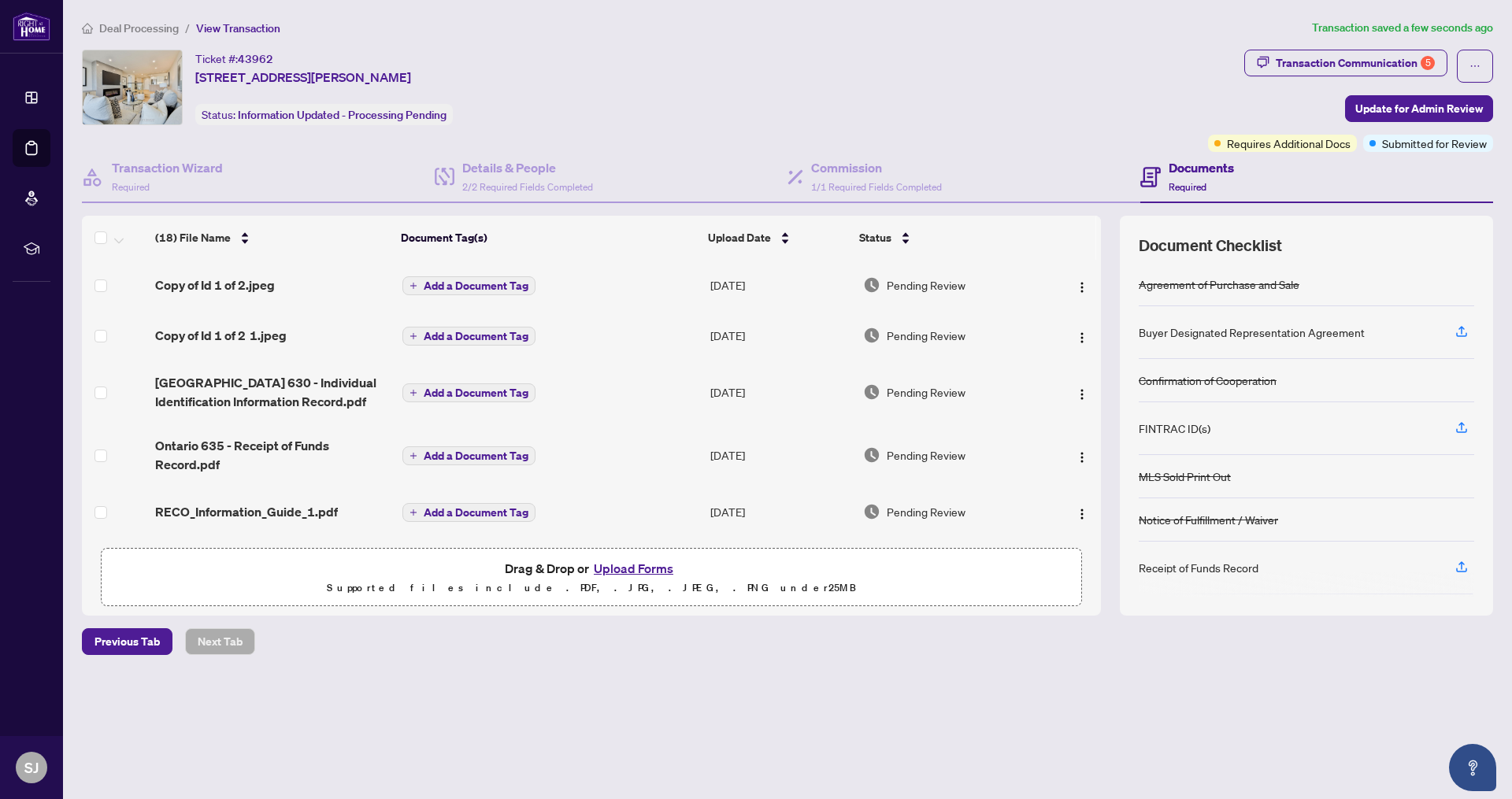
click at [146, 22] on span "Deal Processing" at bounding box center [139, 29] width 80 height 14
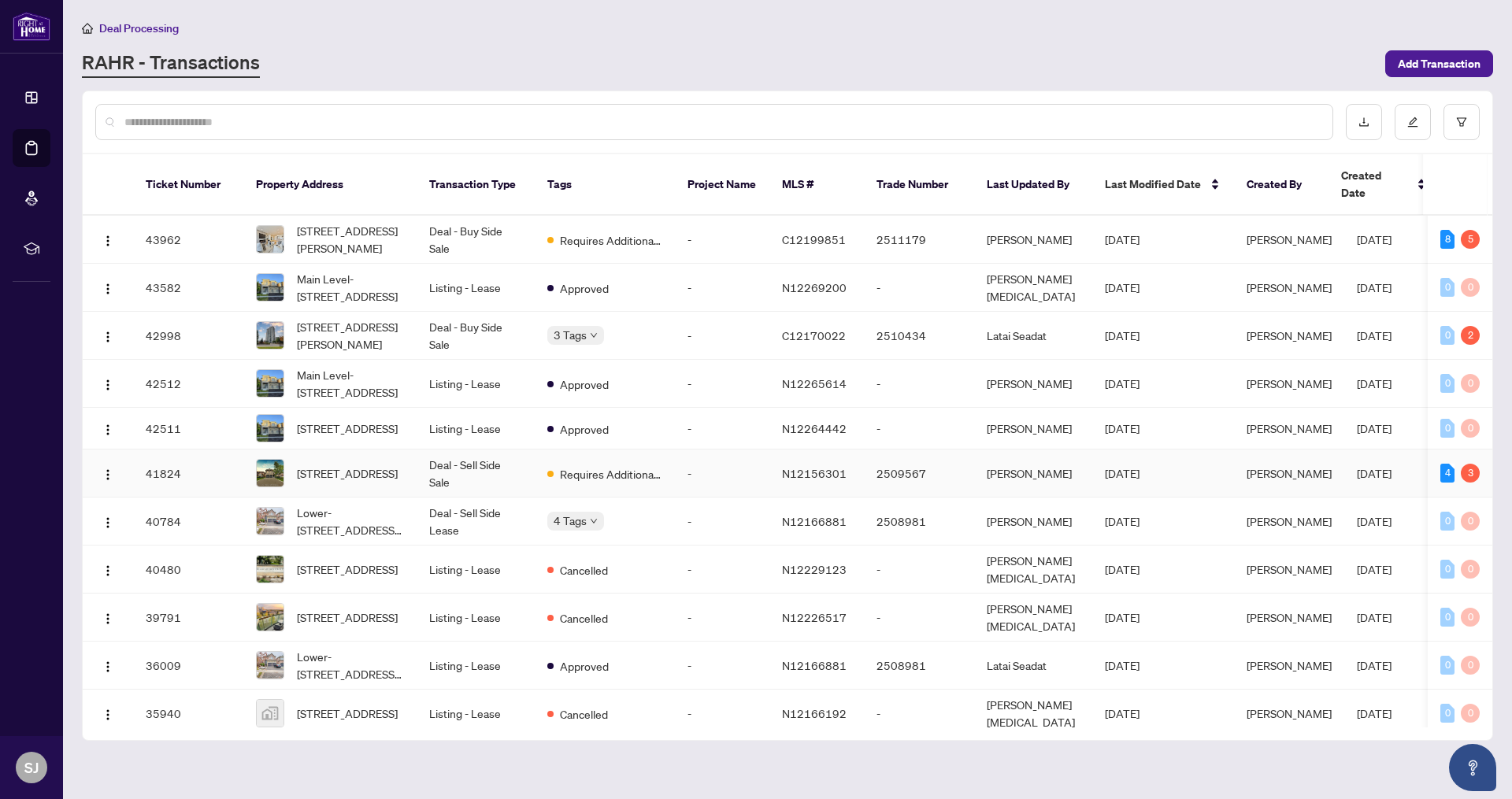
click at [660, 466] on span "Requires Additional Docs" at bounding box center [611, 474] width 102 height 18
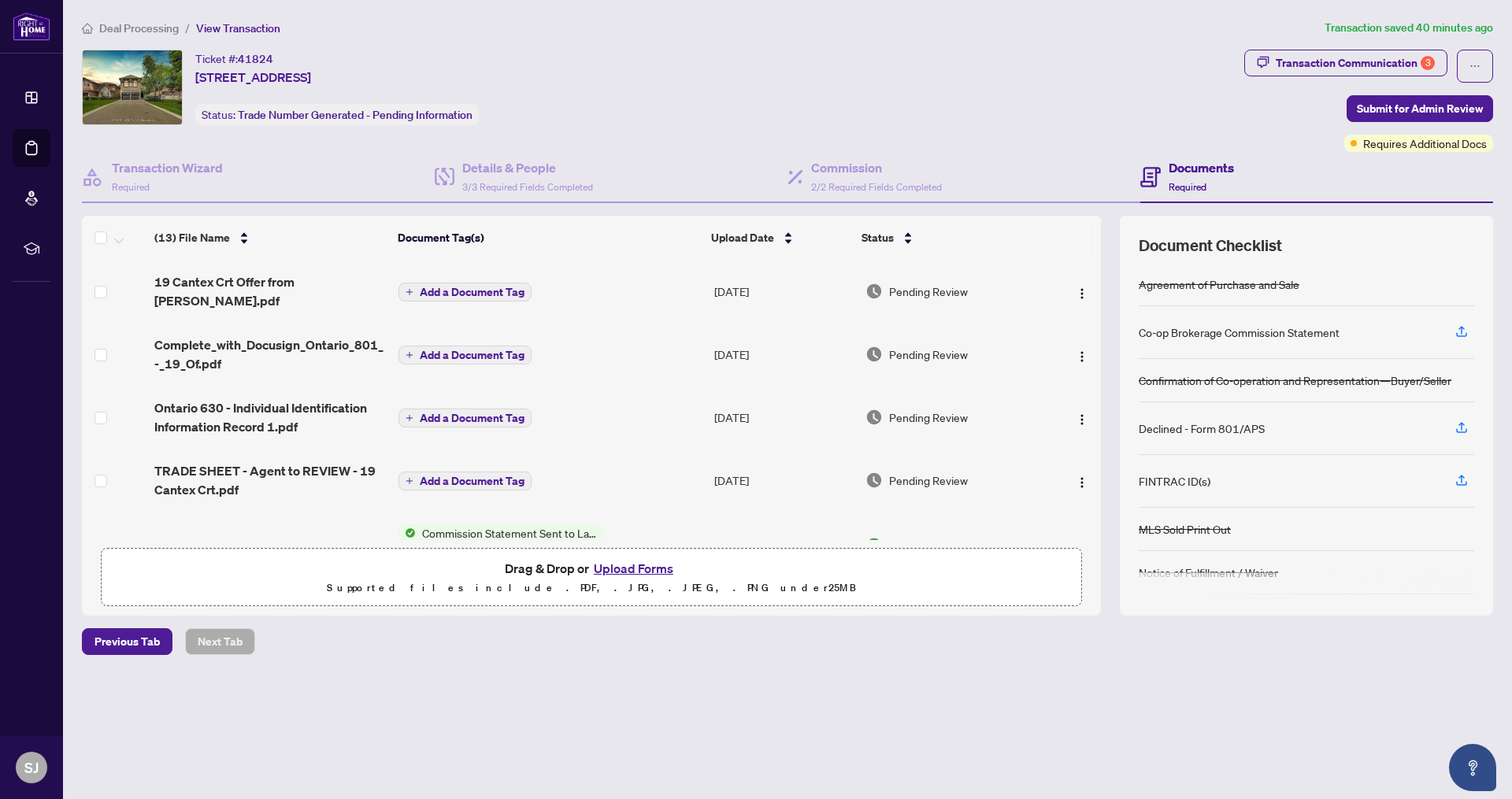
click at [638, 561] on button "Upload Forms" at bounding box center [634, 569] width 89 height 21
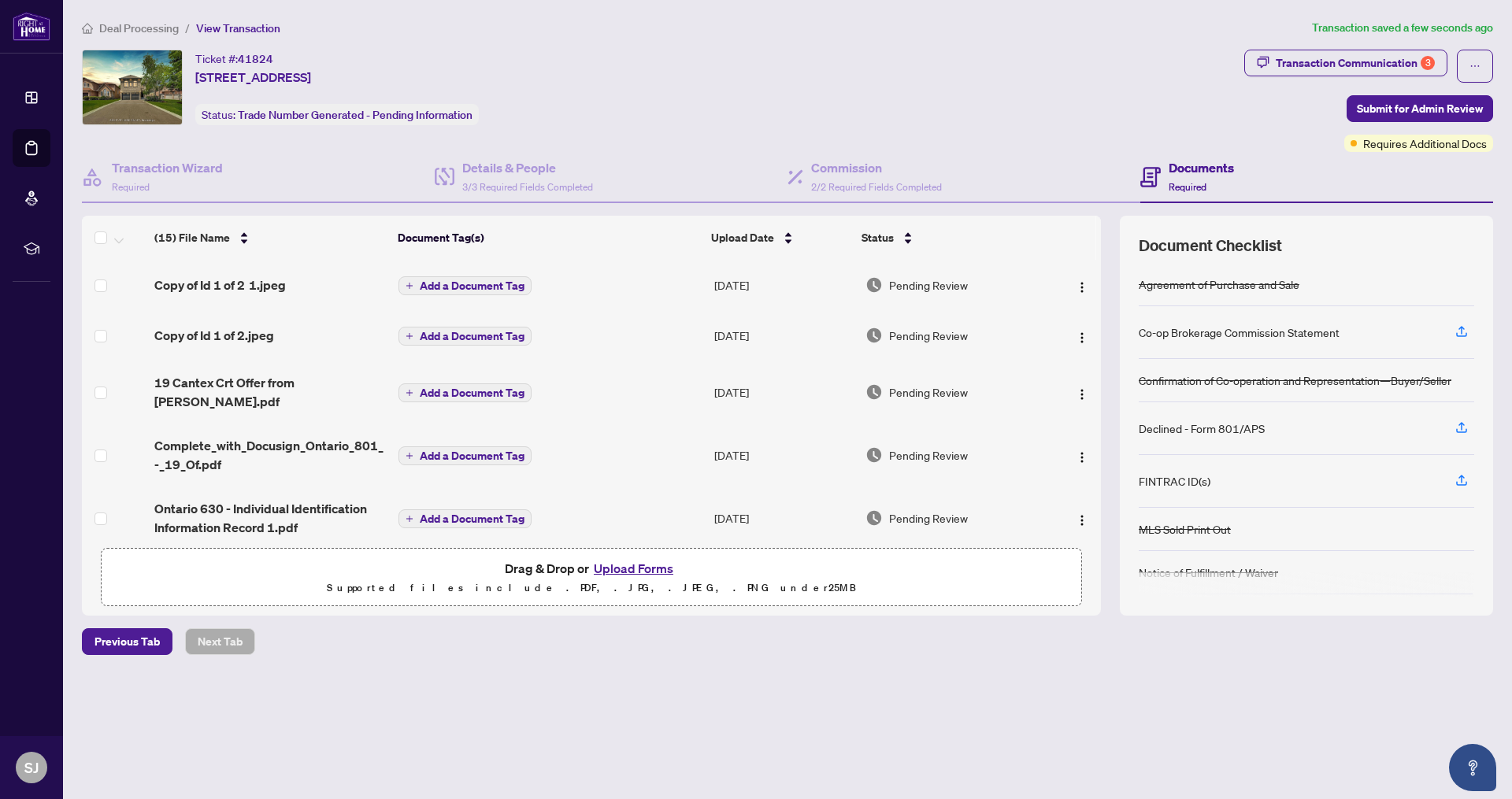
click at [633, 563] on button "Upload Forms" at bounding box center [634, 569] width 89 height 21
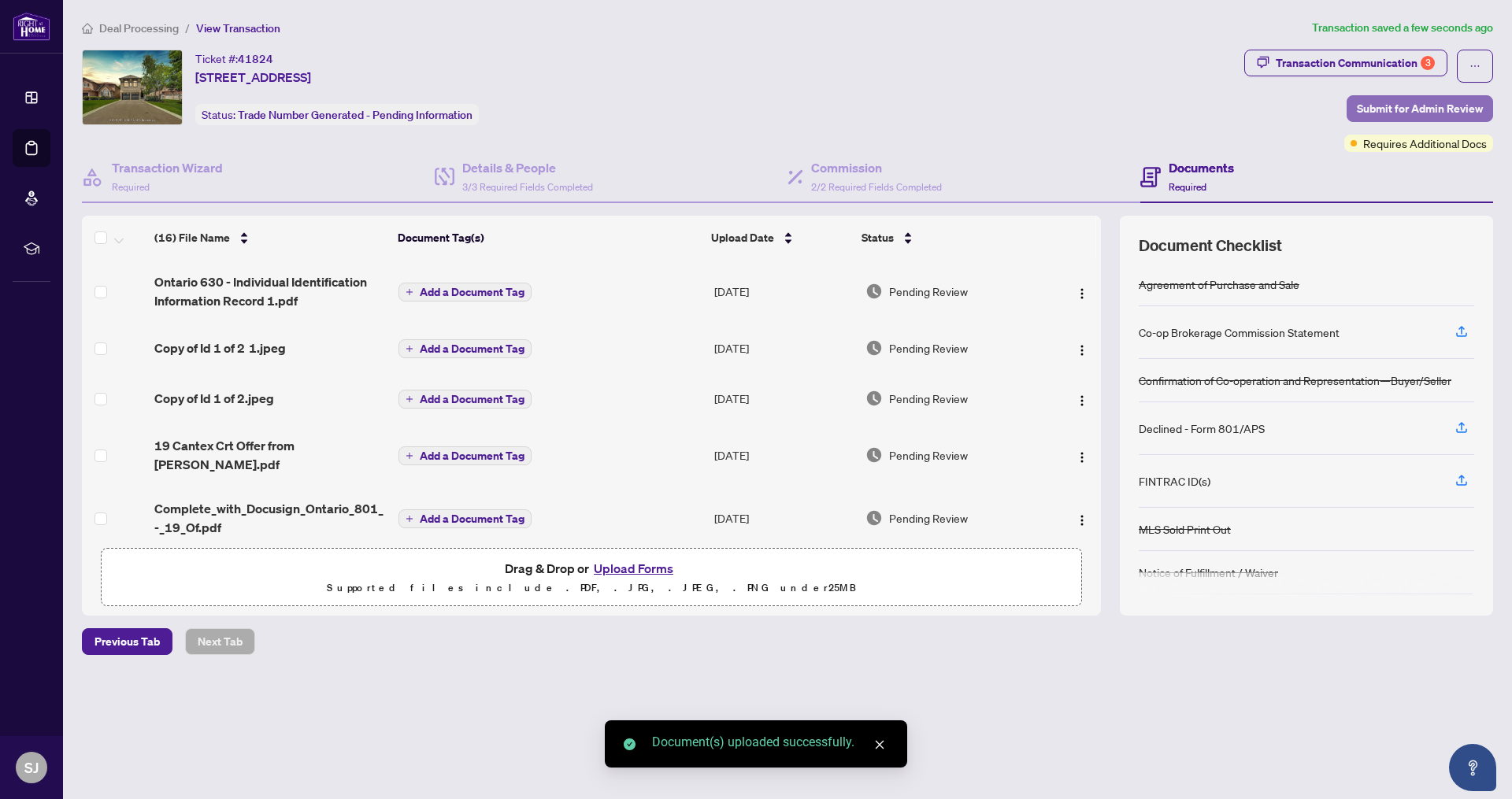
click at [1357, 107] on span "Submit for Admin Review" at bounding box center [1419, 108] width 126 height 26
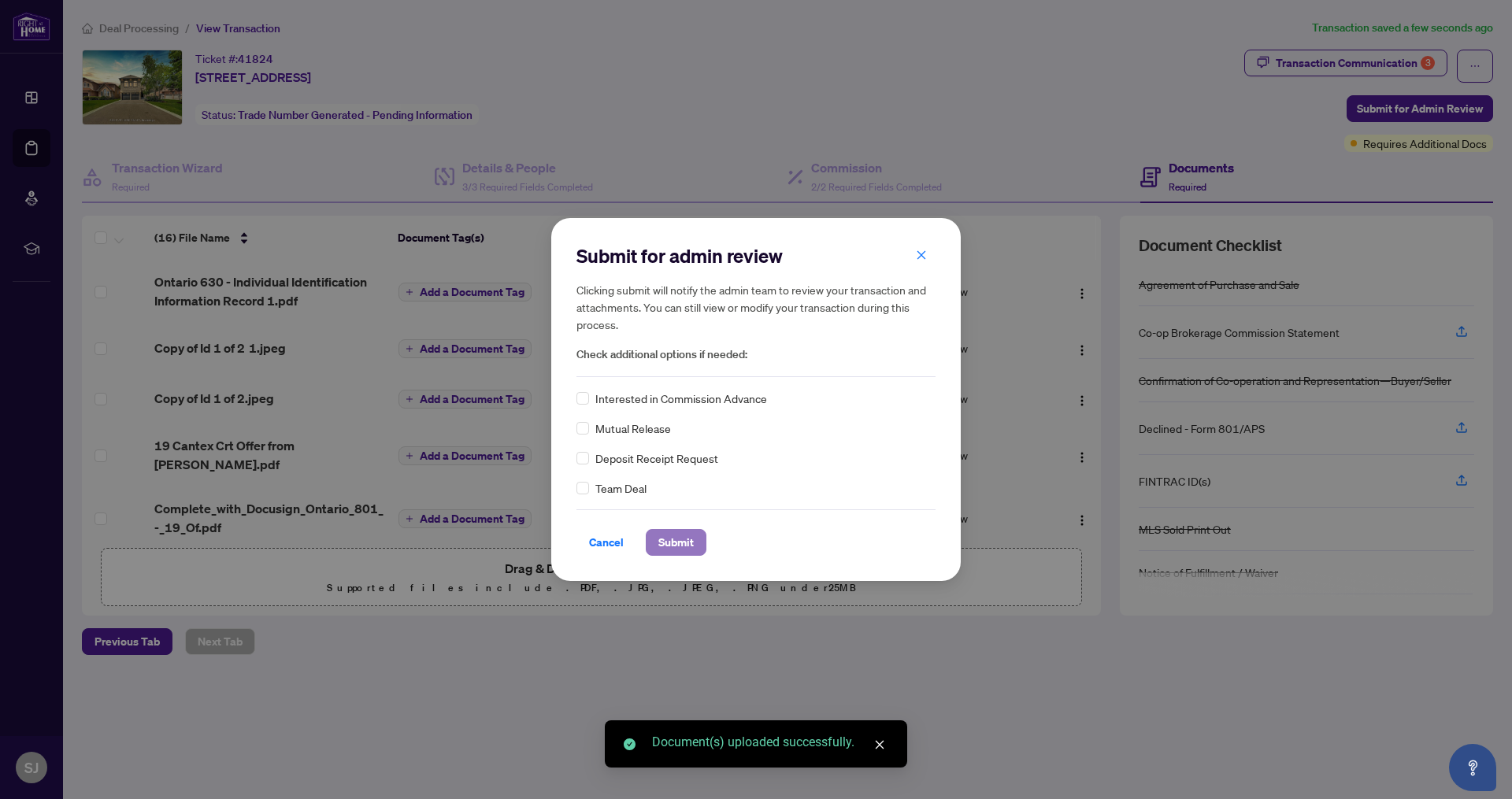
click at [663, 534] on span "Submit" at bounding box center [676, 542] width 35 height 26
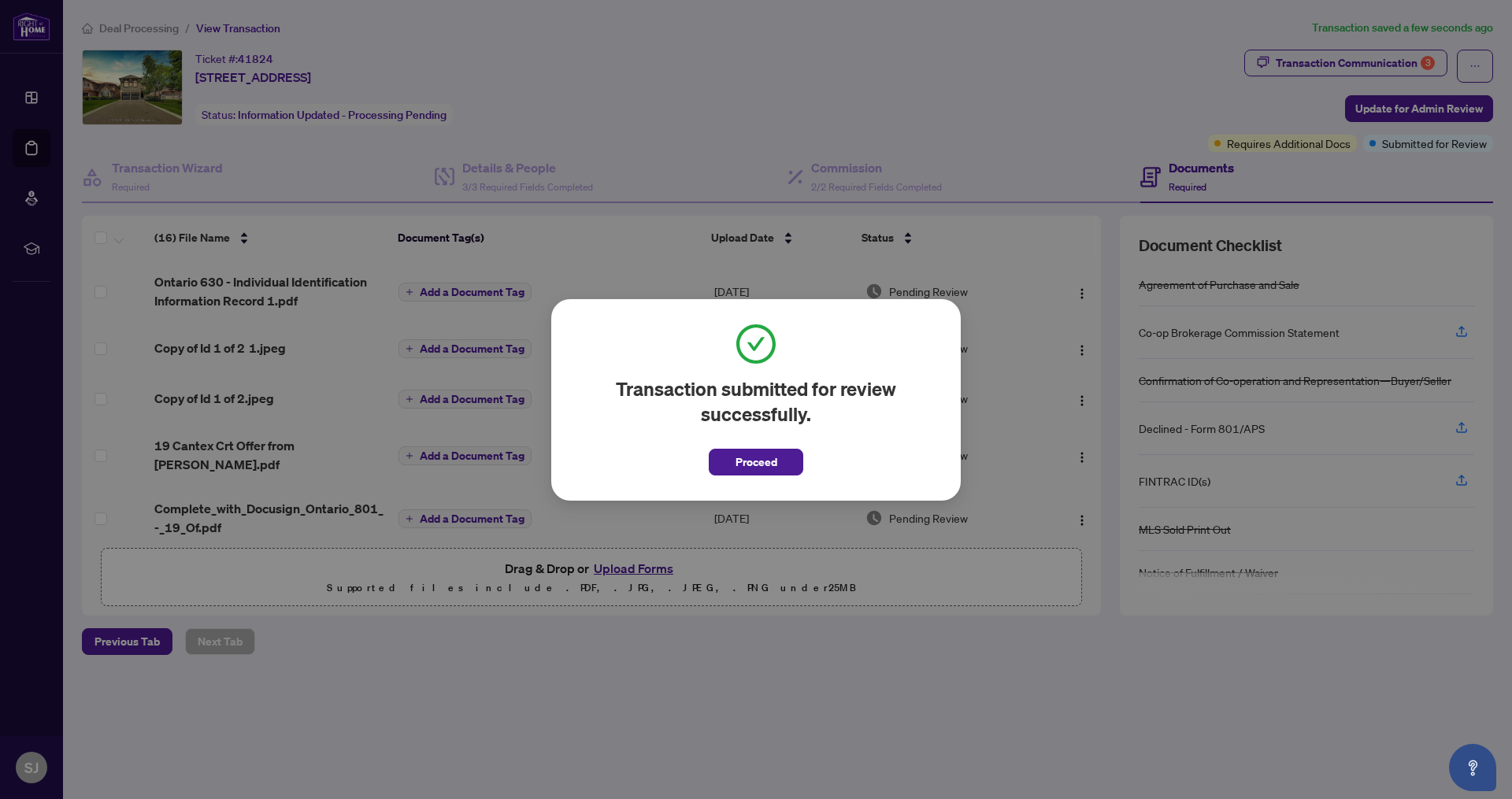
click at [743, 446] on span "Proceed" at bounding box center [756, 457] width 94 height 36
click at [743, 453] on span "Proceed" at bounding box center [756, 462] width 41 height 26
